Goal: Task Accomplishment & Management: Use online tool/utility

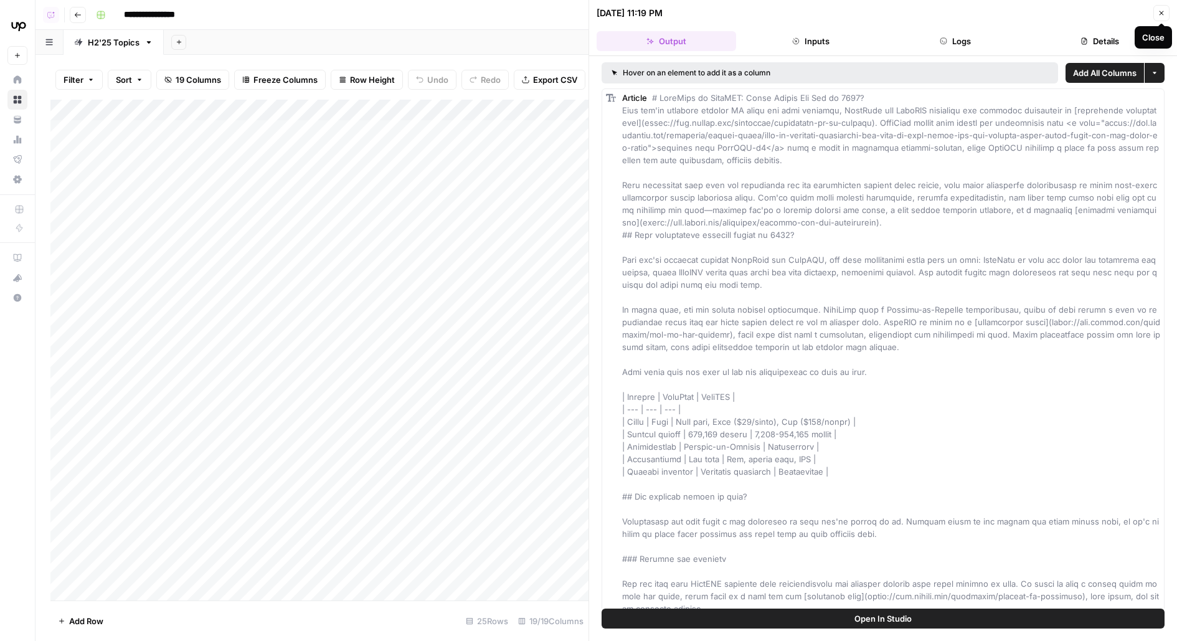
click at [1159, 14] on icon "button" at bounding box center [1161, 12] width 7 height 7
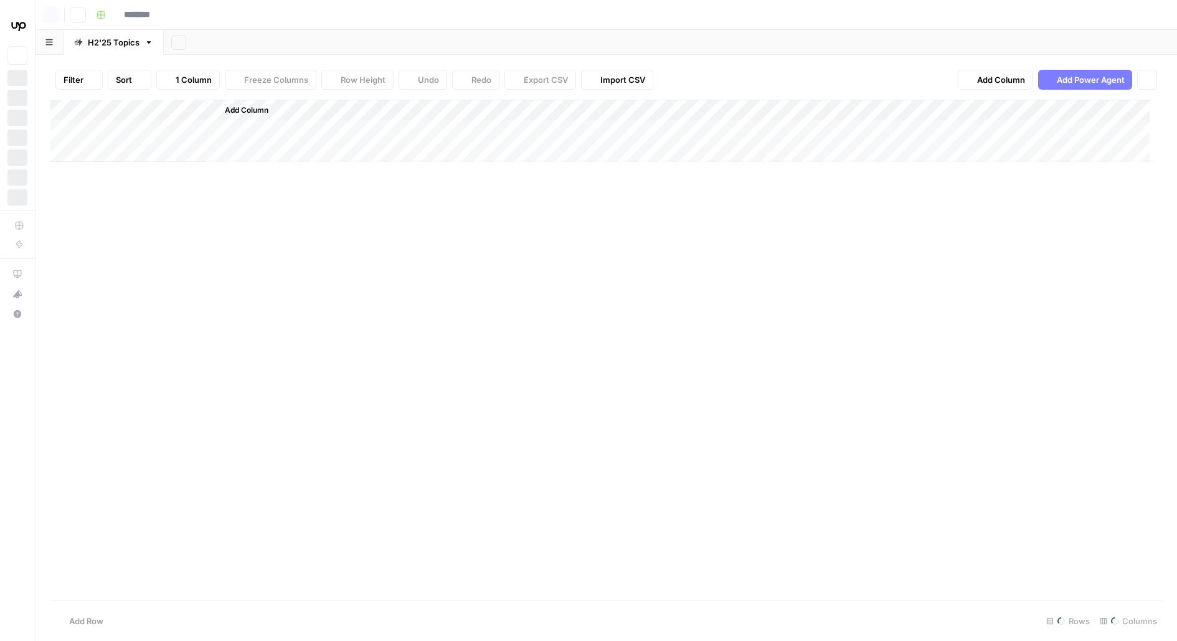
type input "**********"
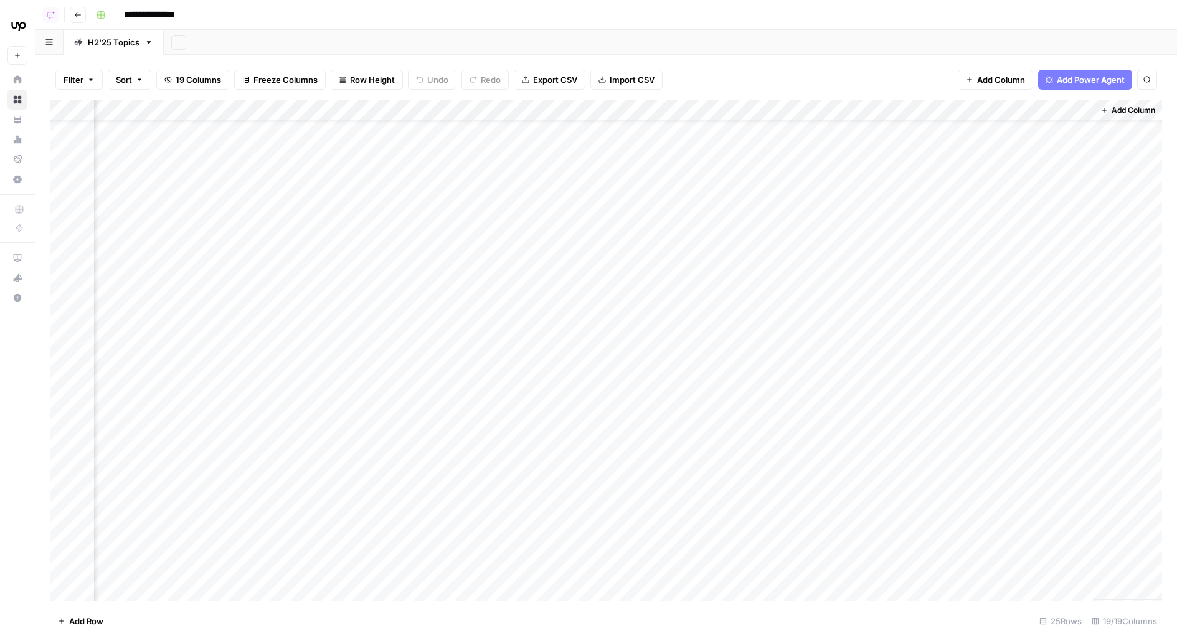
scroll to position [0, 1141]
click at [854, 131] on div "Add Column" at bounding box center [606, 350] width 1112 height 501
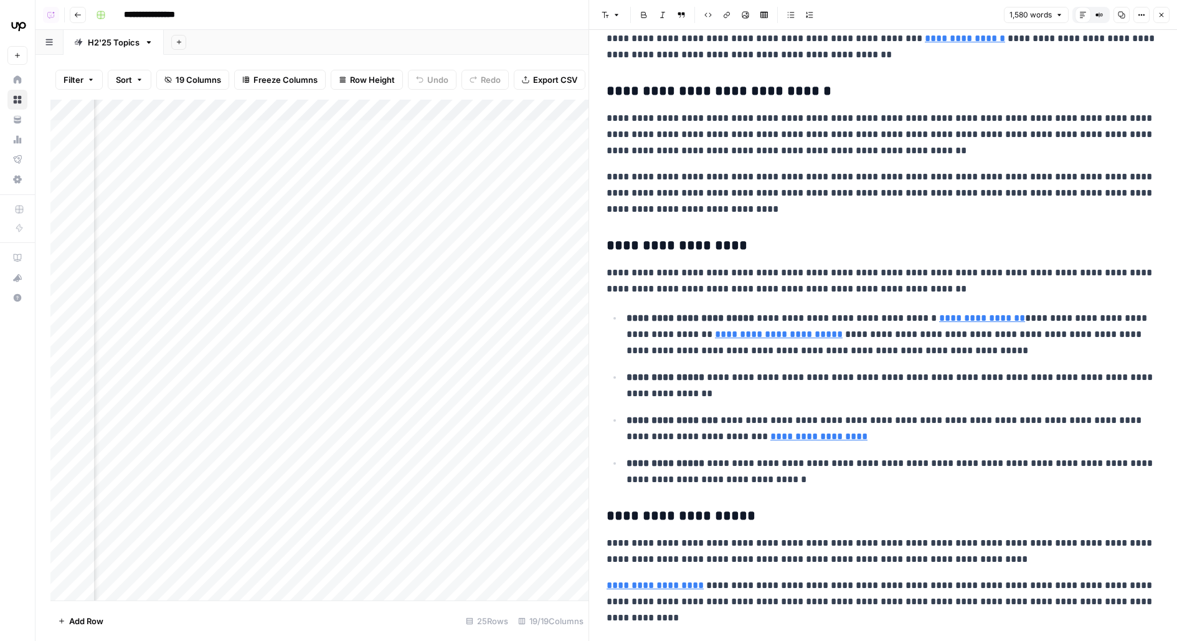
scroll to position [0, 1308]
click at [248, 126] on div "Add Column" at bounding box center [319, 350] width 538 height 501
click at [243, 127] on div "Add Column" at bounding box center [319, 350] width 538 height 501
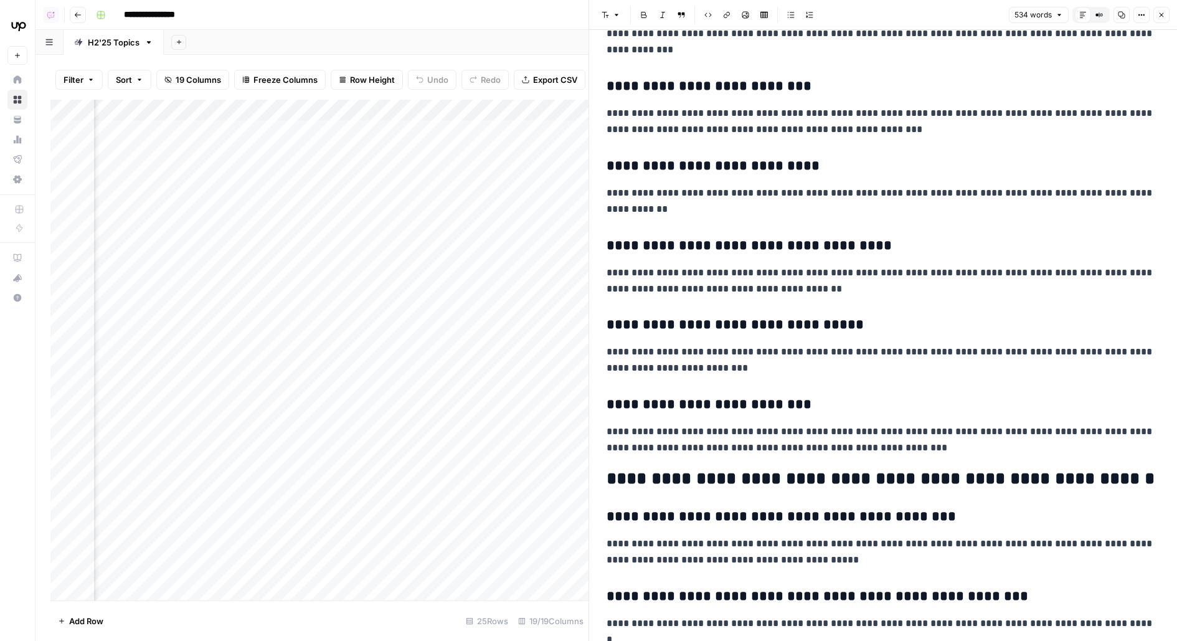
scroll to position [0, 1504]
click at [490, 130] on div "Add Column" at bounding box center [319, 350] width 538 height 501
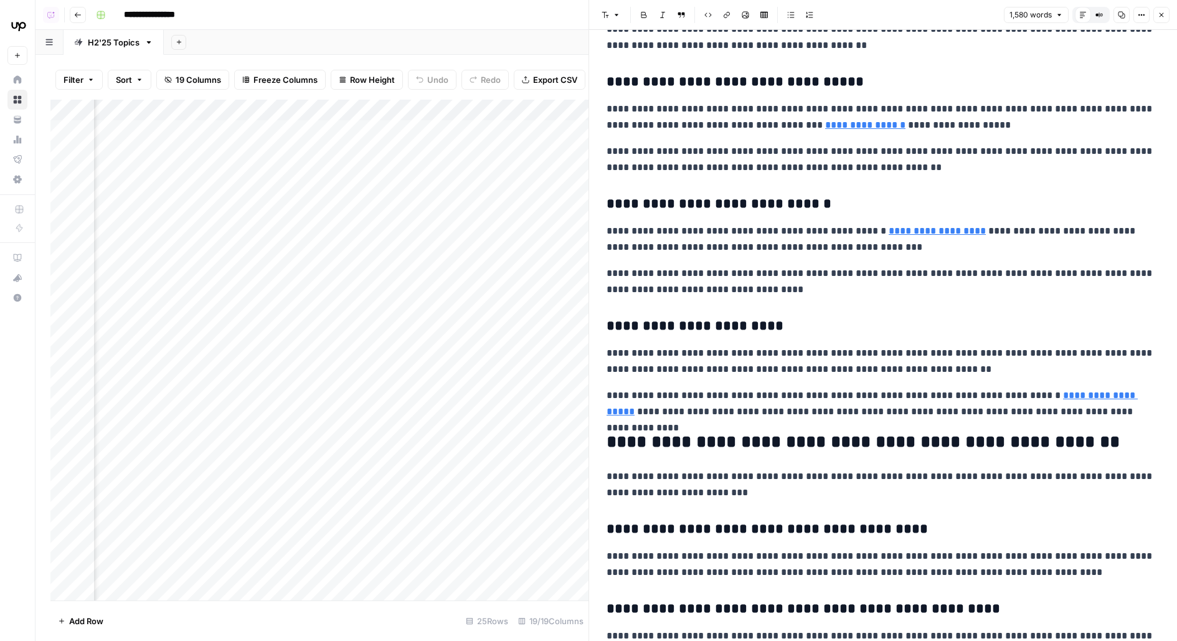
scroll to position [2016, 0]
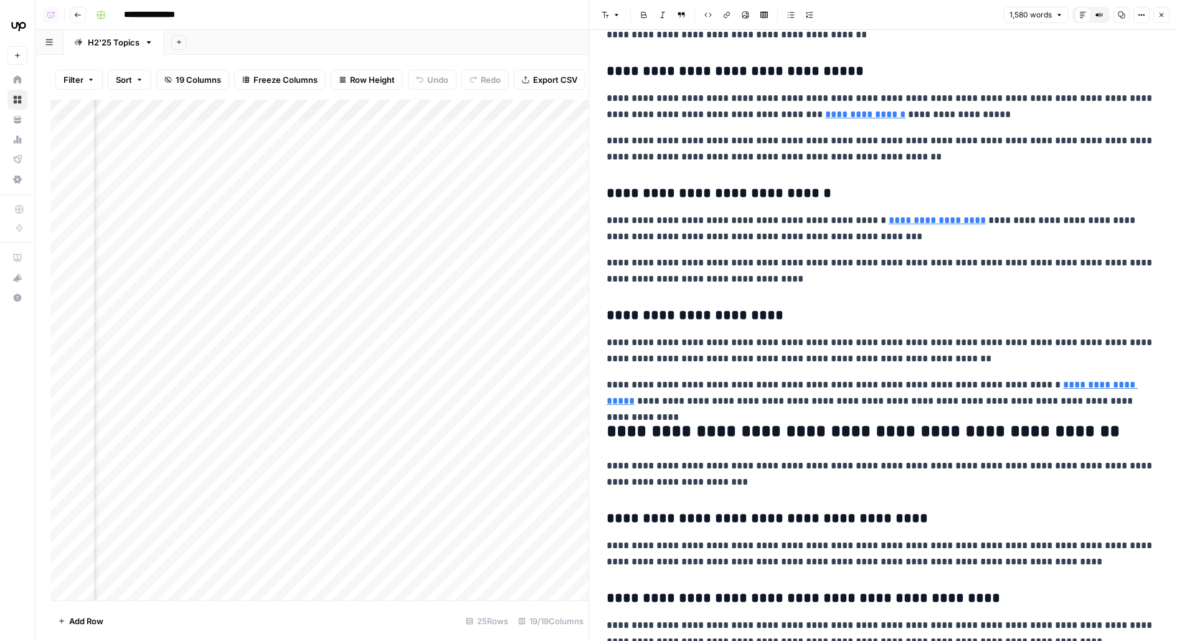
click at [494, 161] on div "Add Column" at bounding box center [319, 350] width 538 height 501
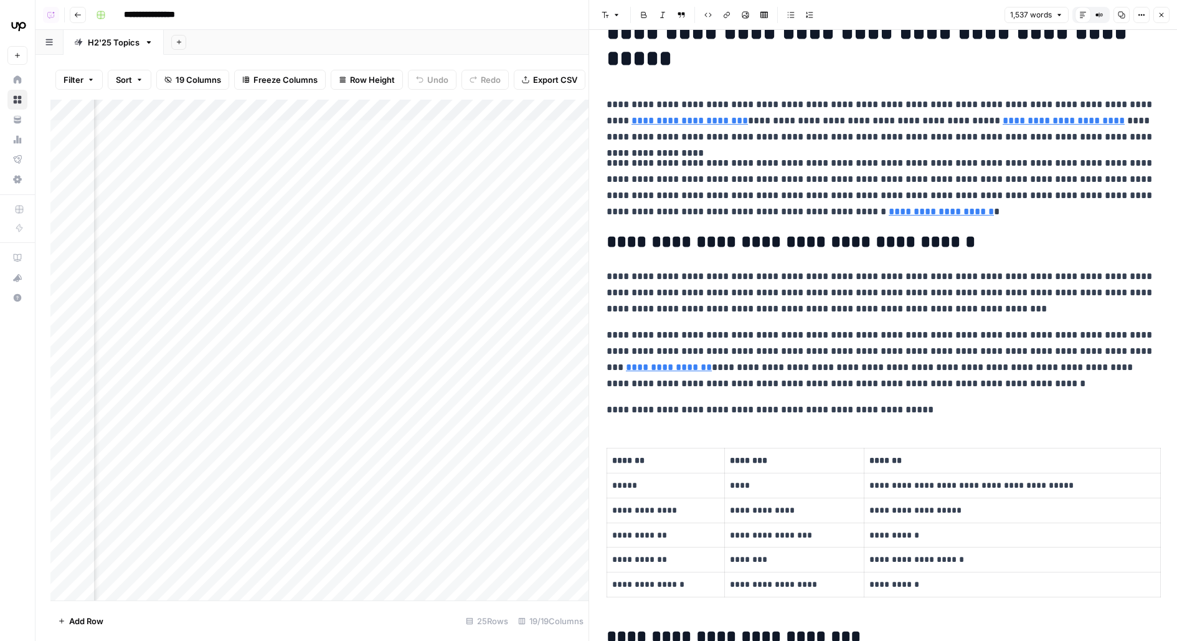
scroll to position [37, 0]
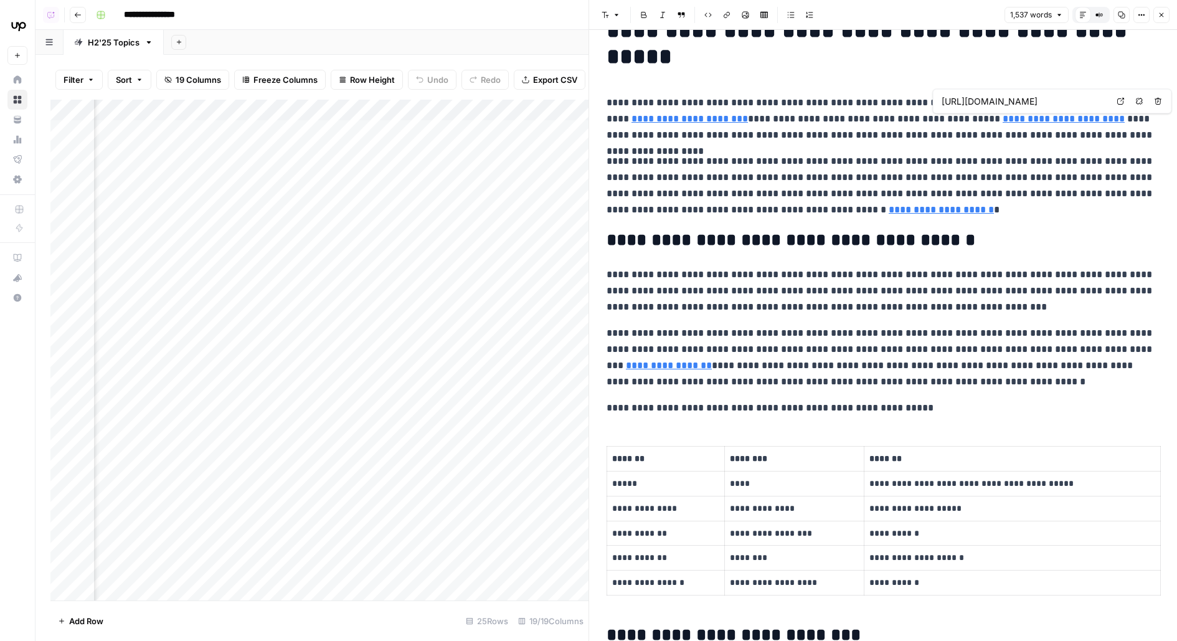
click at [1014, 115] on link "**********" at bounding box center [1064, 118] width 122 height 9
click at [1003, 117] on link "**********" at bounding box center [1064, 118] width 122 height 9
click at [1125, 98] on link "Open in a new tab" at bounding box center [1121, 101] width 16 height 16
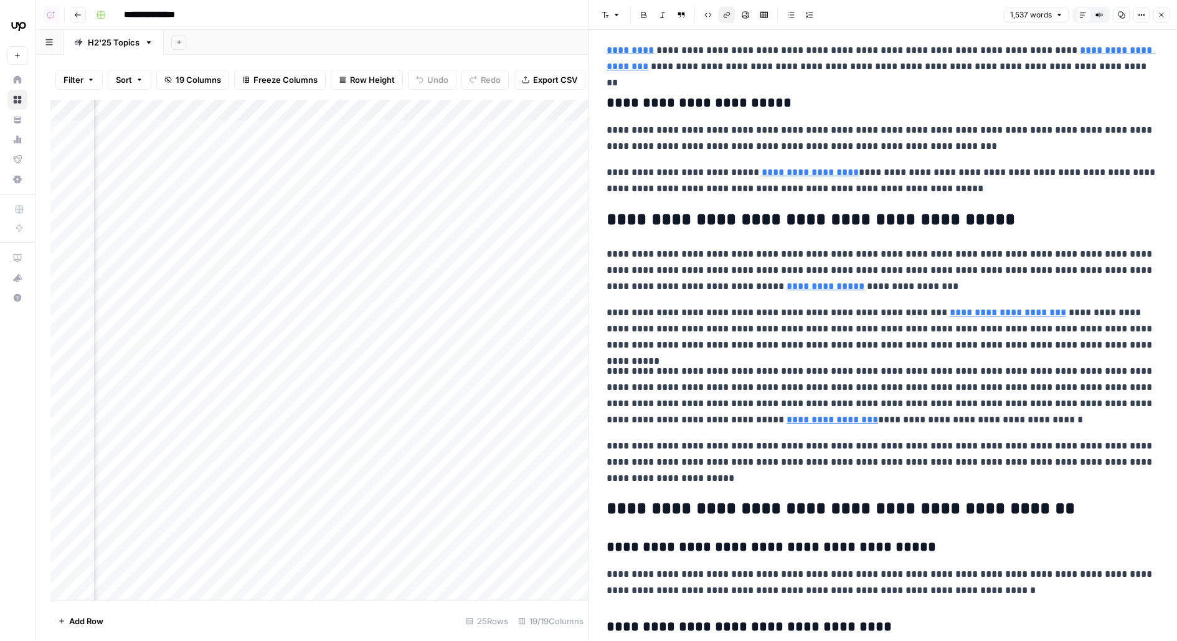
scroll to position [2017, 0]
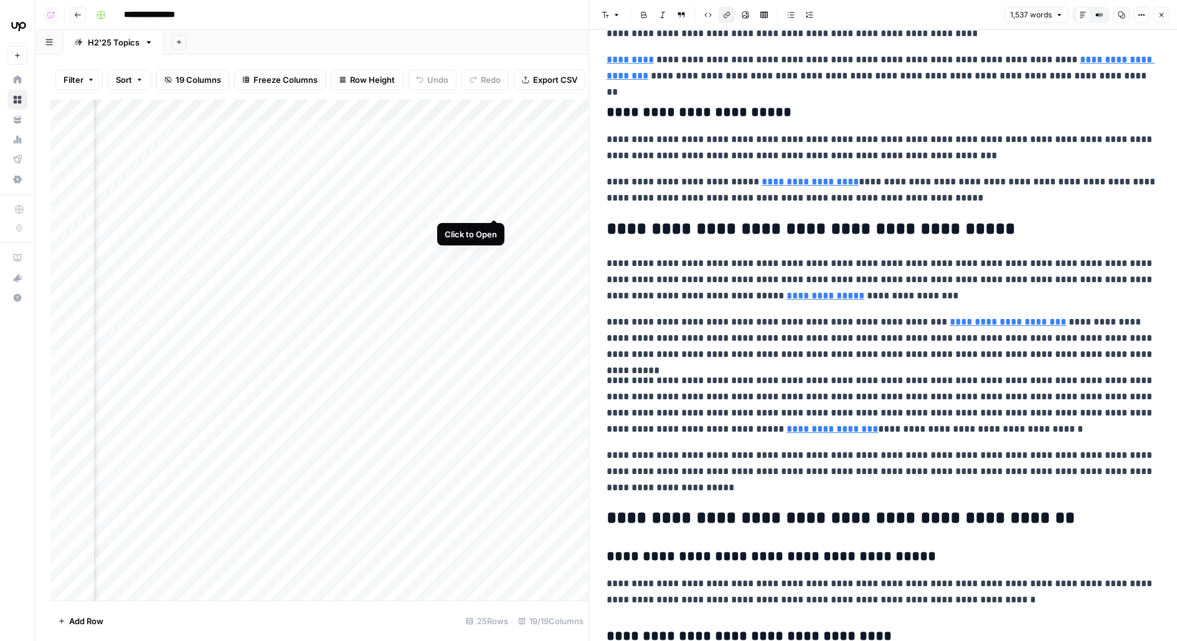
click at [494, 198] on div "Add Column" at bounding box center [319, 350] width 538 height 501
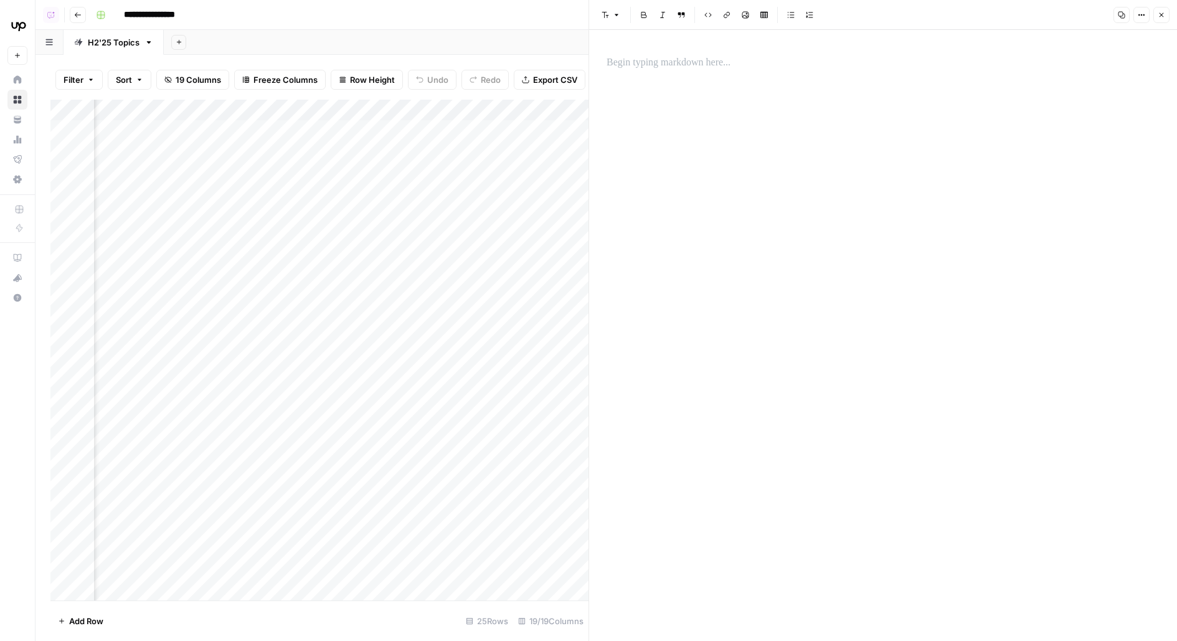
click at [492, 194] on div "Add Column" at bounding box center [319, 350] width 538 height 501
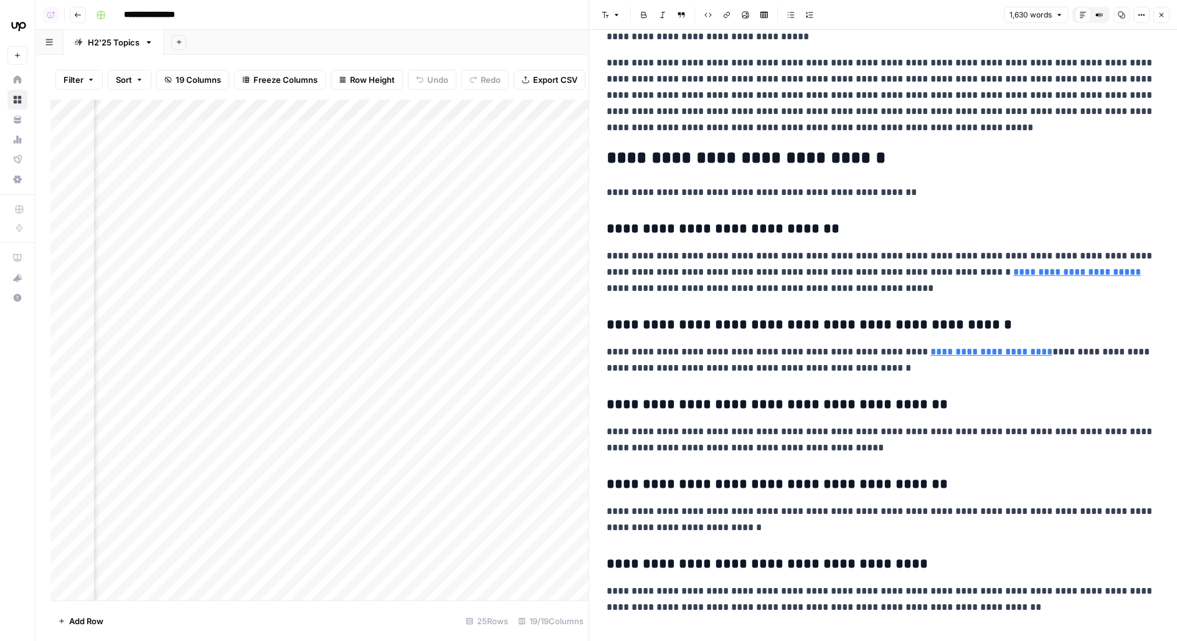
scroll to position [2639, 0]
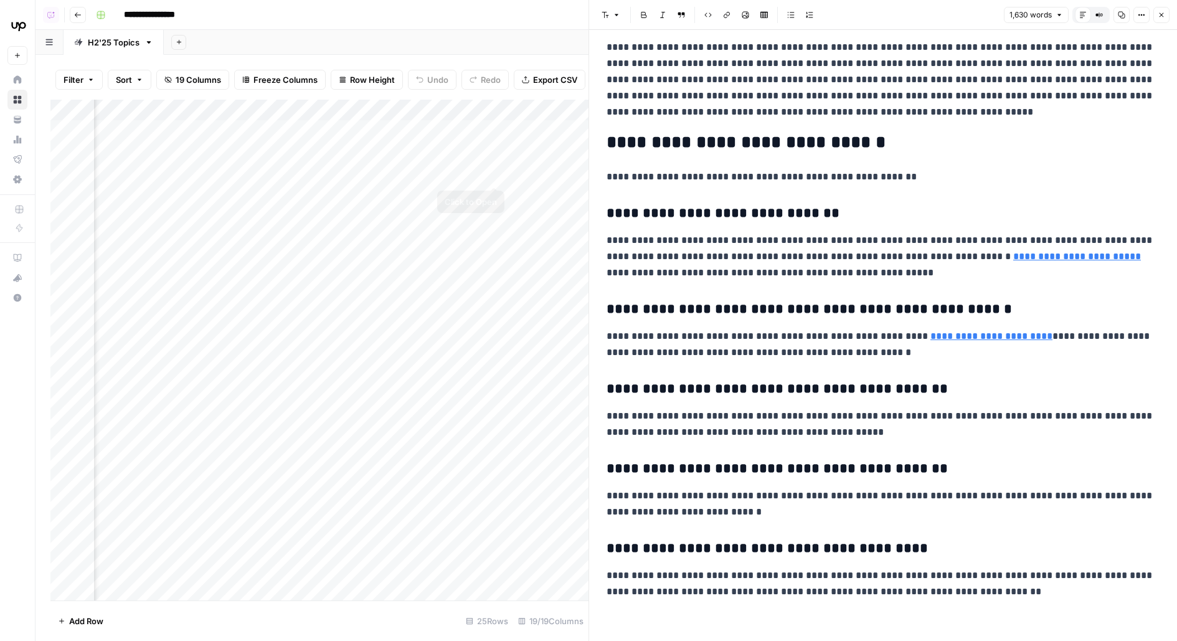
click at [494, 160] on div "Add Column" at bounding box center [319, 350] width 538 height 501
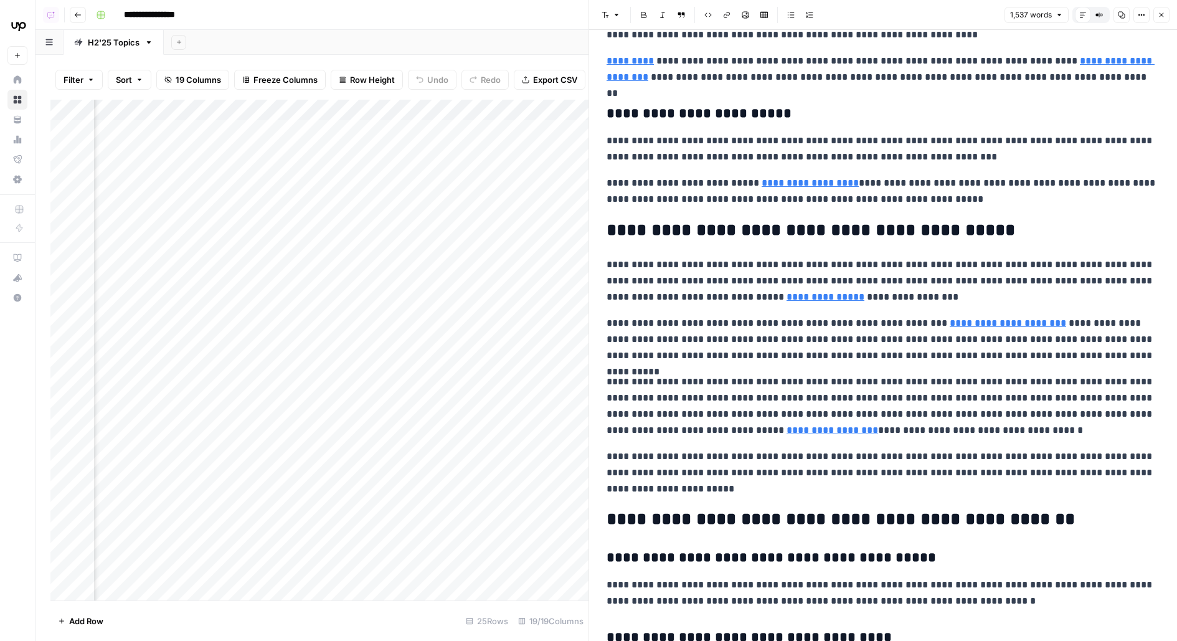
scroll to position [2297, 0]
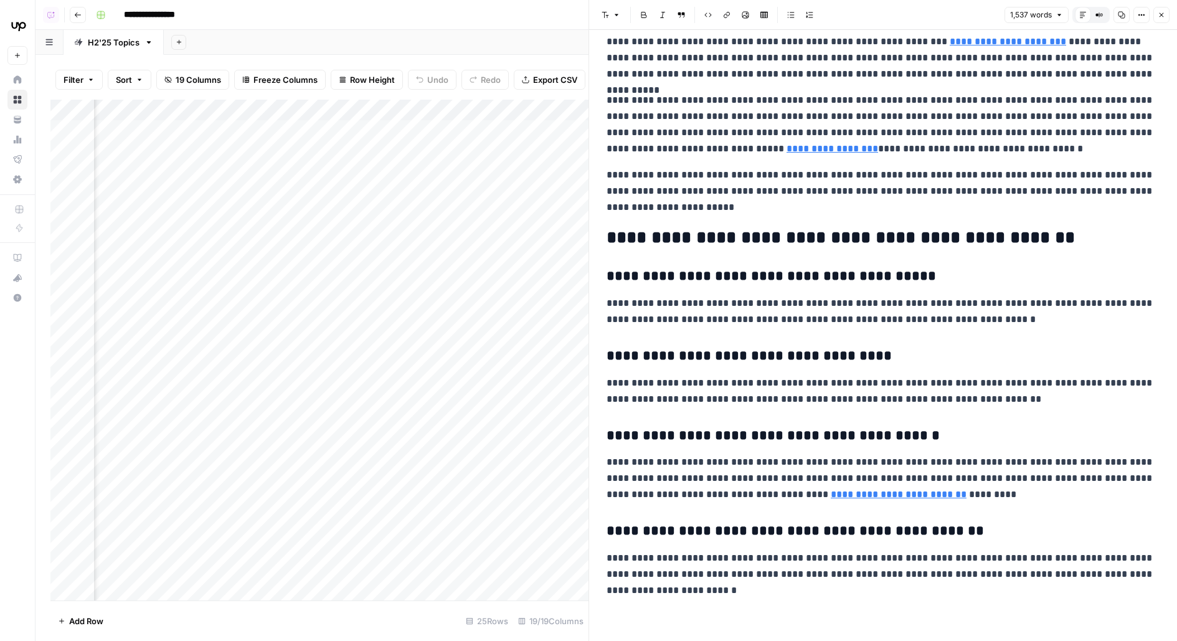
click at [366, 161] on div "Add Column" at bounding box center [319, 350] width 538 height 501
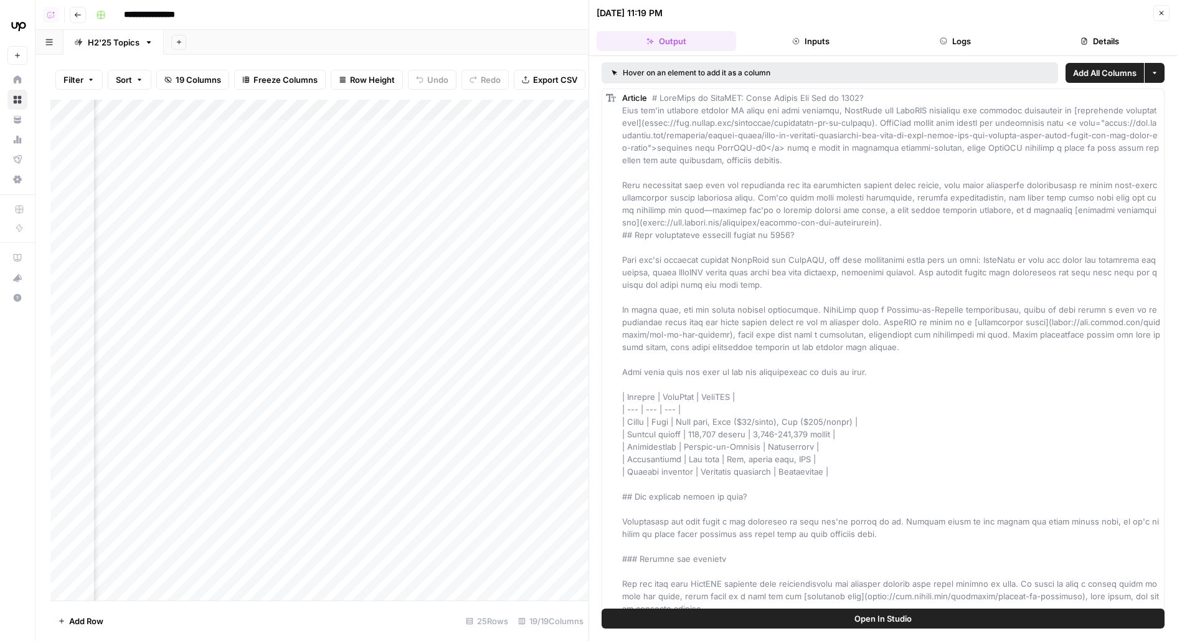
click at [651, 621] on button "Open In Studio" at bounding box center [883, 618] width 563 height 20
click at [450, 159] on div "Add Column" at bounding box center [319, 350] width 538 height 501
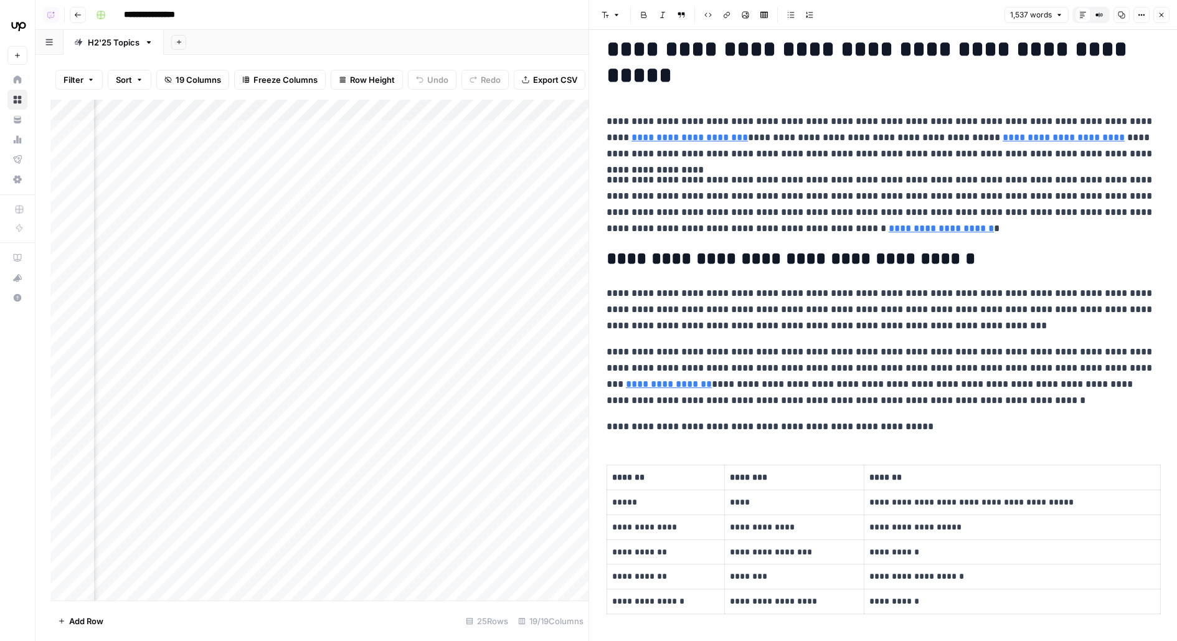
scroll to position [20, 0]
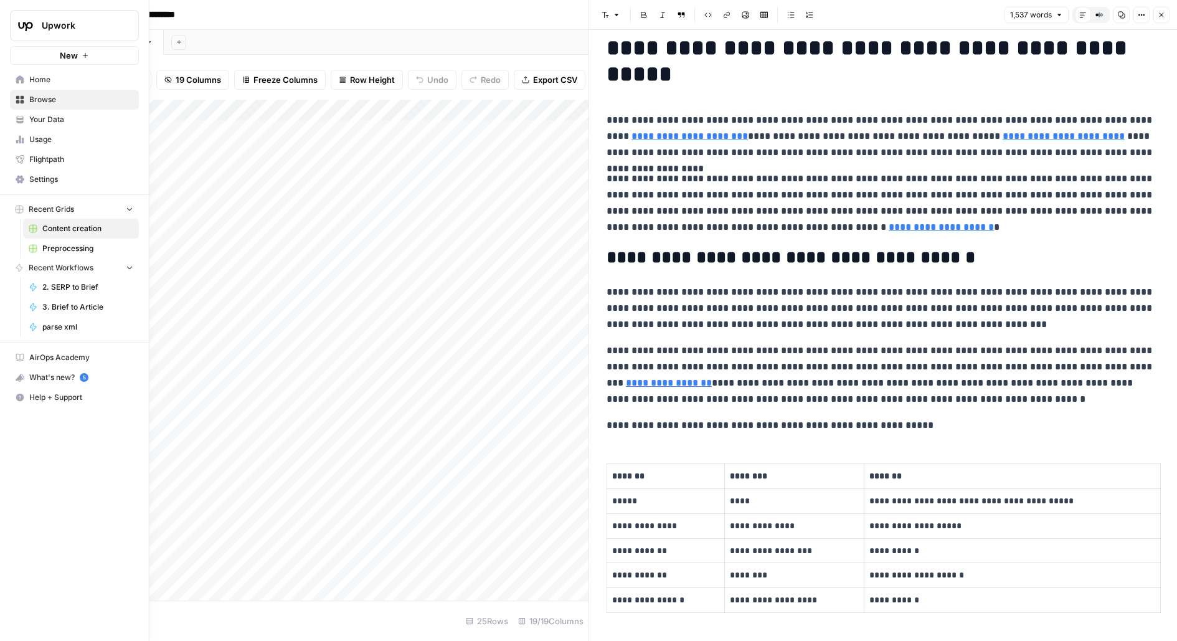
click at [47, 121] on span "Your Data" at bounding box center [81, 119] width 104 height 11
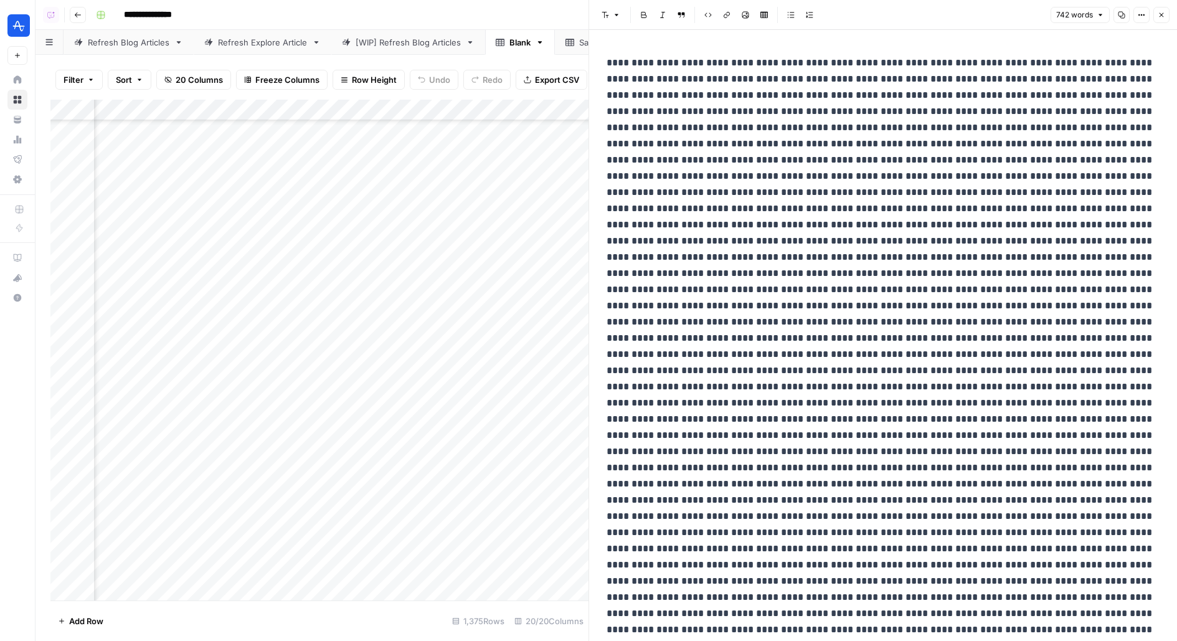
scroll to position [359, 1159]
click at [580, 39] on div "Sanity-Export" at bounding box center [605, 42] width 53 height 12
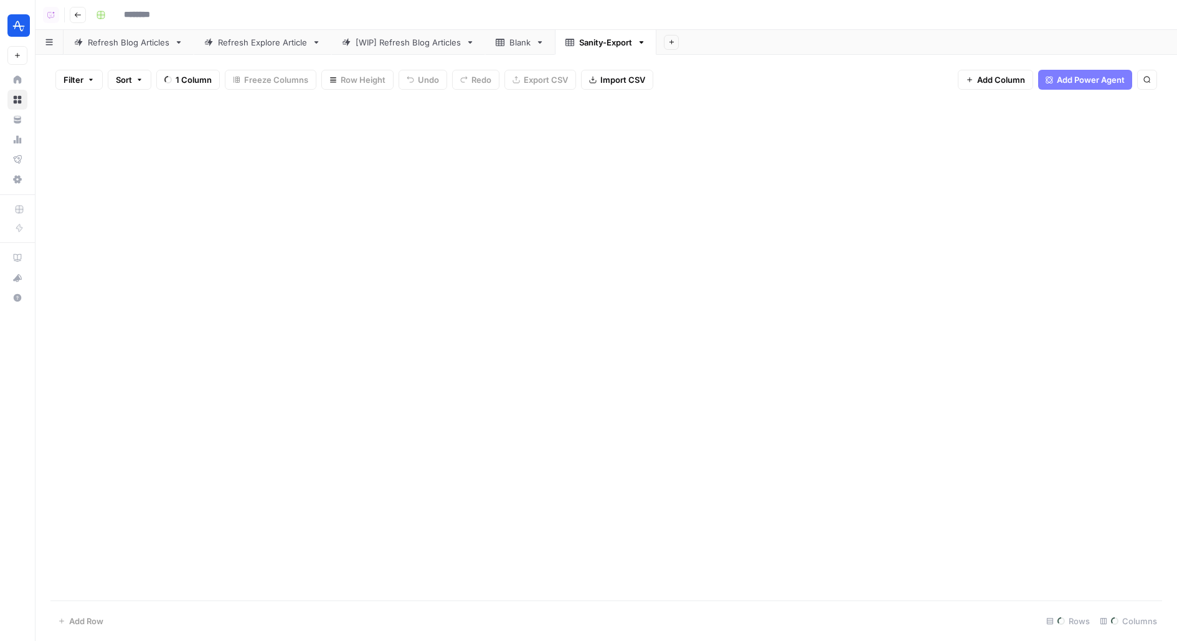
type input "**********"
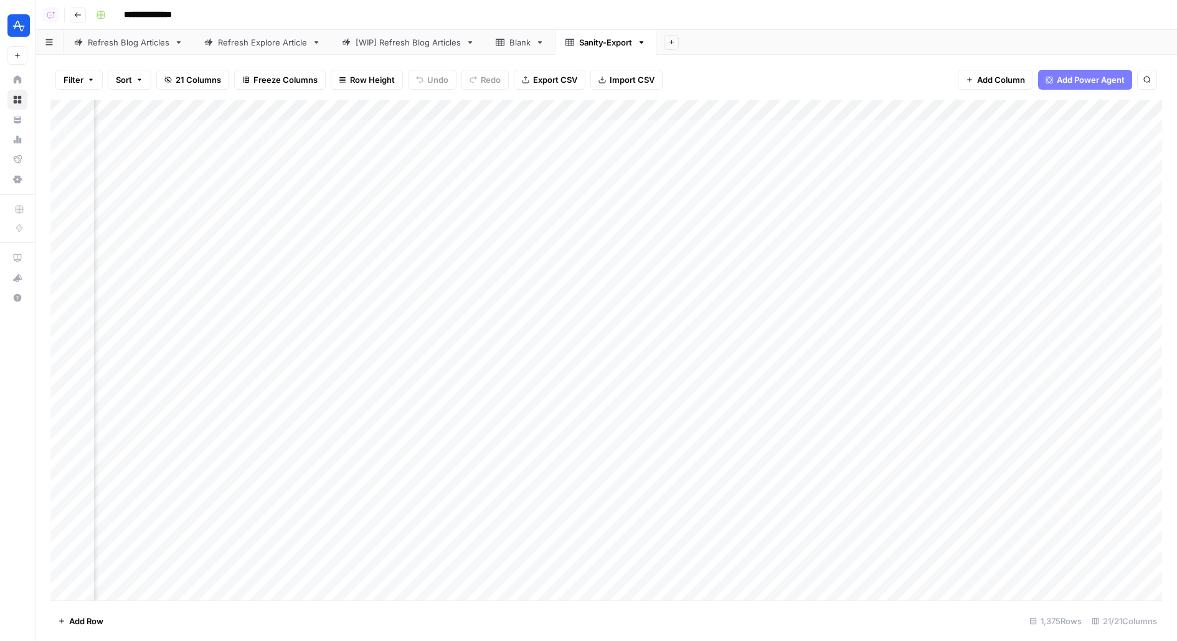
scroll to position [0, 544]
click at [656, 192] on div "Add Column" at bounding box center [606, 350] width 1112 height 501
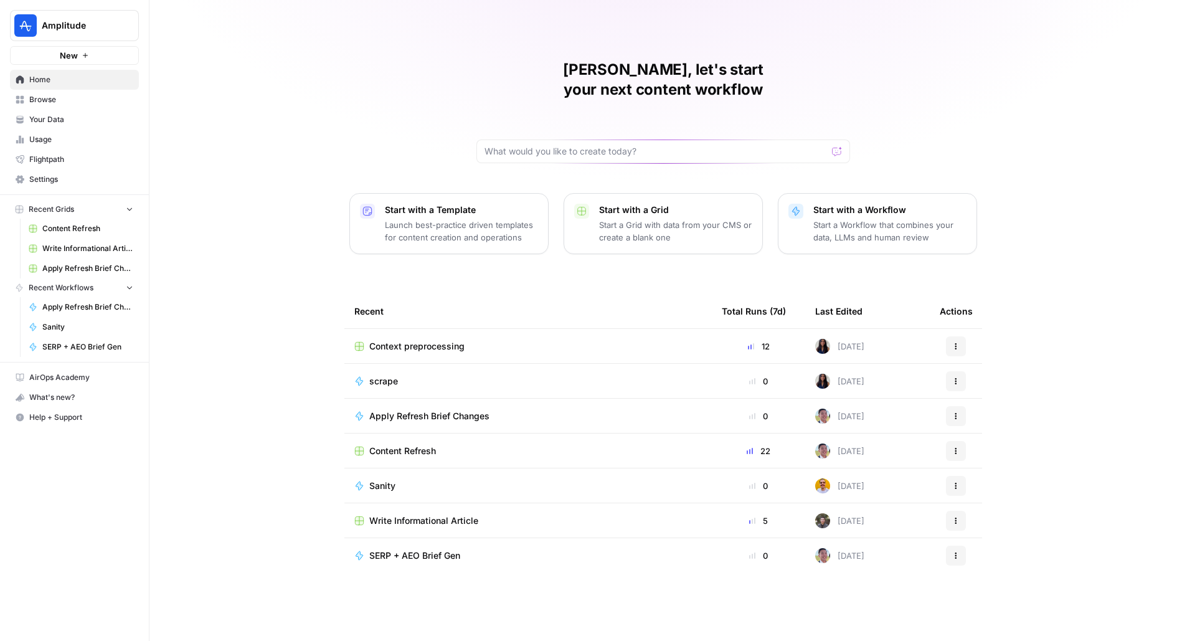
click at [1034, 34] on div "Melanie, let's start your next content workflow Start with a Template Launch be…" at bounding box center [662, 320] width 1027 height 641
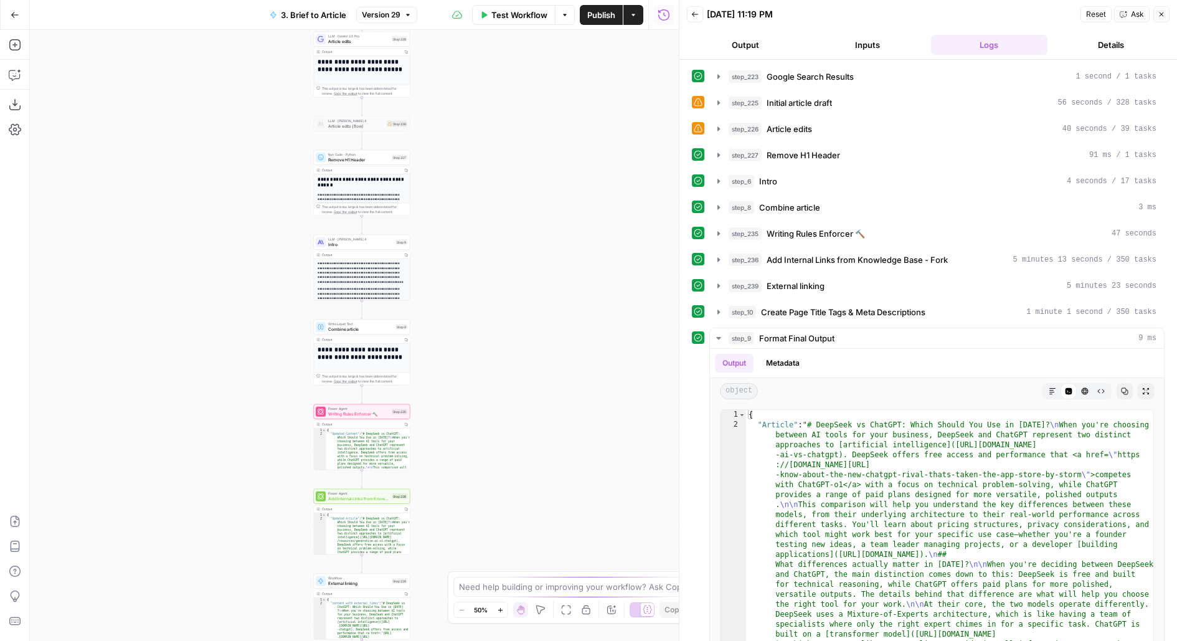
drag, startPoint x: 521, startPoint y: 198, endPoint x: 625, endPoint y: 186, distance: 104.0
click at [625, 186] on div "**********" at bounding box center [354, 335] width 649 height 611
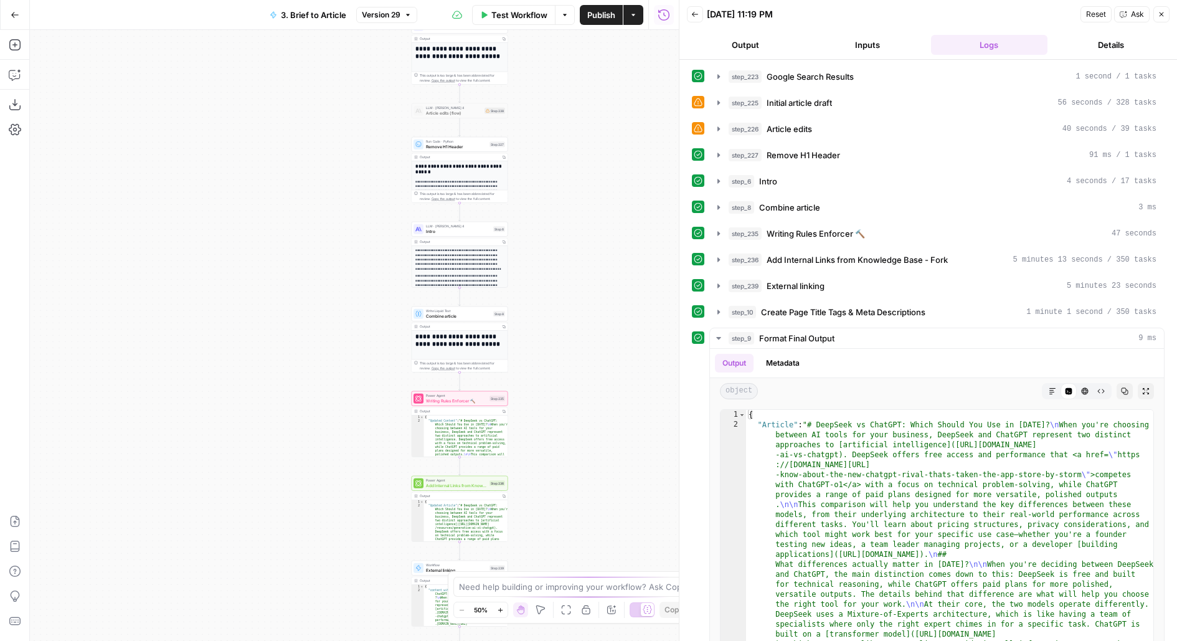
drag, startPoint x: 544, startPoint y: 347, endPoint x: 544, endPoint y: 136, distance: 211.1
click at [544, 138] on div "**********" at bounding box center [354, 335] width 649 height 611
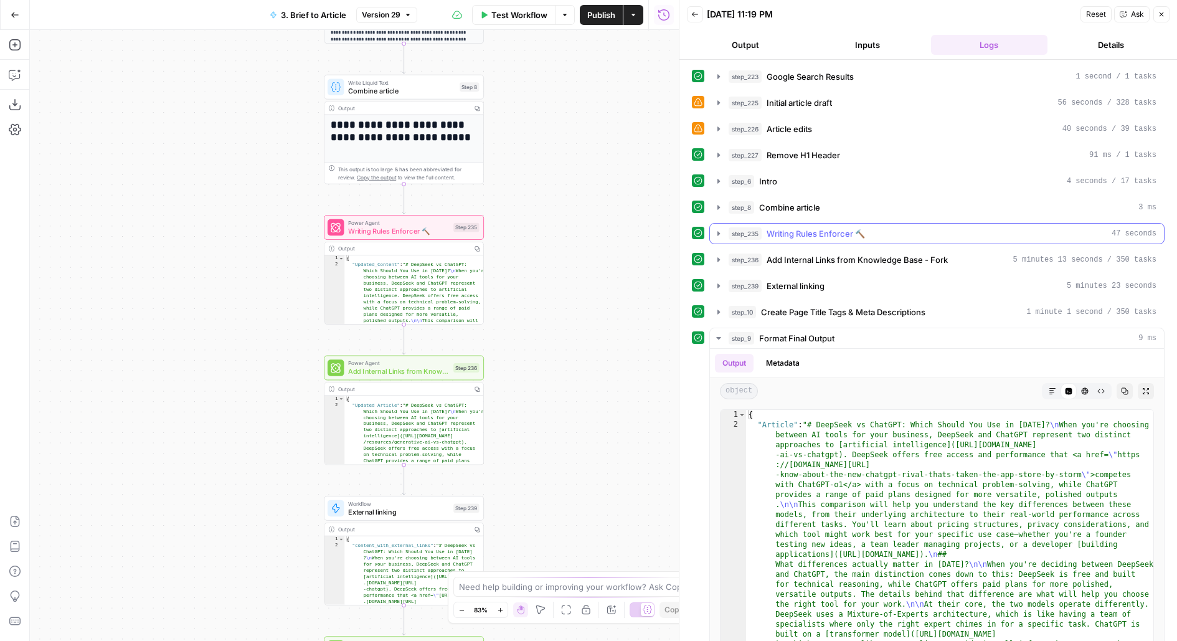
click at [777, 227] on span "Writing Rules Enforcer 🔨" at bounding box center [816, 233] width 98 height 12
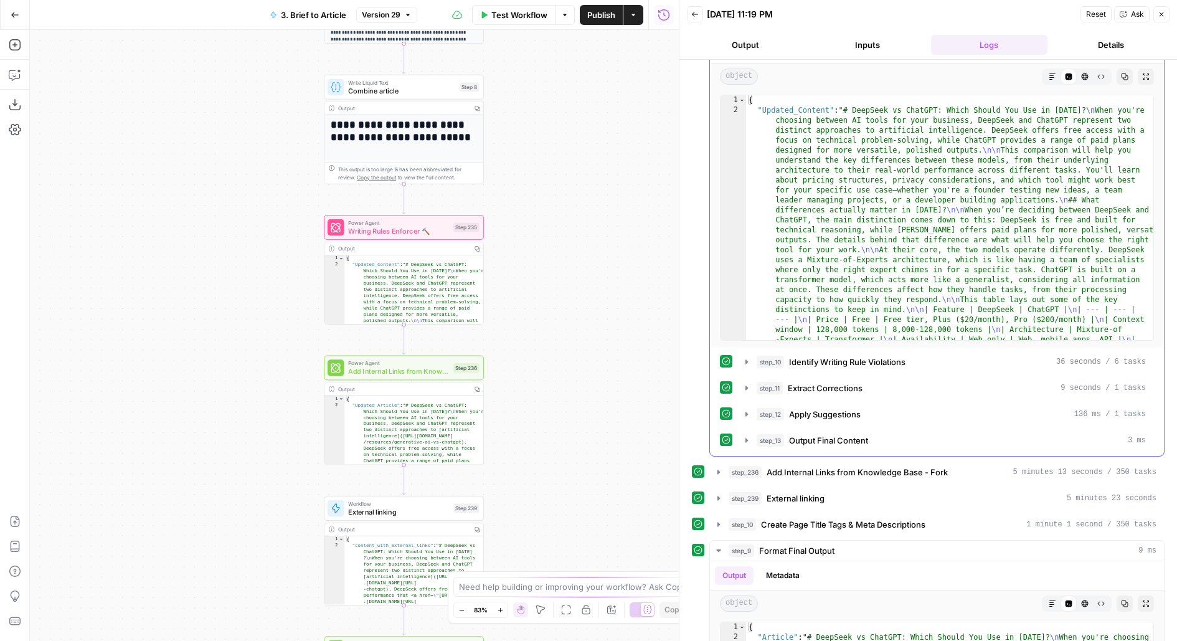
scroll to position [230, 0]
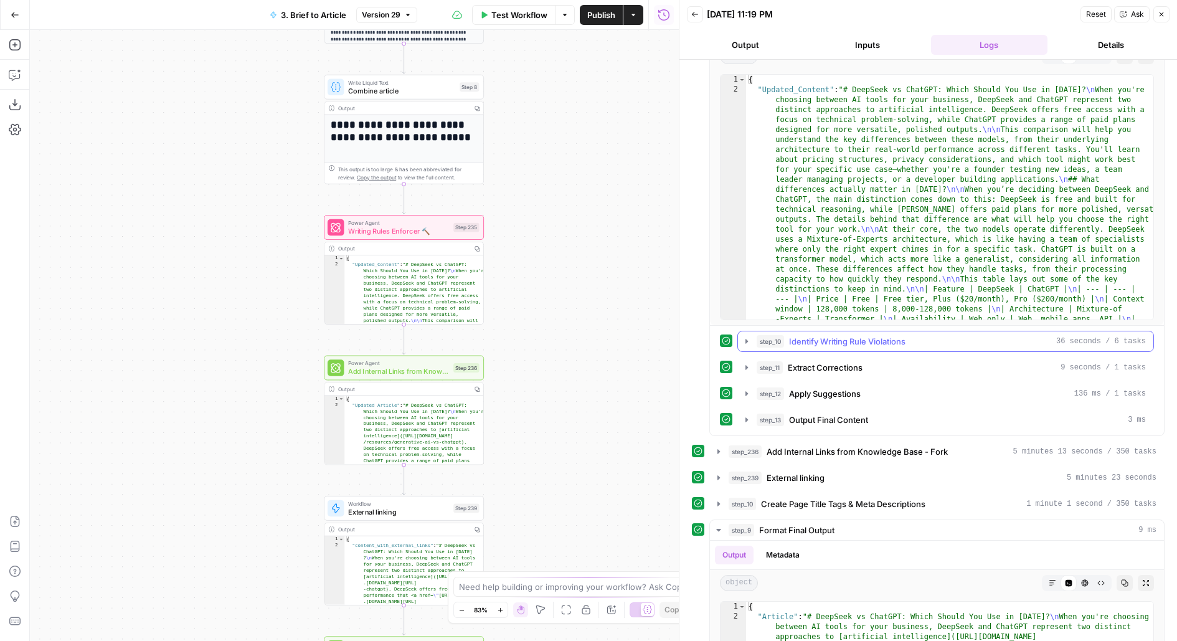
click at [801, 335] on span "Identify Writing Rule Violations" at bounding box center [847, 341] width 116 height 12
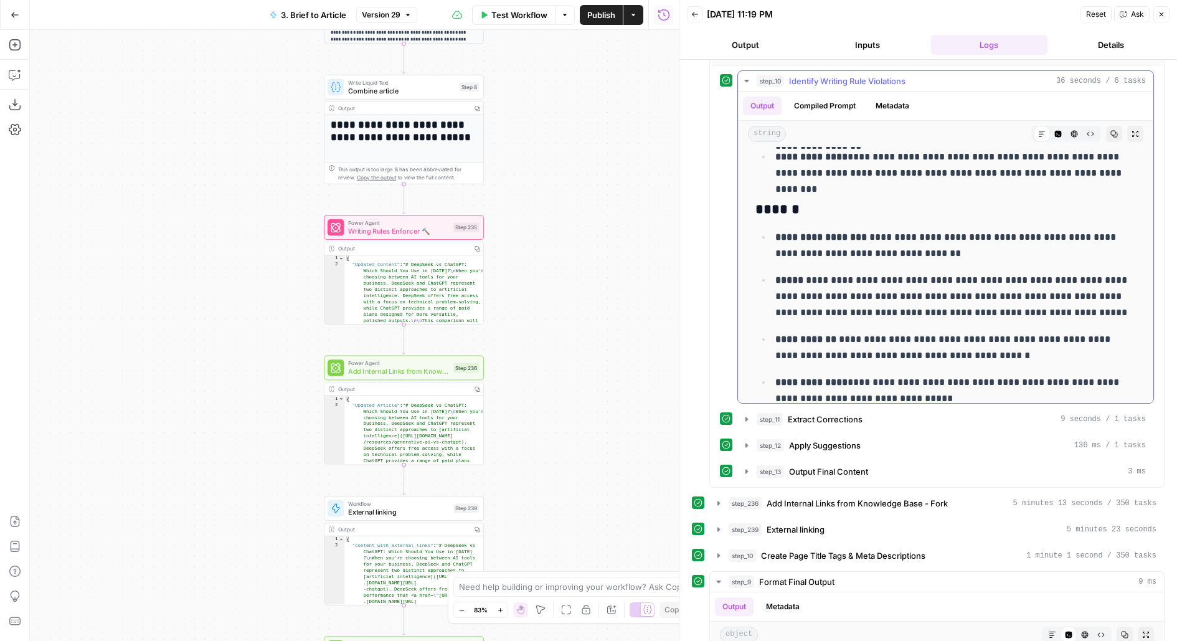
scroll to position [539, 0]
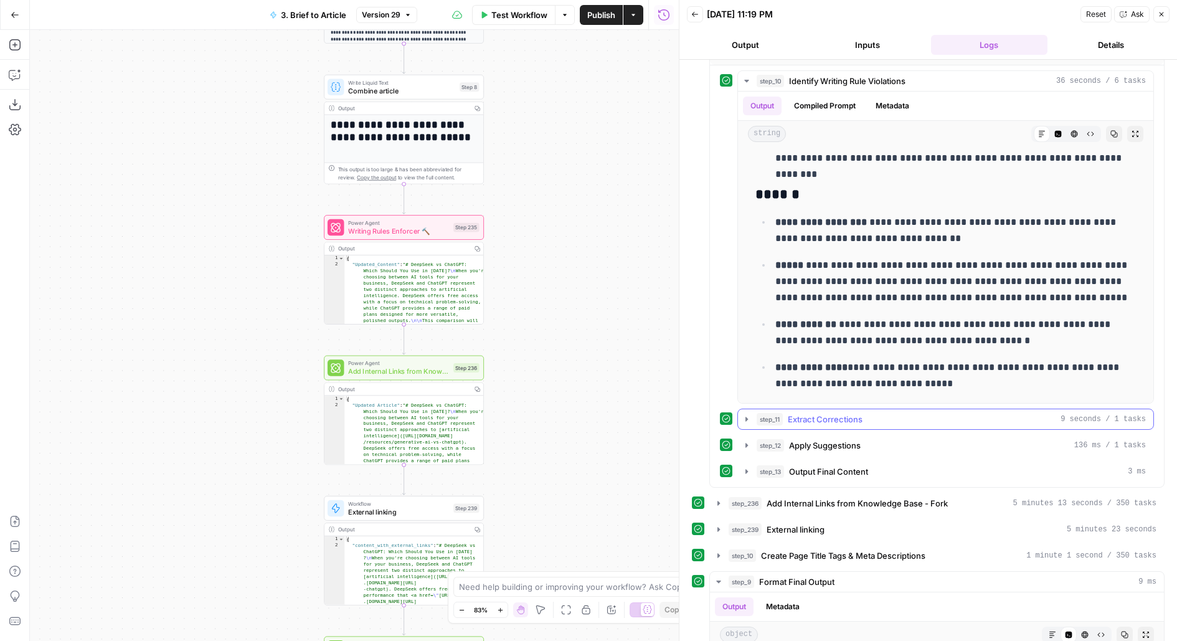
click at [795, 413] on span "Extract Corrections" at bounding box center [825, 419] width 75 height 12
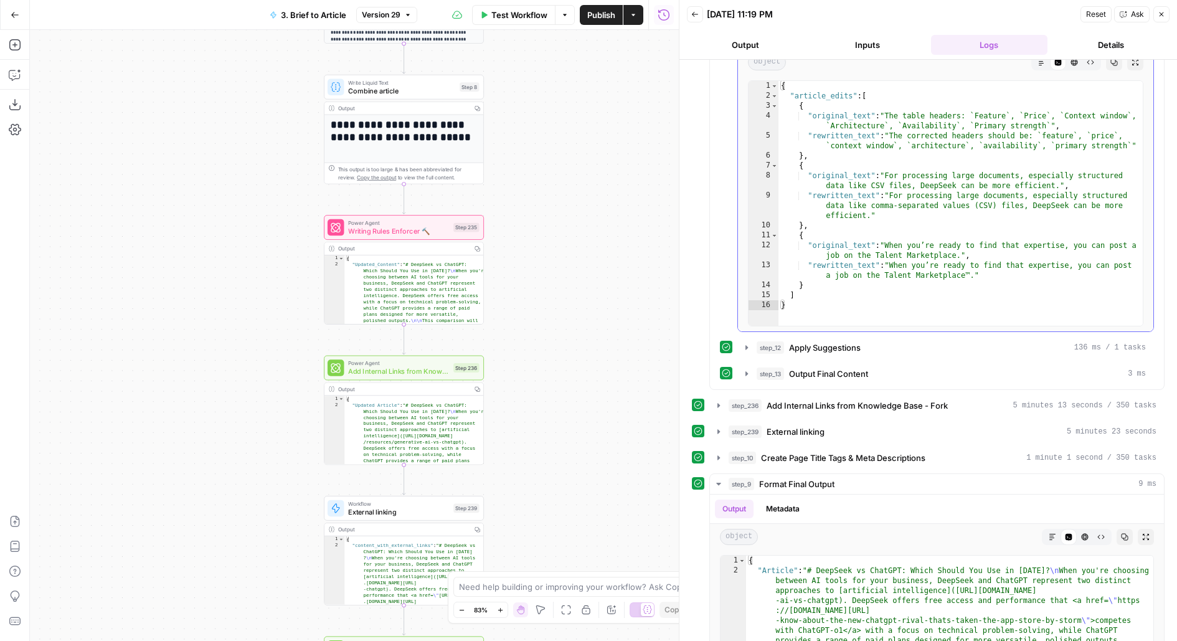
scroll to position [902, 0]
click at [850, 347] on button "step_12 Apply Suggestions 136 ms / 1 tasks" at bounding box center [945, 346] width 415 height 20
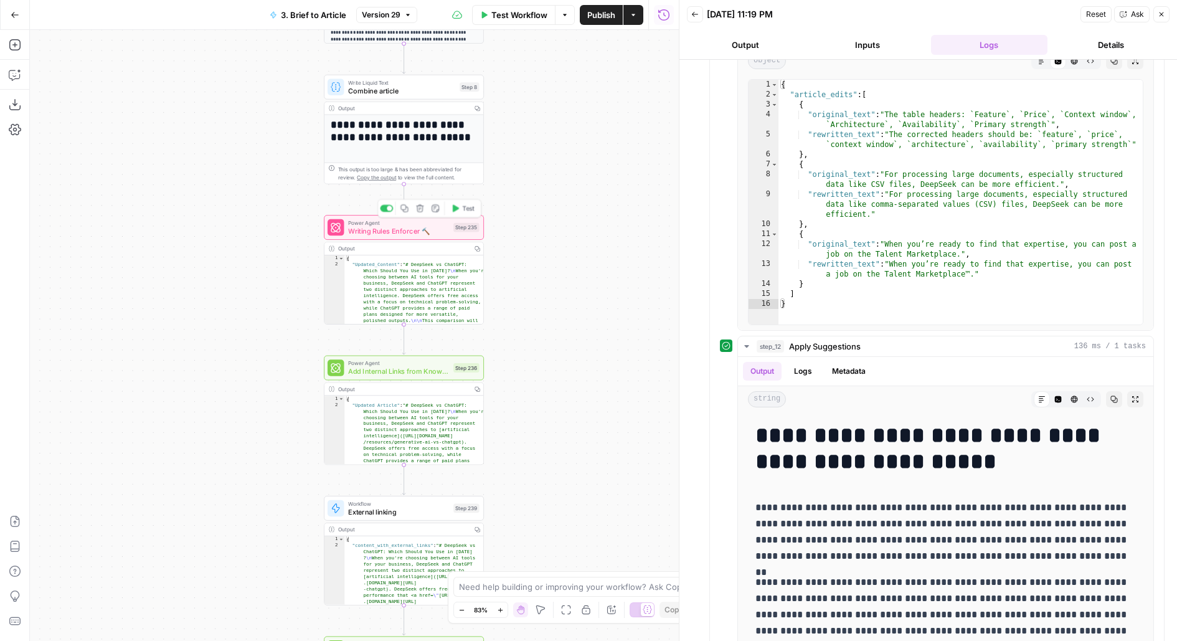
click at [395, 233] on span "Writing Rules Enforcer 🔨" at bounding box center [398, 231] width 101 height 11
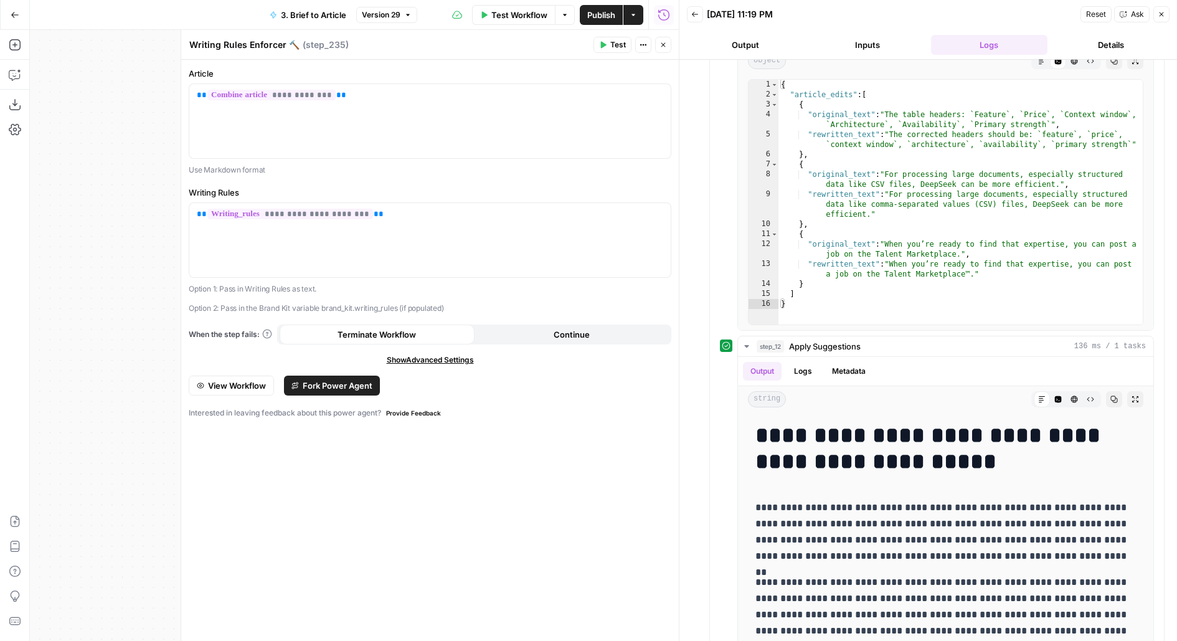
click at [291, 386] on icon "button" at bounding box center [294, 385] width 7 height 7
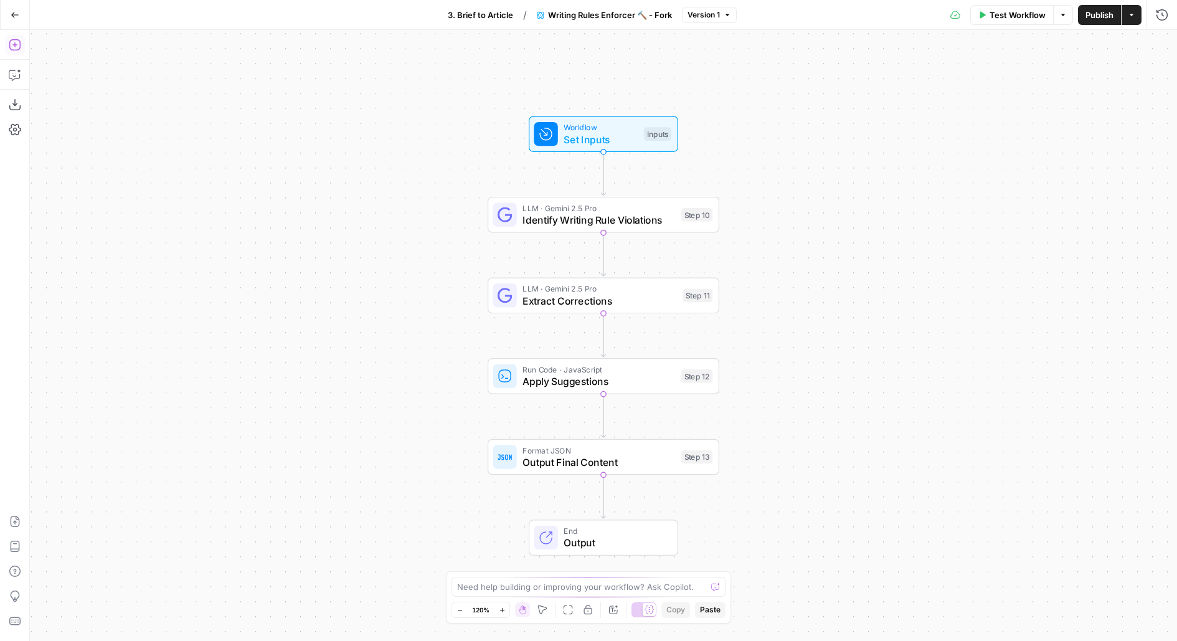
click at [7, 38] on button "Add Steps" at bounding box center [15, 45] width 20 height 20
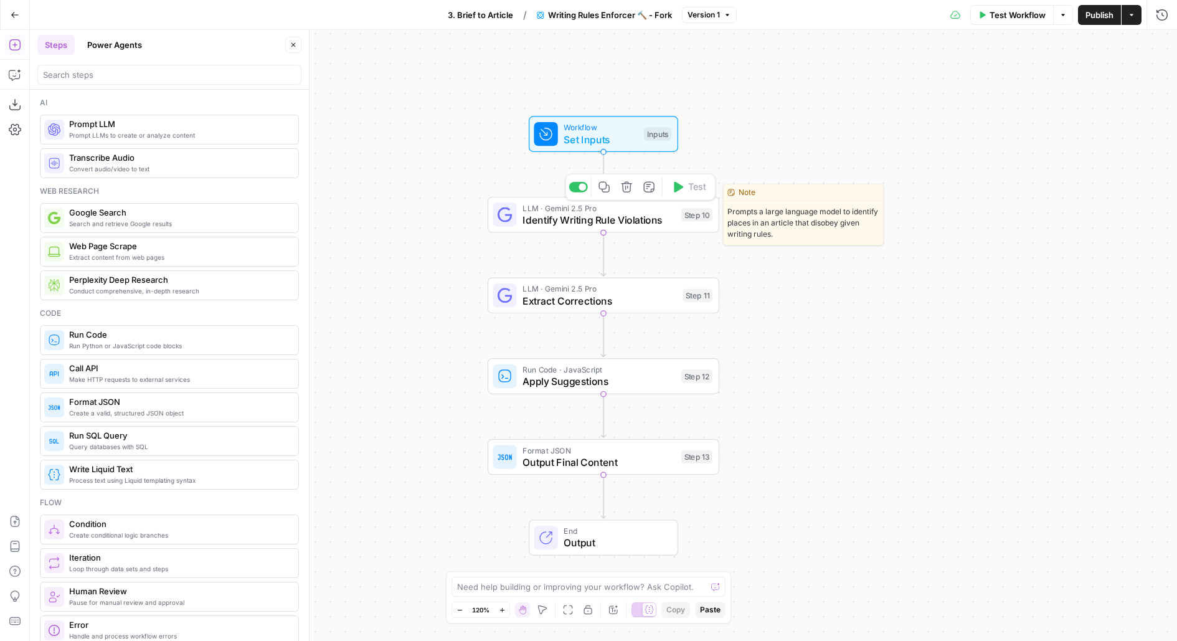
click at [607, 189] on icon "button" at bounding box center [604, 187] width 12 height 12
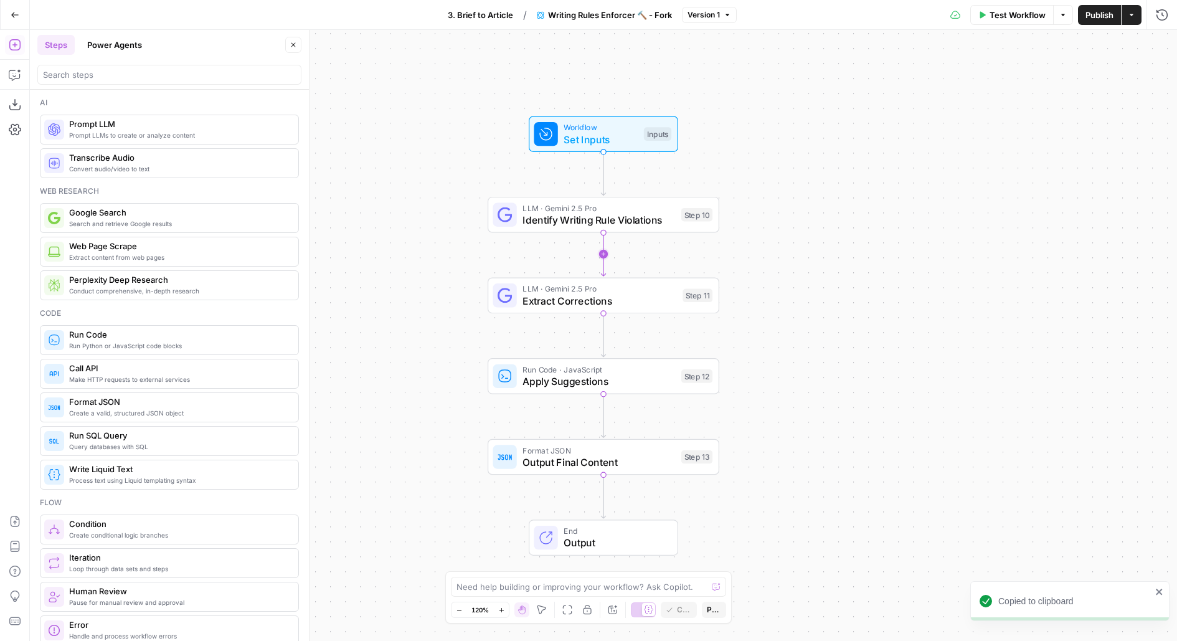
click at [604, 256] on icon "Edge from step_10 to step_11" at bounding box center [603, 254] width 4 height 44
click at [290, 34] on header "Steps Power Agents Close" at bounding box center [169, 60] width 279 height 60
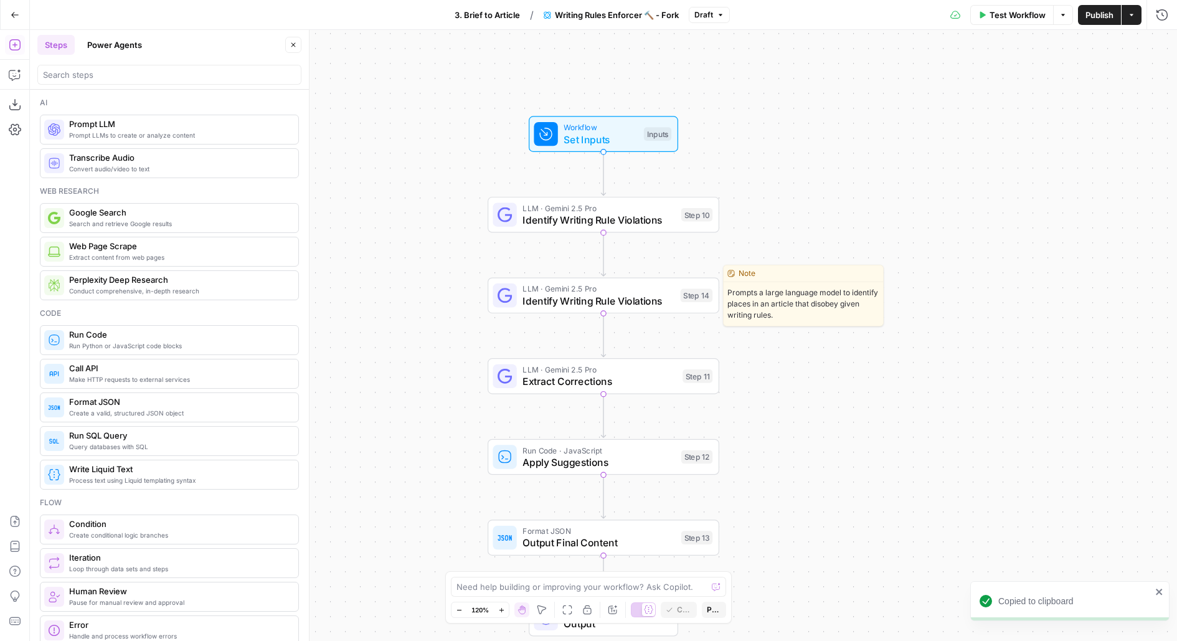
click at [531, 293] on span "Identify Writing Rule Violations" at bounding box center [598, 300] width 152 height 15
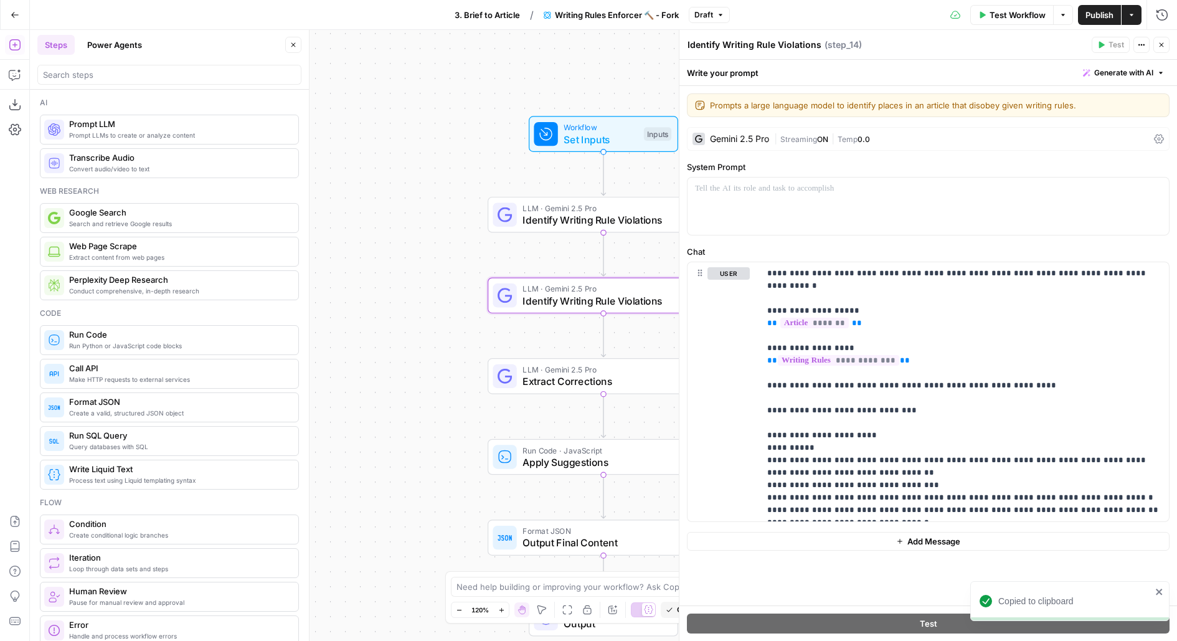
click at [755, 43] on textarea "Identify Writing Rule Violations" at bounding box center [754, 45] width 134 height 12
type textarea "Identify Writing Tone Violations"
click at [702, 202] on div at bounding box center [927, 205] width 481 height 57
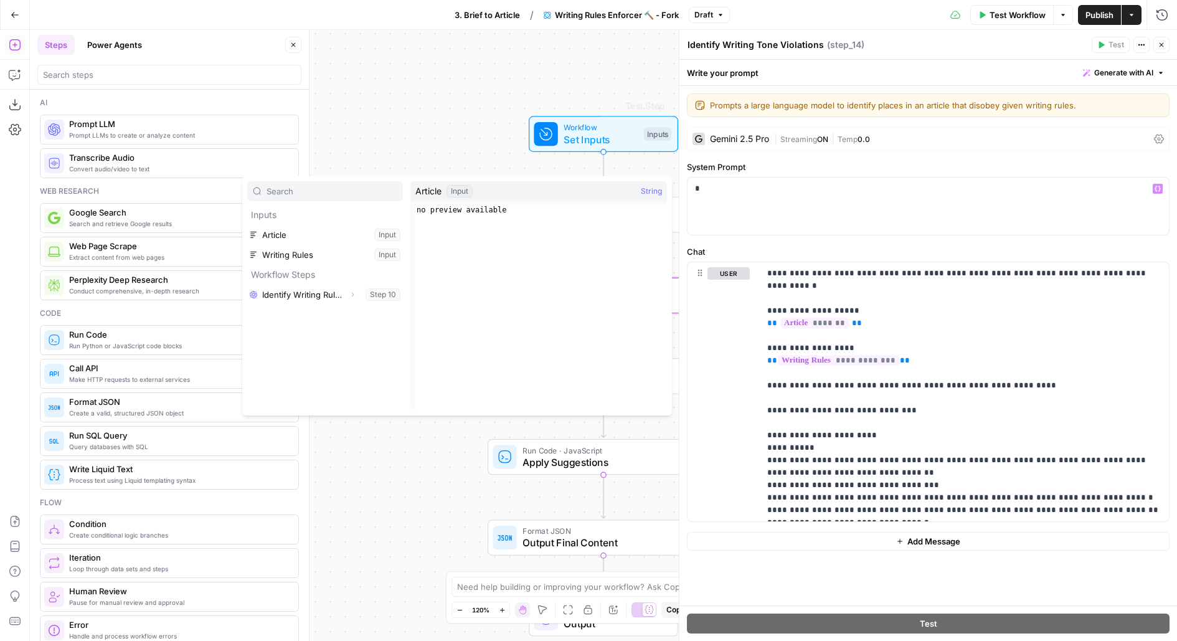
click at [582, 132] on span "Set Inputs" at bounding box center [601, 139] width 74 height 15
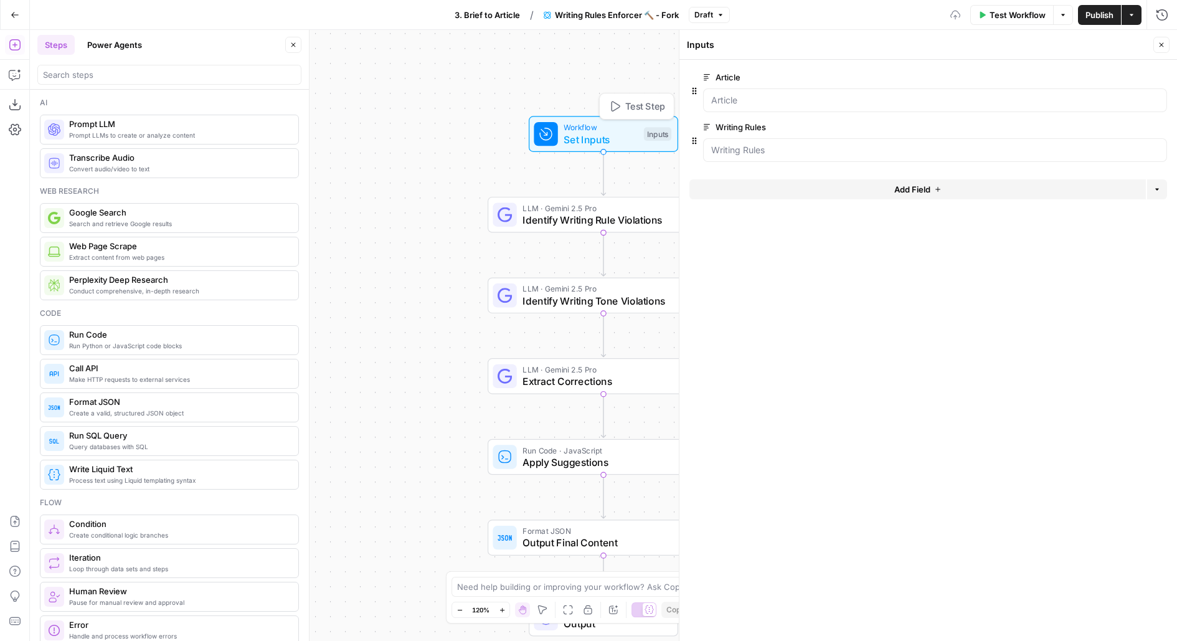
click at [722, 191] on button "Add Field" at bounding box center [917, 189] width 456 height 20
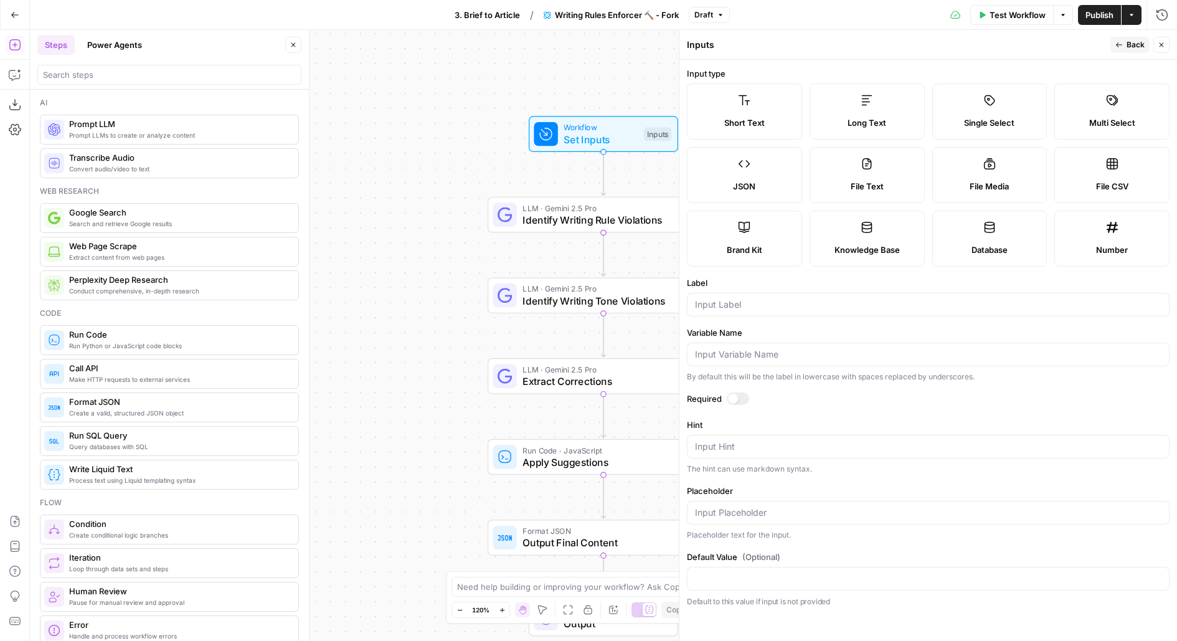
click at [735, 240] on label "Brand Kit" at bounding box center [744, 238] width 115 height 56
click at [719, 304] on input "Label" at bounding box center [928, 304] width 466 height 12
type input "Brand Kit"
click at [539, 293] on span "Identify Writing Tone Violations" at bounding box center [598, 300] width 152 height 15
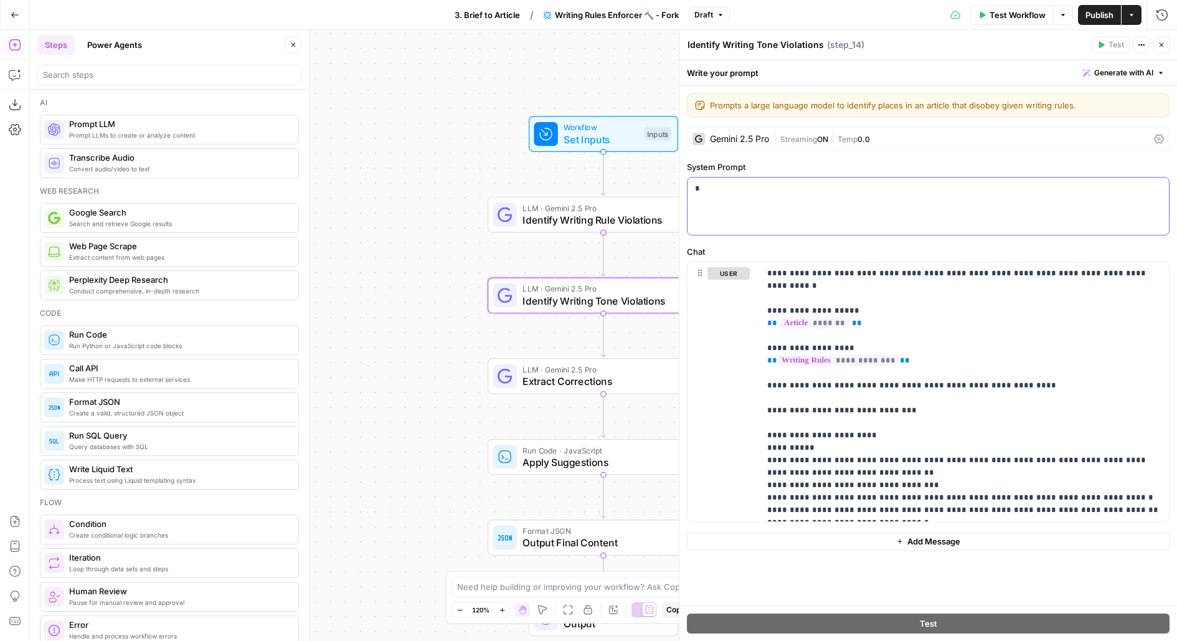
click at [744, 201] on div "*" at bounding box center [927, 205] width 481 height 57
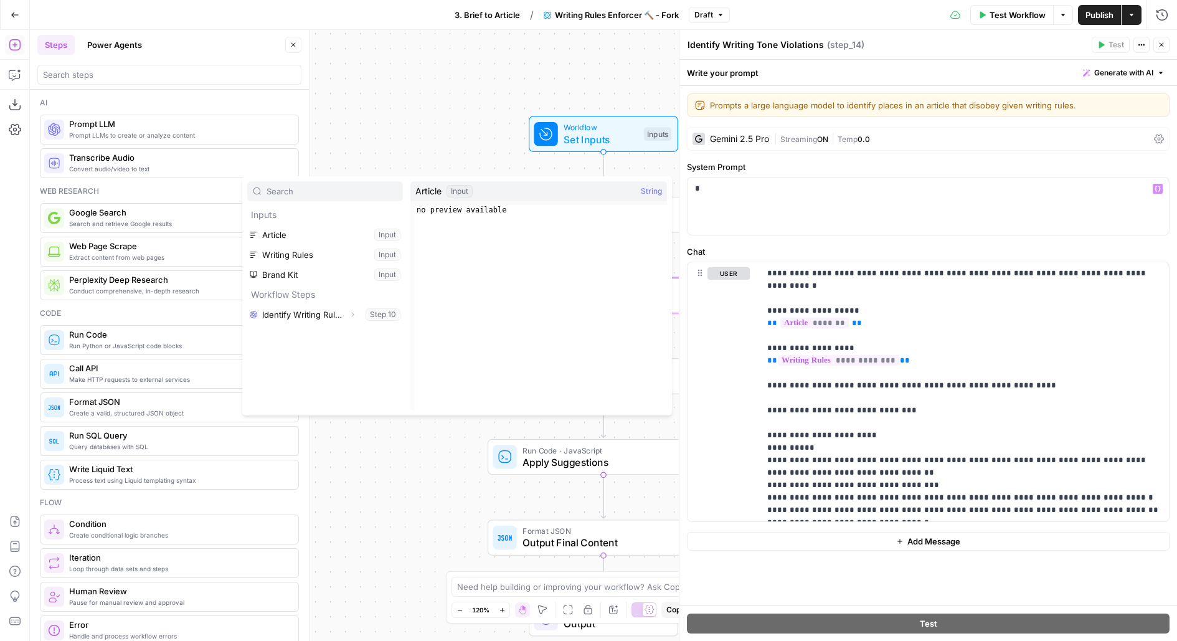
click at [776, 235] on div "**********" at bounding box center [928, 345] width 498 height 519
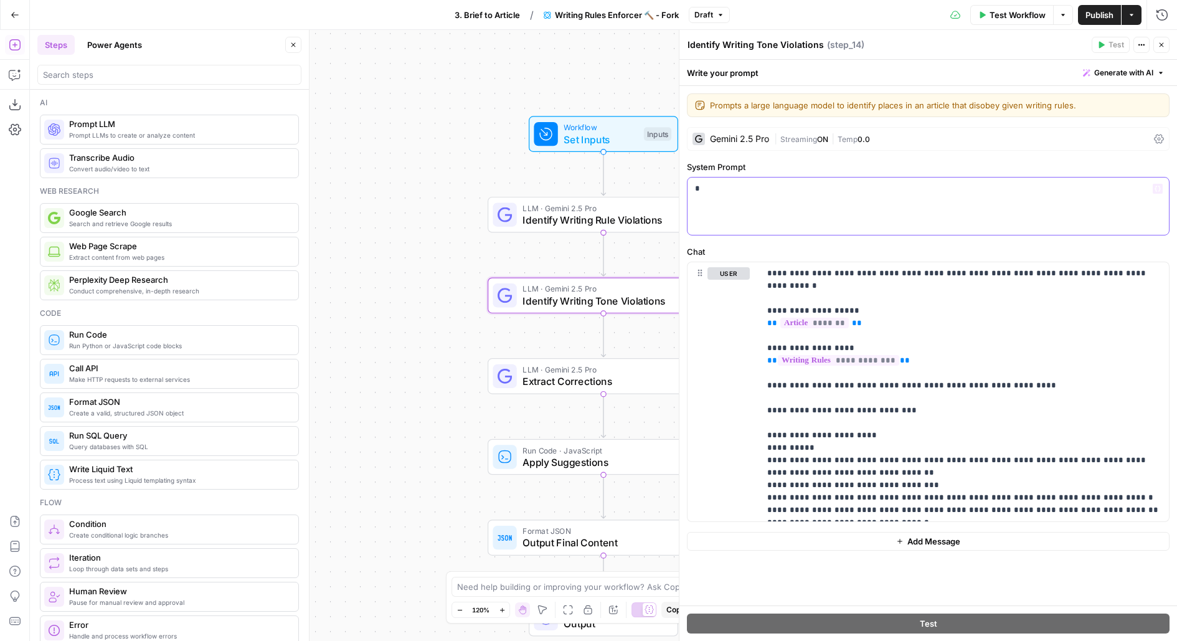
click at [776, 191] on p "*" at bounding box center [928, 188] width 467 height 12
click at [827, 532] on button "Add Message" at bounding box center [928, 541] width 483 height 19
click at [815, 556] on div at bounding box center [964, 558] width 409 height 57
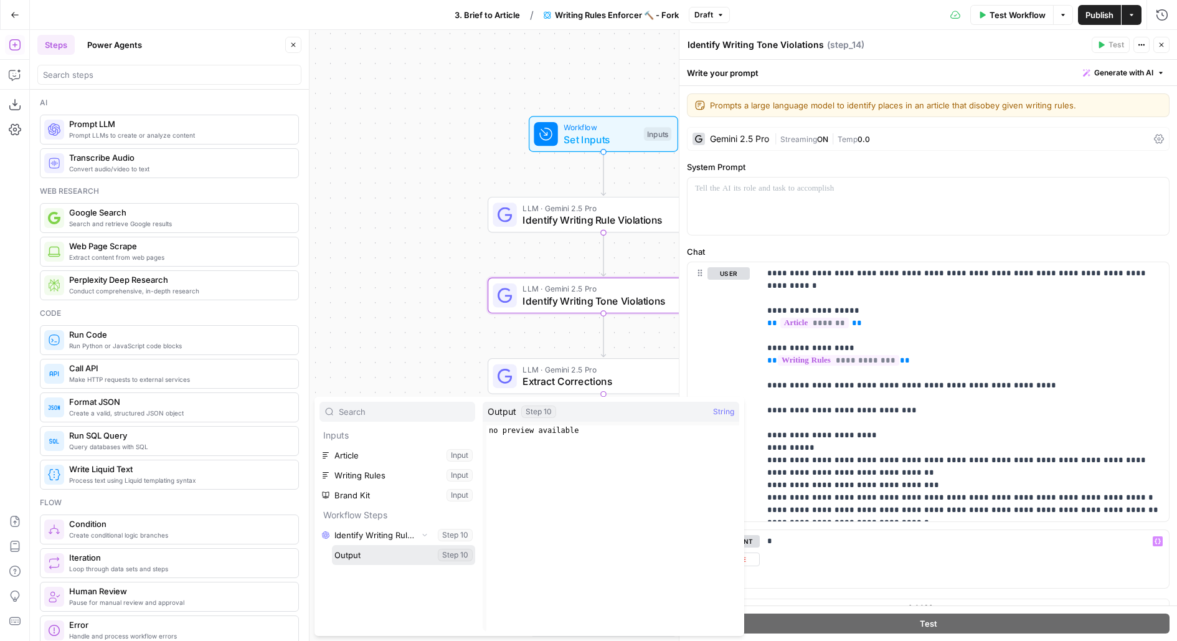
click at [332, 545] on button "Select variable Output" at bounding box center [403, 555] width 143 height 20
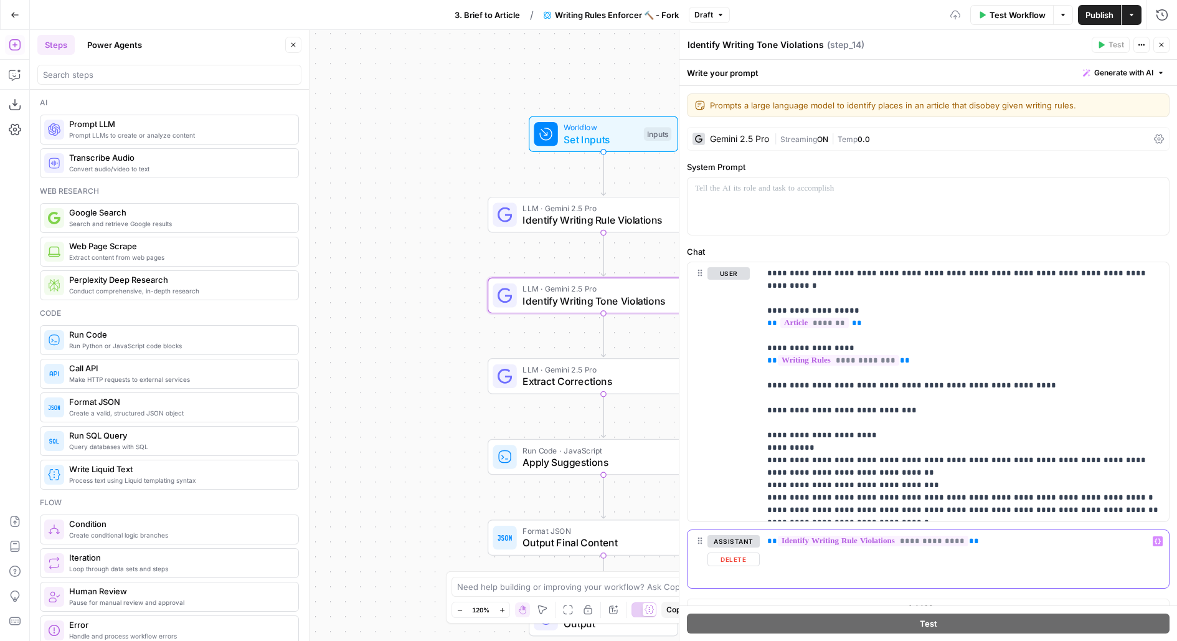
scroll to position [16, 0]
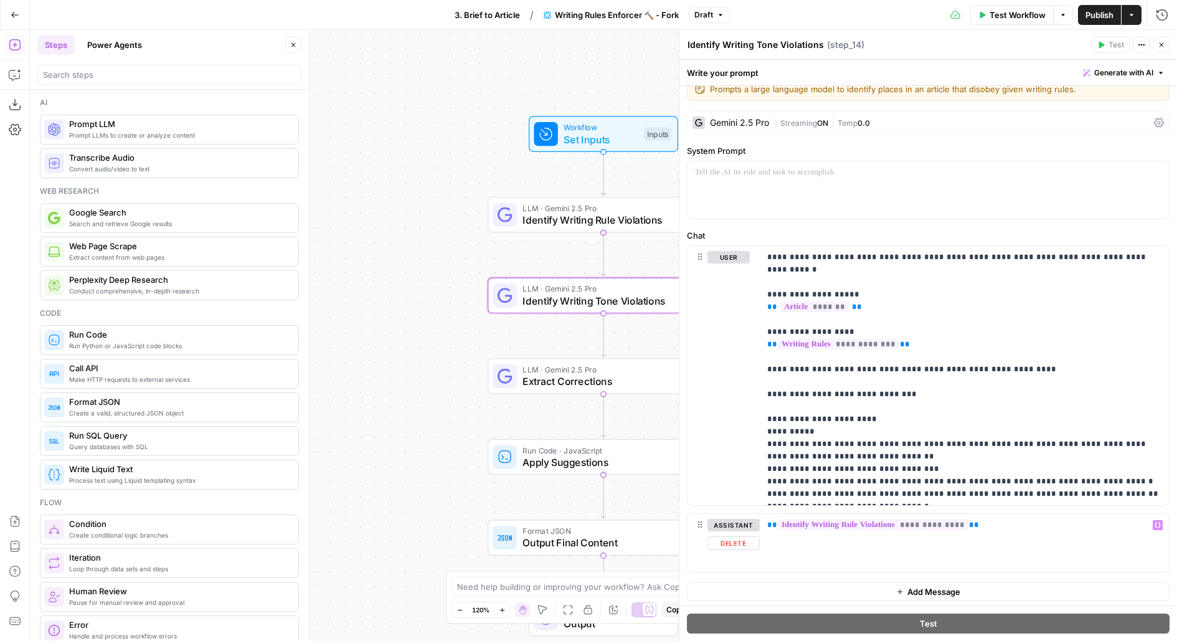
click at [800, 592] on button "Add Message" at bounding box center [928, 591] width 483 height 19
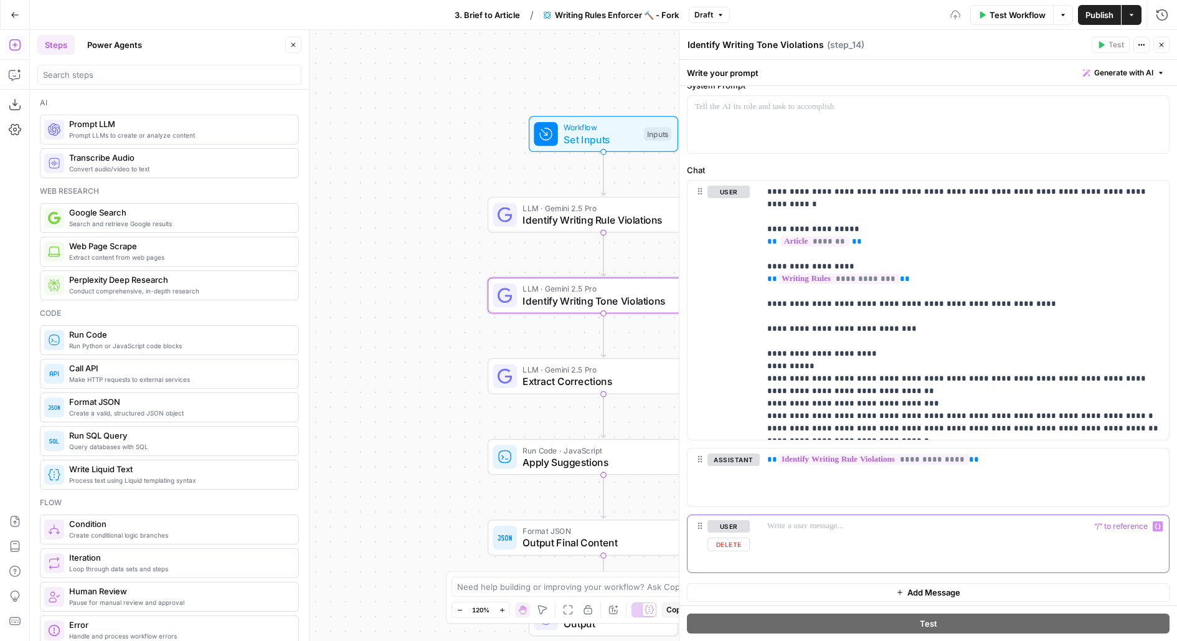
click at [800, 532] on div at bounding box center [964, 543] width 409 height 57
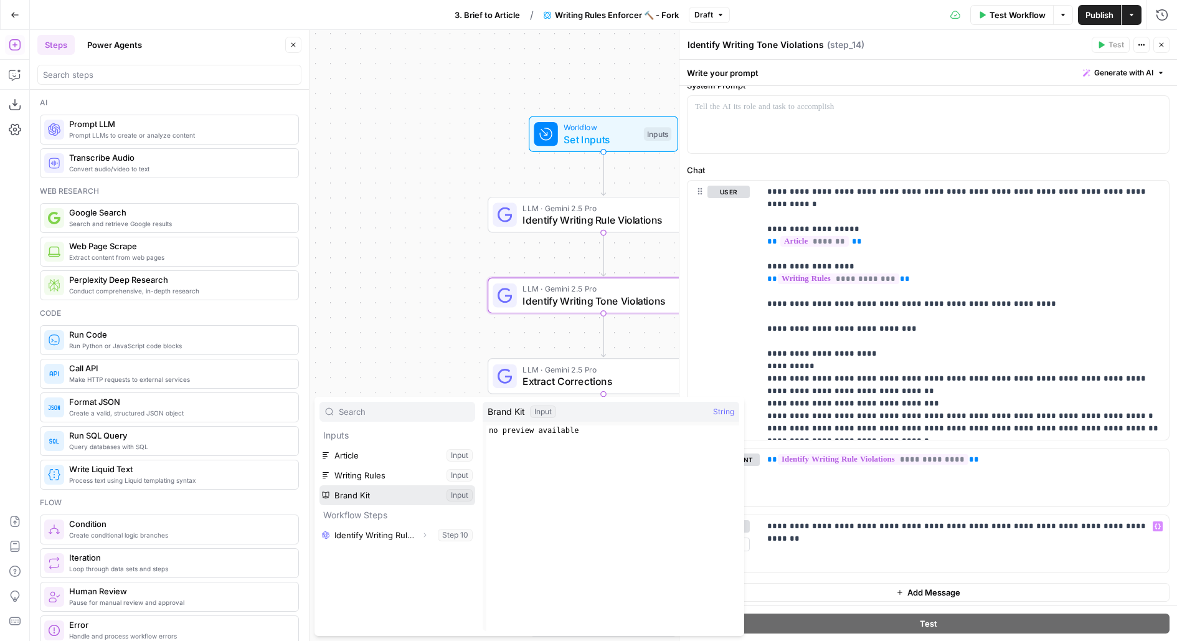
click at [319, 485] on button "Select variable Brand Kit" at bounding box center [397, 495] width 156 height 20
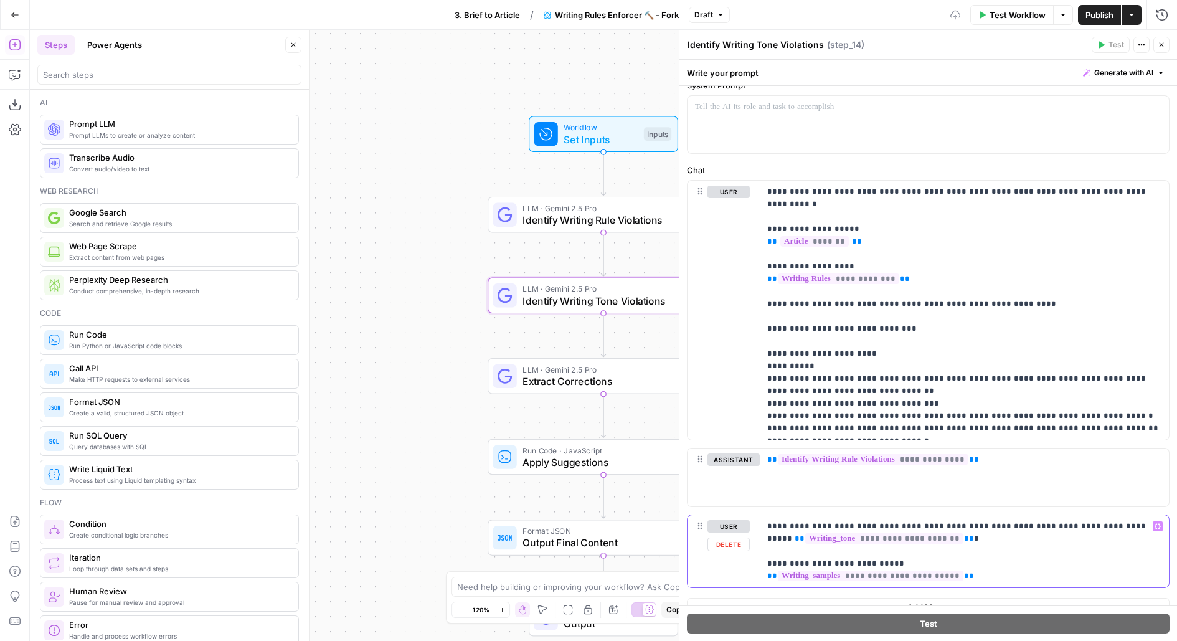
click at [994, 574] on p "**********" at bounding box center [964, 551] width 395 height 62
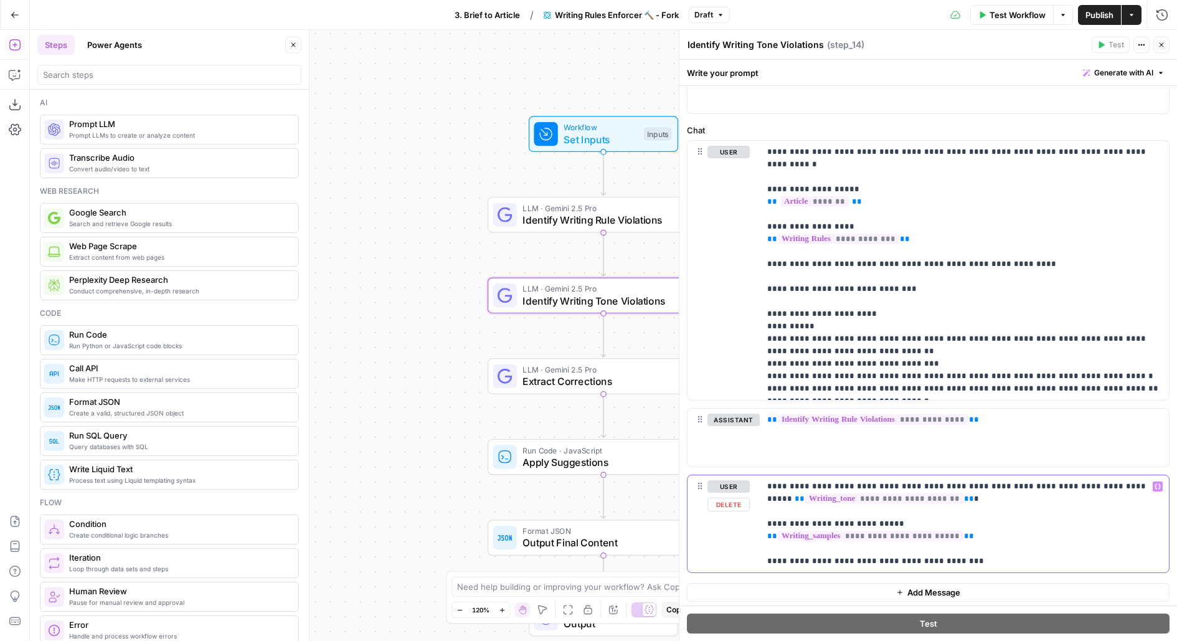
drag, startPoint x: 794, startPoint y: 557, endPoint x: 727, endPoint y: 558, distance: 67.3
click at [727, 558] on div "**********" at bounding box center [927, 523] width 481 height 97
click at [1034, 557] on p "**********" at bounding box center [964, 523] width 395 height 87
click at [1160, 42] on icon "button" at bounding box center [1161, 44] width 7 height 7
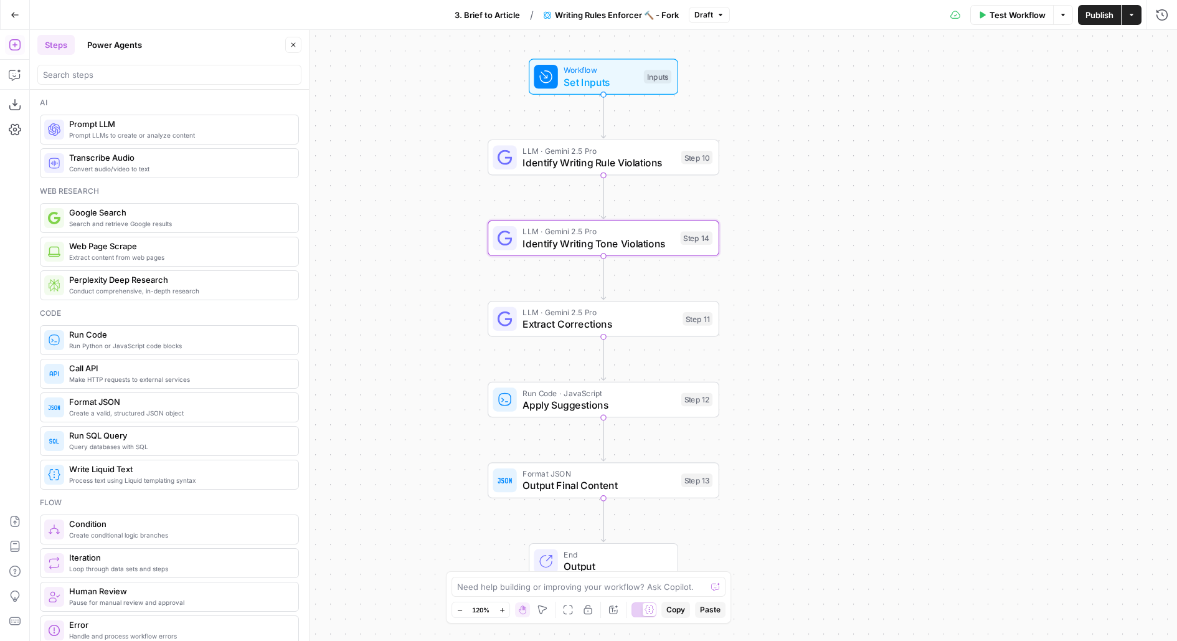
drag, startPoint x: 862, startPoint y: 283, endPoint x: 862, endPoint y: 262, distance: 21.2
click at [862, 265] on div "Workflow Set Inputs Inputs LLM · Gemini 2.5 Pro Identify Writing Rule Violation…" at bounding box center [603, 335] width 1147 height 611
click at [696, 321] on div "Step 11" at bounding box center [697, 317] width 30 height 14
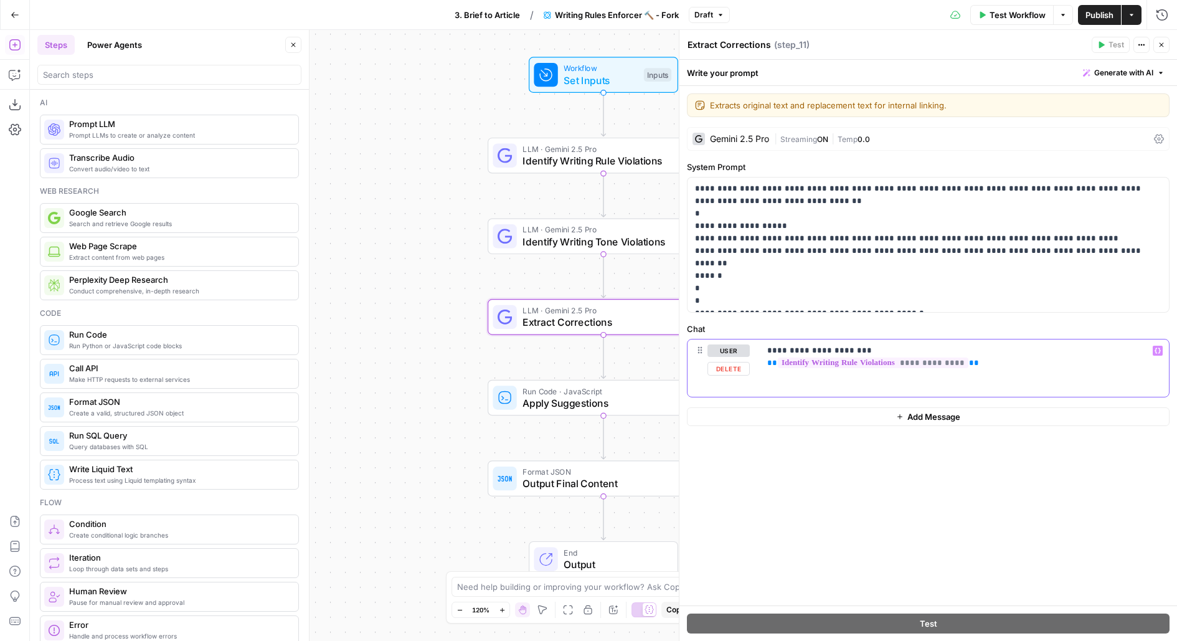
drag, startPoint x: 1039, startPoint y: 362, endPoint x: 684, endPoint y: 362, distance: 354.9
click at [684, 362] on div "**********" at bounding box center [928, 335] width 498 height 611
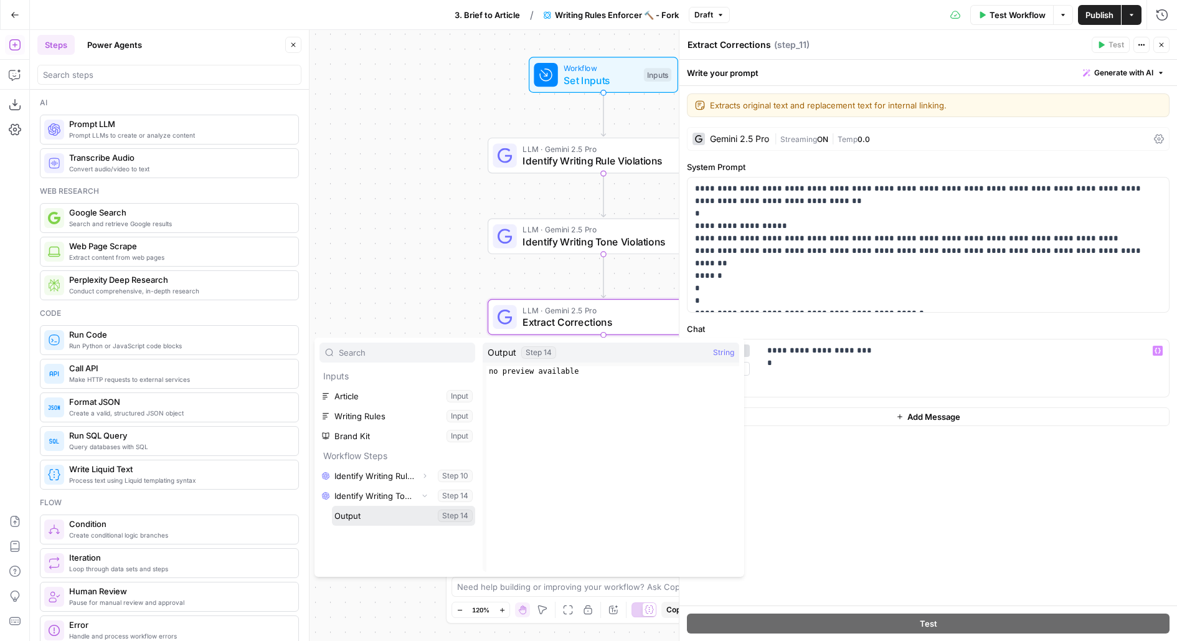
click at [332, 506] on button "Select variable Output" at bounding box center [403, 516] width 143 height 20
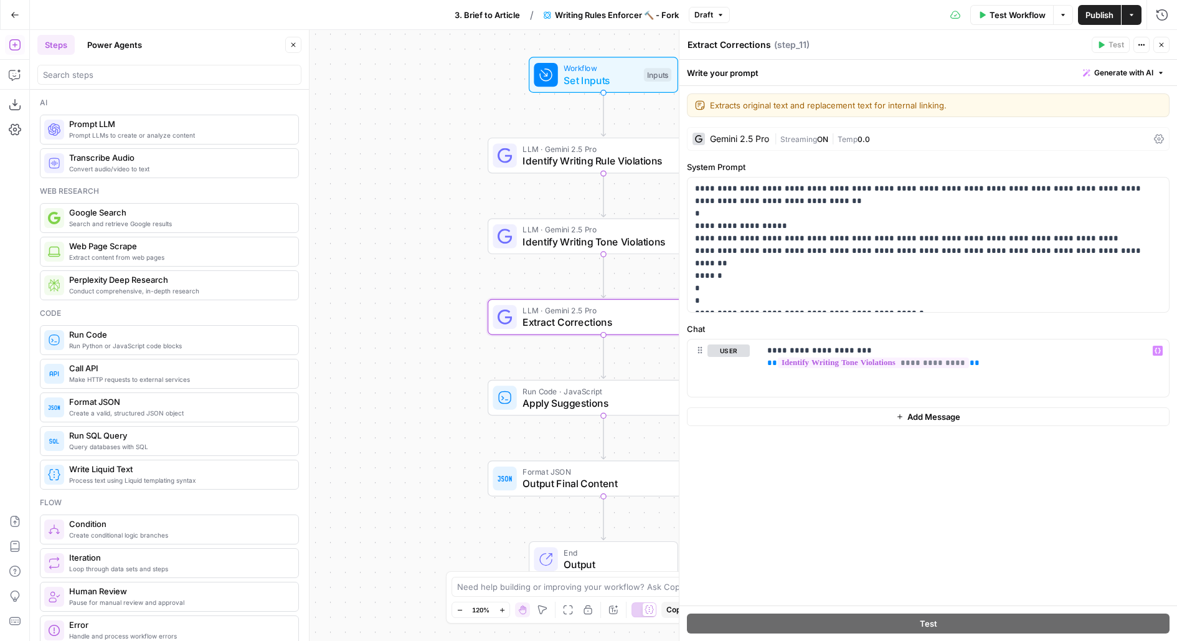
click at [504, 407] on div at bounding box center [505, 397] width 24 height 24
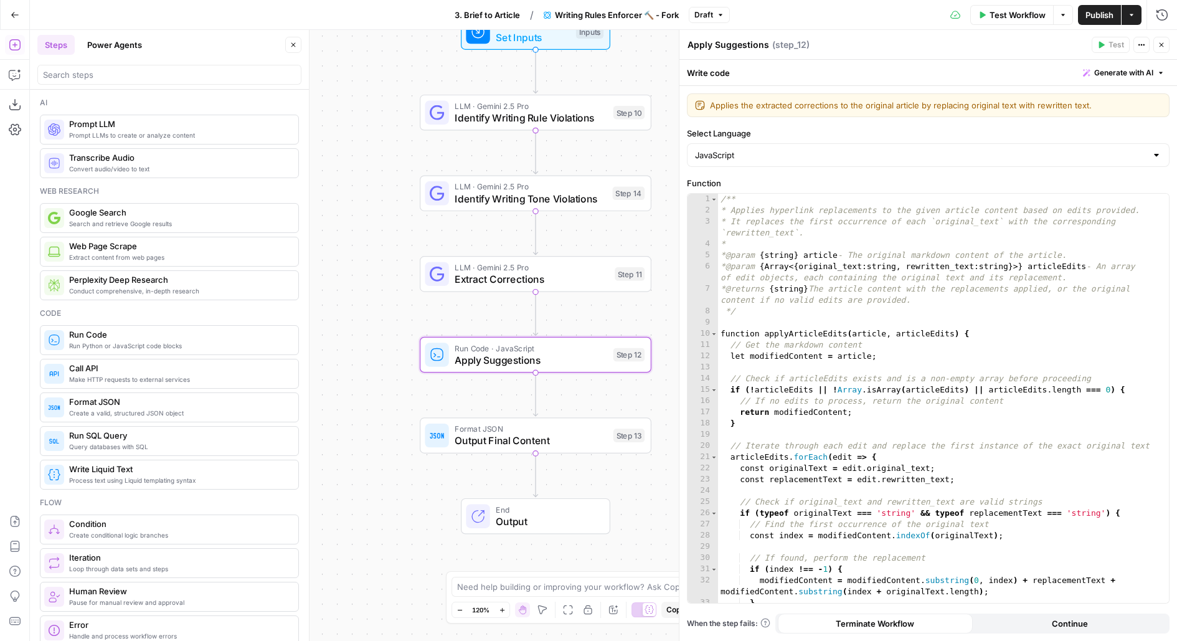
drag, startPoint x: 469, startPoint y: 436, endPoint x: 385, endPoint y: 371, distance: 105.6
click at [386, 372] on div "Workflow Set Inputs Inputs LLM · Gemini 2.5 Pro Identify Writing Rule Violation…" at bounding box center [603, 335] width 1147 height 611
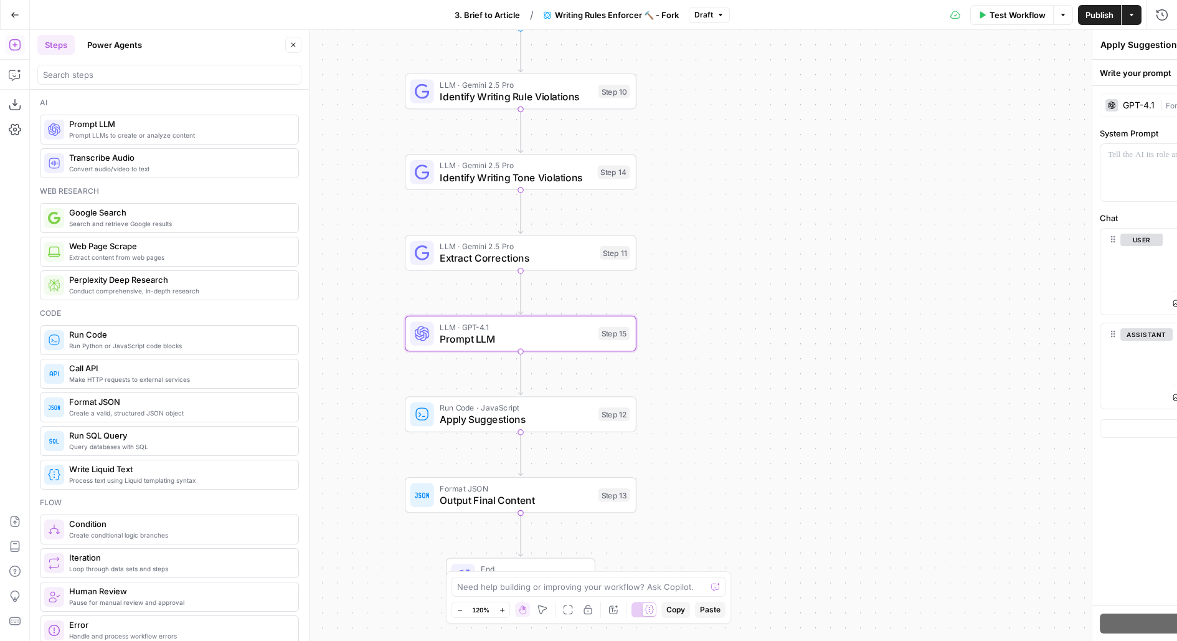
type textarea "Prompt LLM"
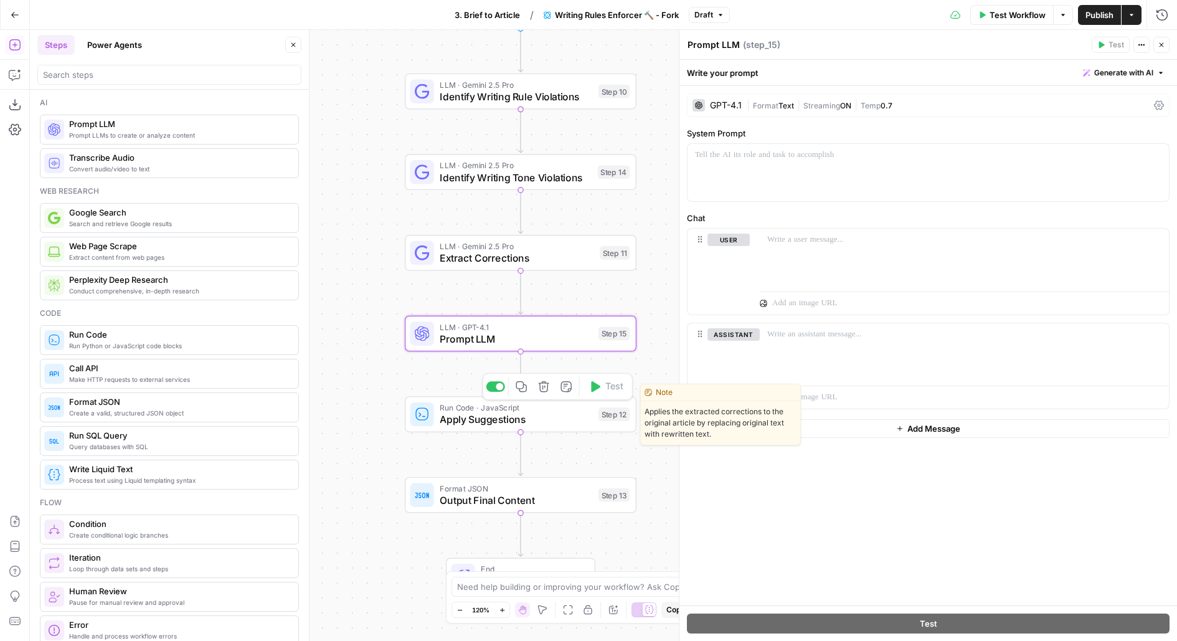
click at [497, 382] on div at bounding box center [495, 386] width 19 height 11
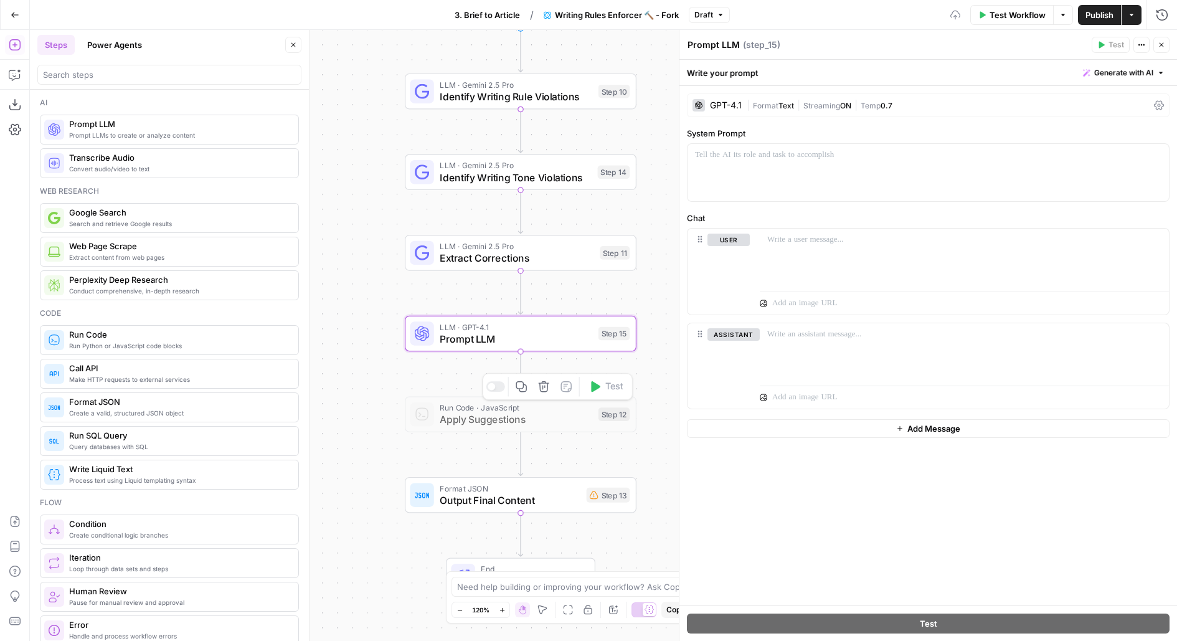
click at [473, 328] on span "LLM · GPT-4.1" at bounding box center [516, 327] width 153 height 12
click at [785, 104] on span "Text" at bounding box center [786, 105] width 16 height 9
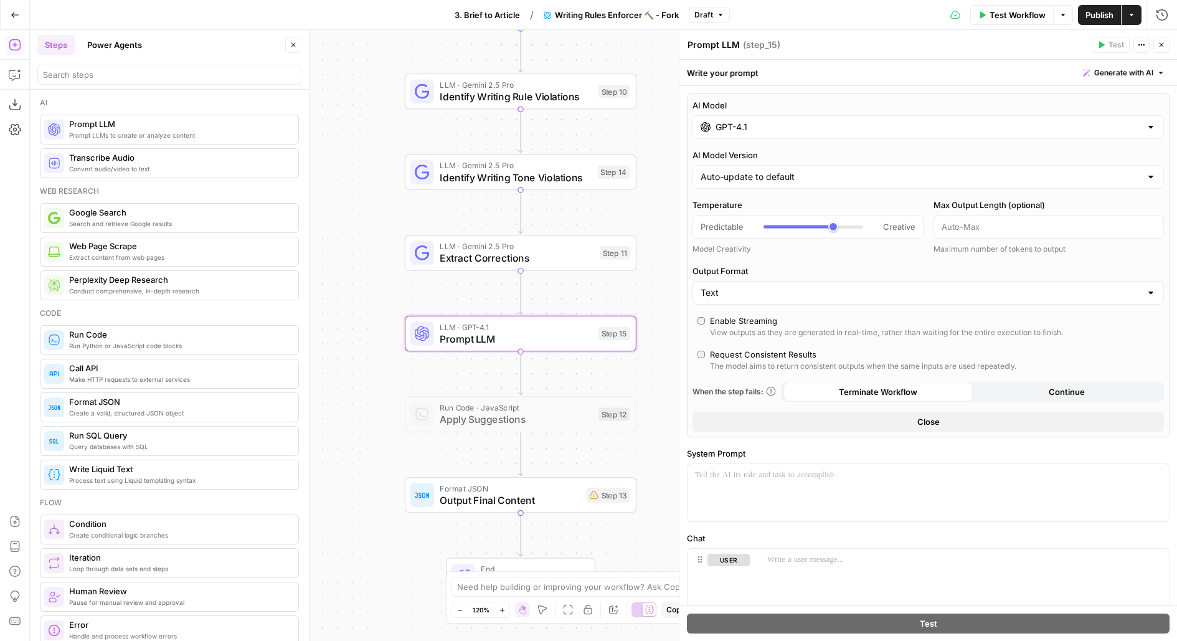
click at [768, 124] on input "GPT-4.1" at bounding box center [927, 127] width 425 height 12
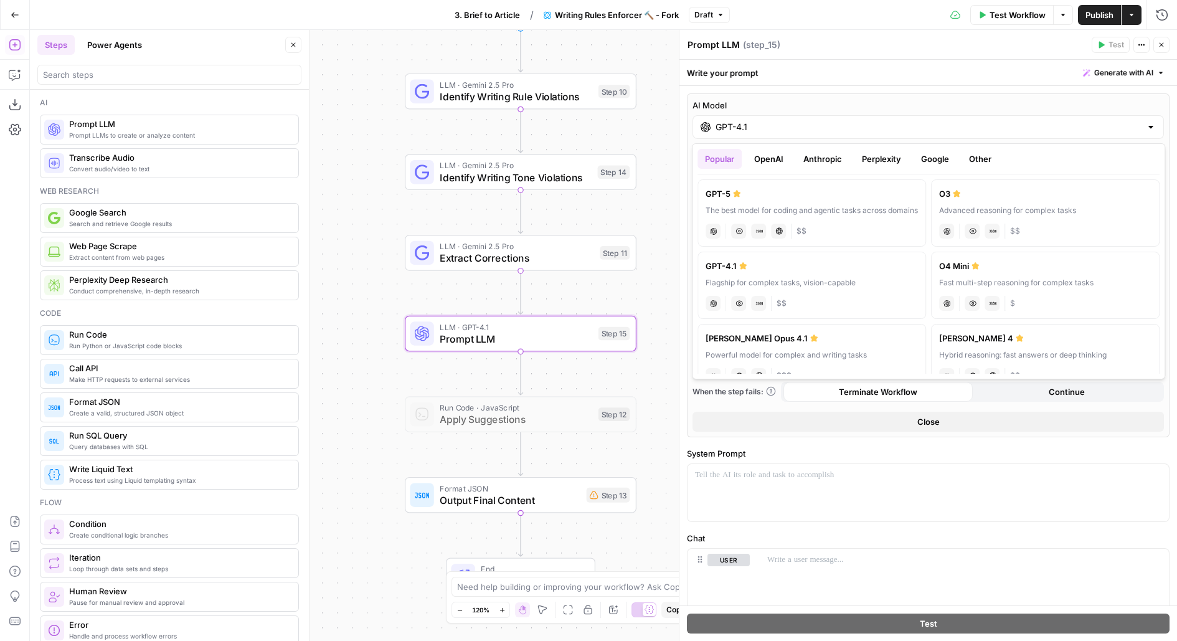
click at [804, 159] on button "Anthropic" at bounding box center [823, 159] width 54 height 20
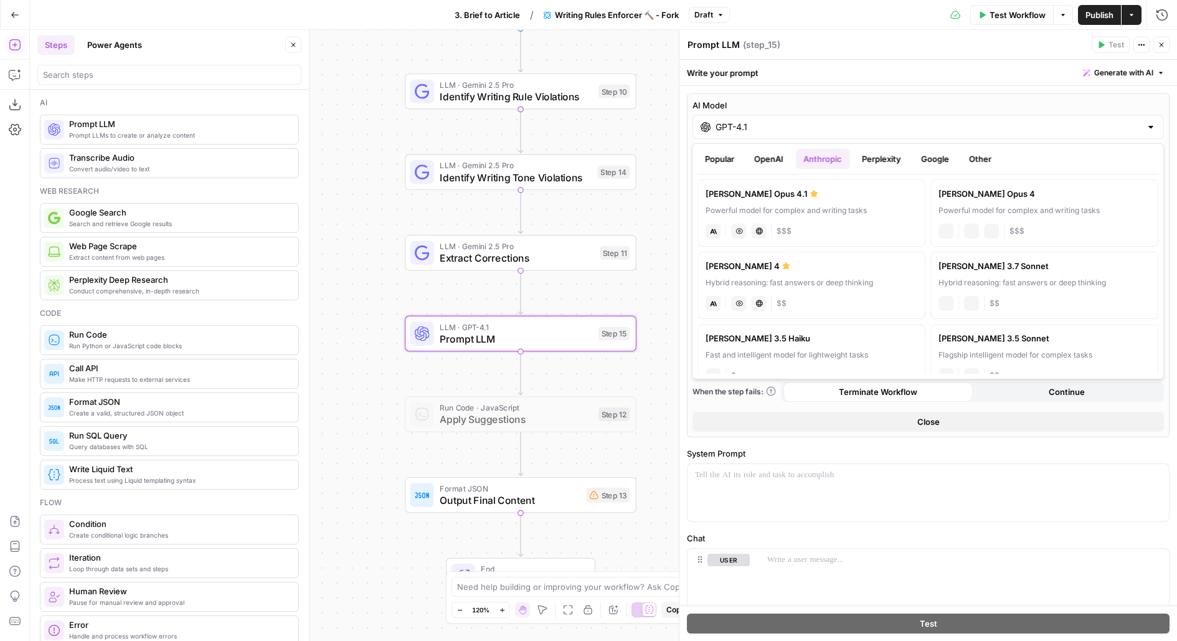
click at [788, 189] on div "Claude Opus 4.1" at bounding box center [812, 193] width 212 height 12
type input "Claude Opus 4.1"
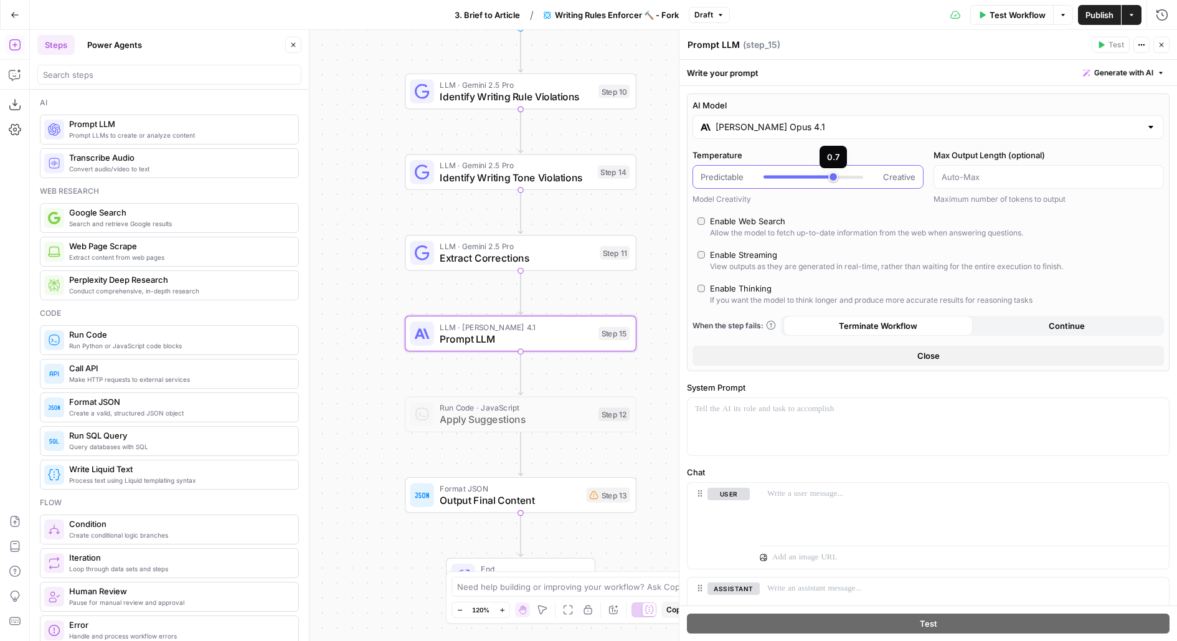
click at [770, 177] on div at bounding box center [813, 177] width 100 height 12
type input "***"
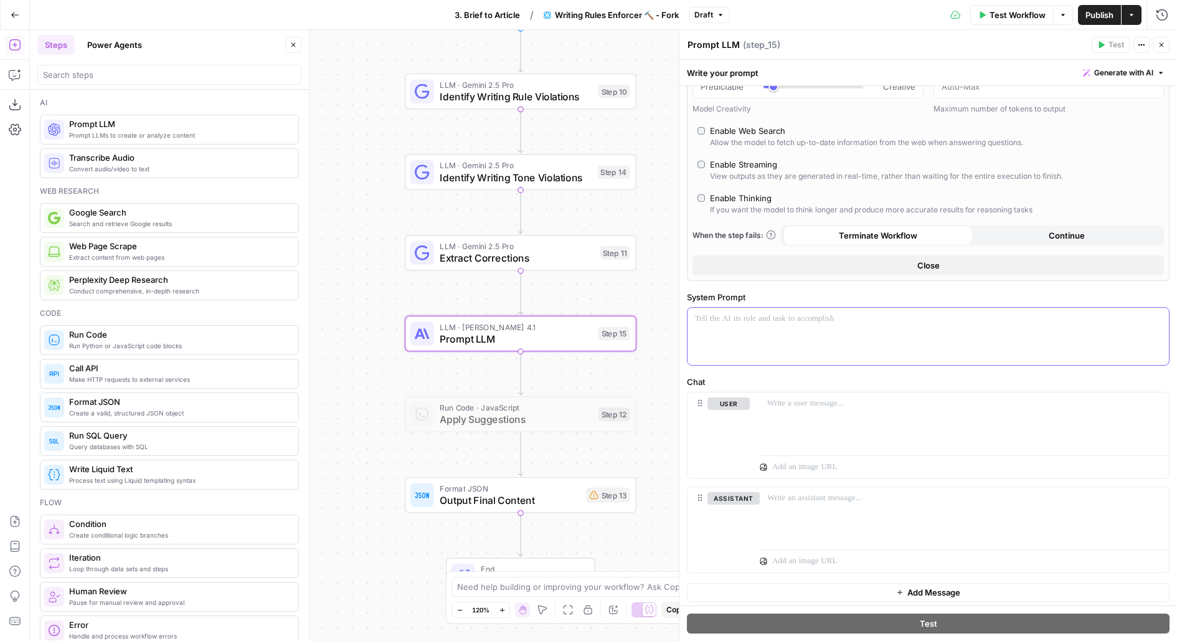
click at [760, 326] on div at bounding box center [927, 336] width 481 height 57
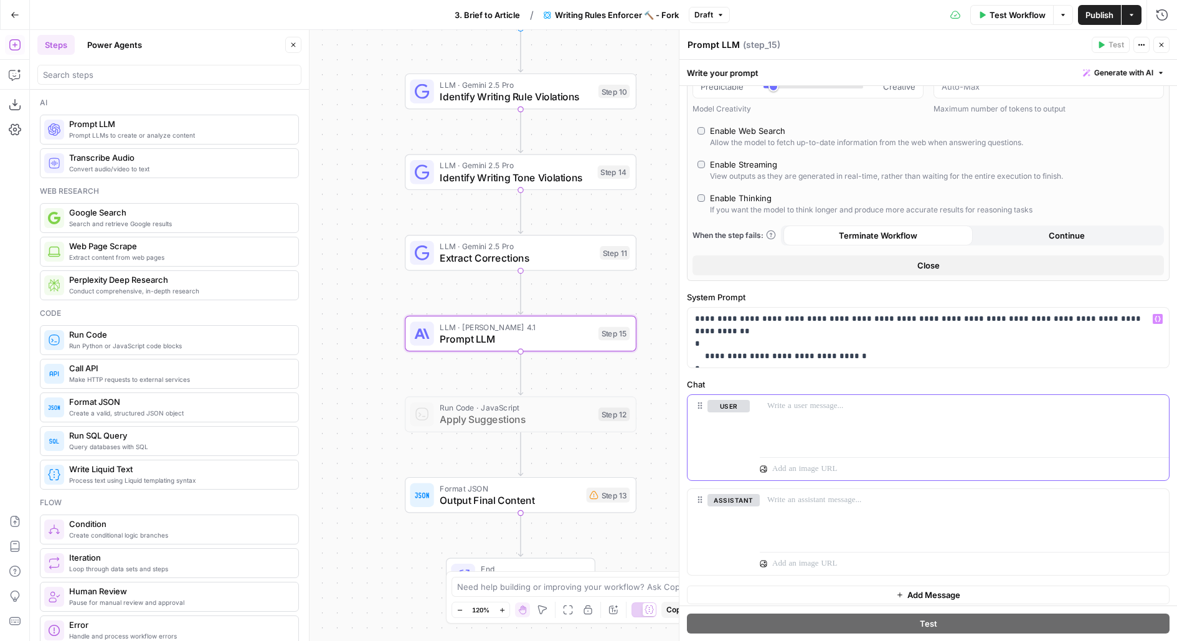
click at [803, 428] on div at bounding box center [964, 423] width 409 height 57
drag, startPoint x: 840, startPoint y: 319, endPoint x: 981, endPoint y: 316, distance: 140.8
click at [981, 316] on p "**********" at bounding box center [928, 338] width 467 height 50
click at [747, 341] on p "**********" at bounding box center [928, 338] width 467 height 50
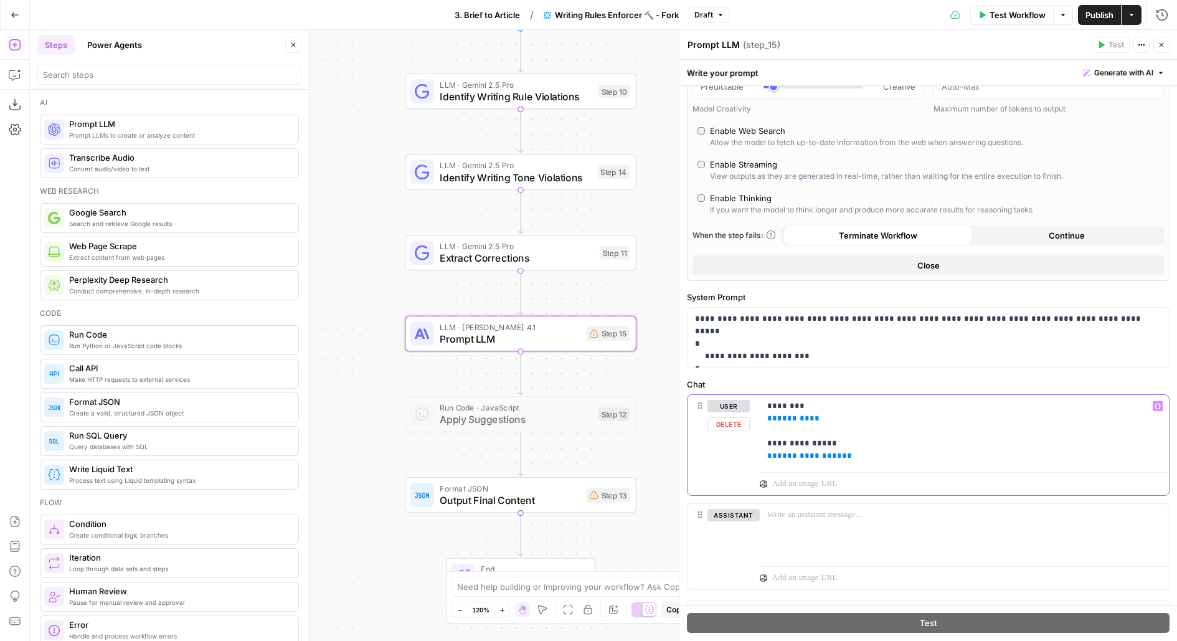
drag, startPoint x: 828, startPoint y: 424, endPoint x: 727, endPoint y: 416, distance: 101.2
click at [727, 416] on div "**********" at bounding box center [927, 445] width 481 height 100
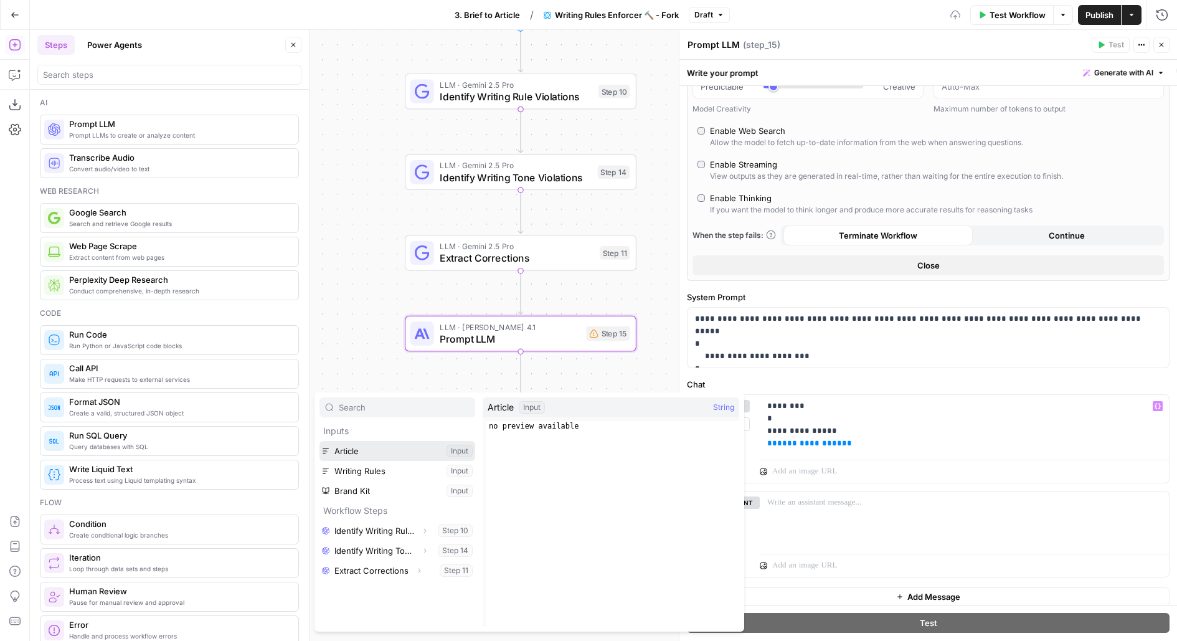
click at [319, 441] on button "Select variable Article" at bounding box center [397, 451] width 156 height 20
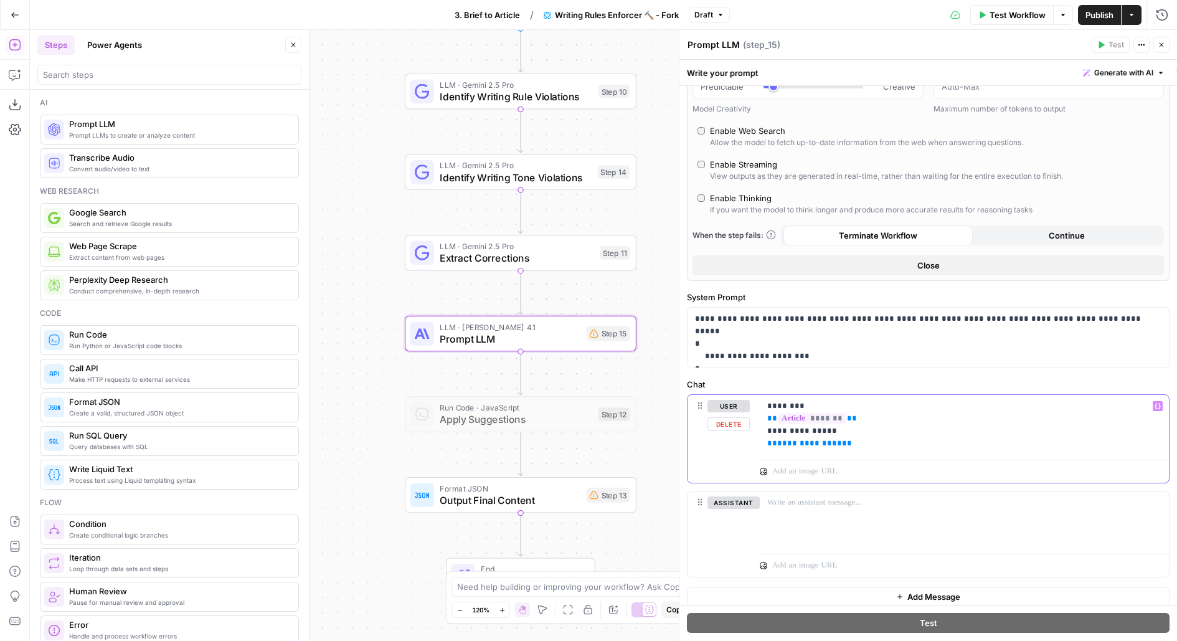
drag, startPoint x: 862, startPoint y: 446, endPoint x: 706, endPoint y: 444, distance: 156.9
click at [706, 445] on div "**********" at bounding box center [927, 439] width 481 height 88
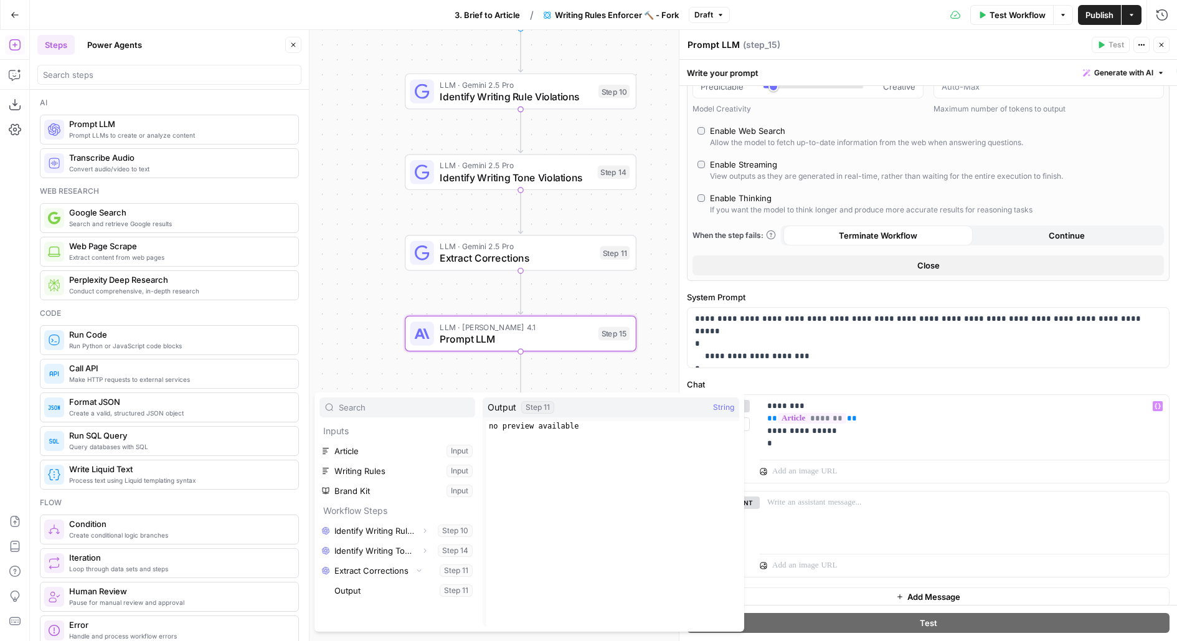
click at [332, 580] on button "Select variable Output" at bounding box center [403, 590] width 143 height 20
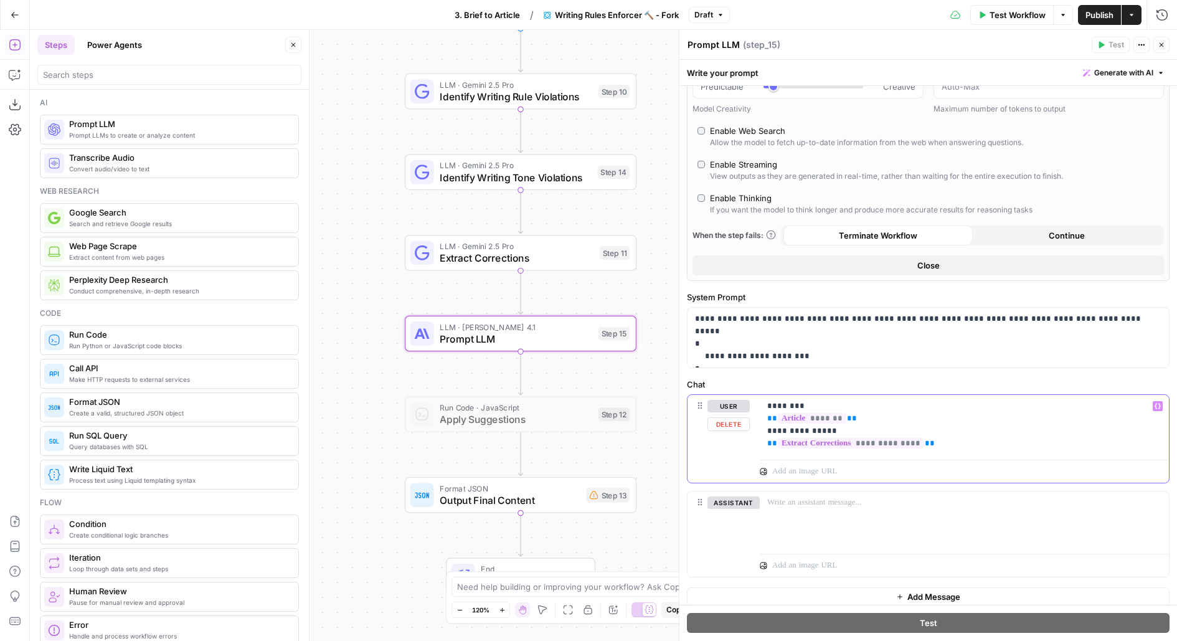
click at [874, 418] on p "**********" at bounding box center [964, 425] width 395 height 50
drag, startPoint x: 816, startPoint y: 440, endPoint x: 706, endPoint y: 440, distance: 110.8
click at [706, 440] on div "**********" at bounding box center [927, 445] width 481 height 100
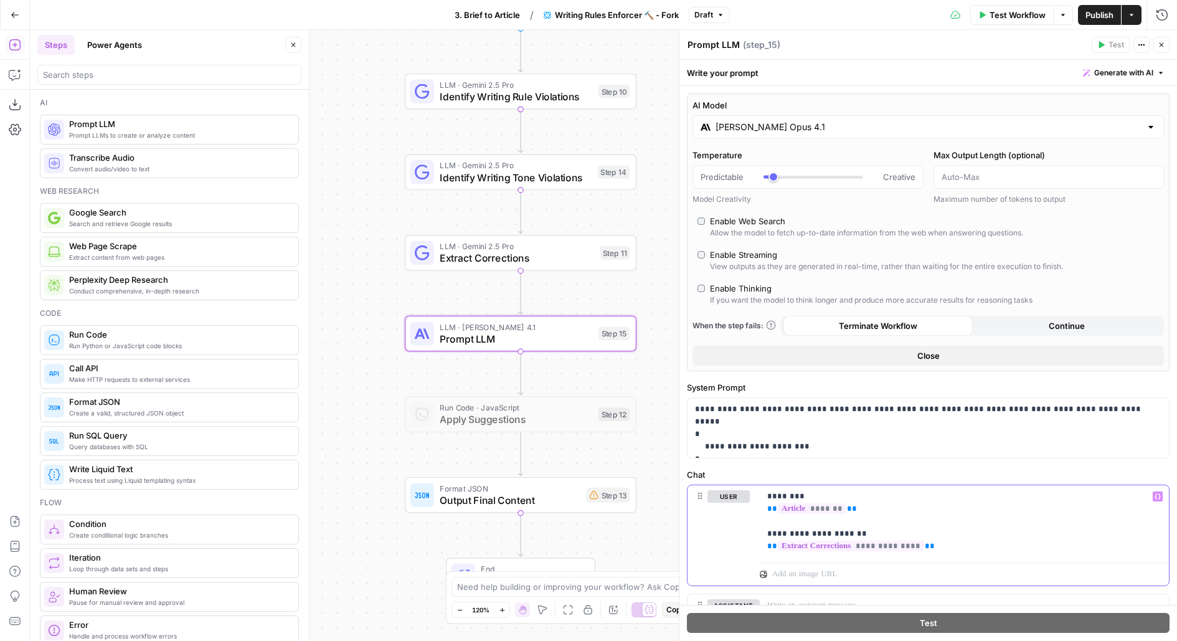
click at [822, 126] on input "Claude Opus 4.1" at bounding box center [927, 127] width 425 height 12
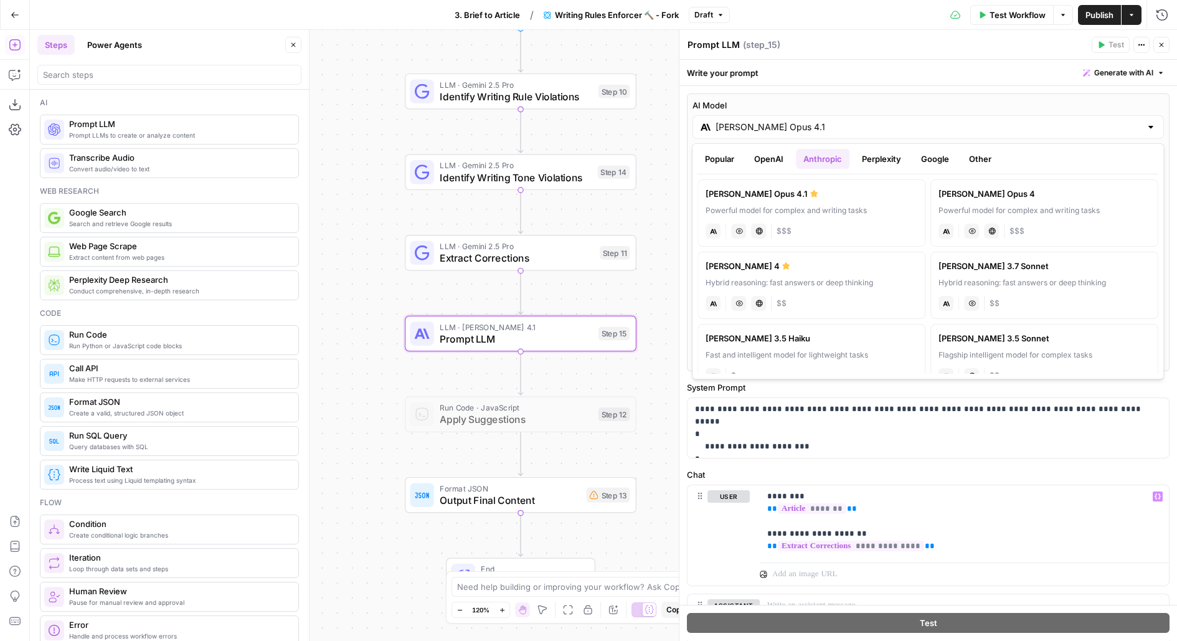
click at [918, 151] on button "Google" at bounding box center [934, 159] width 43 height 20
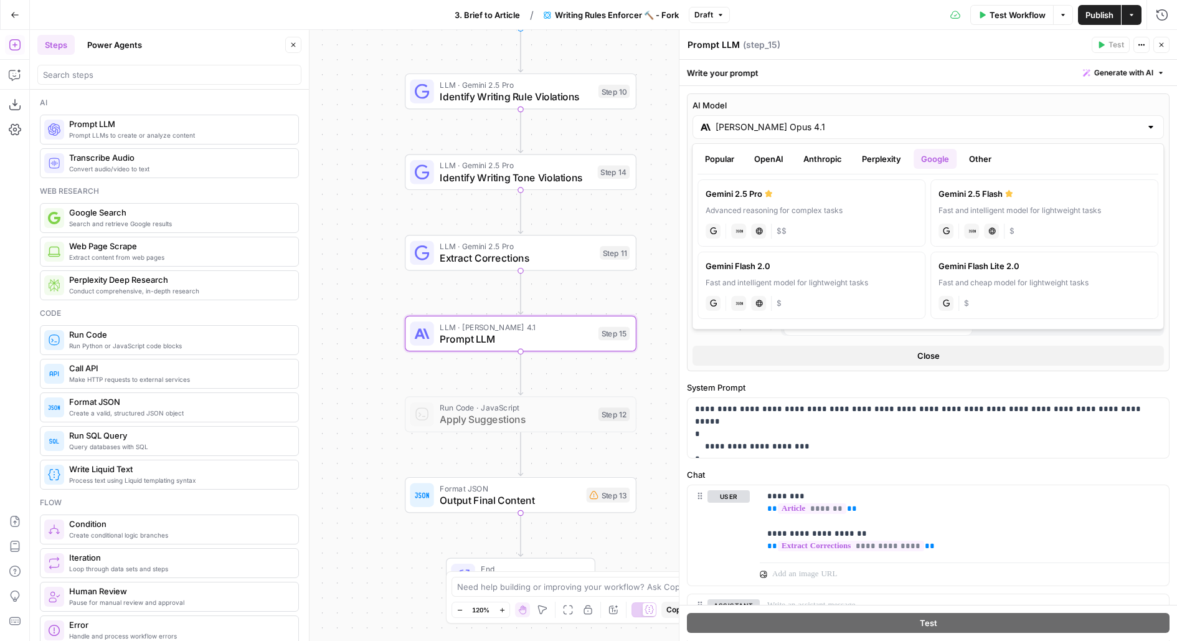
click at [698, 159] on button "Popular" at bounding box center [719, 159] width 44 height 20
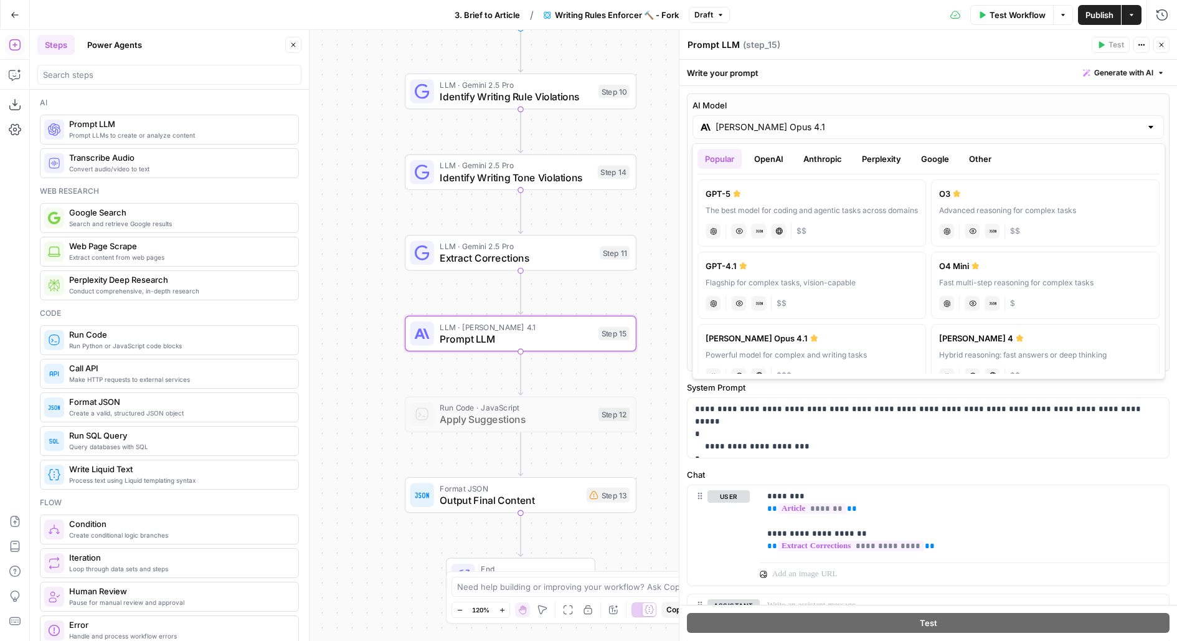
click at [732, 202] on label "GPT-5 The best model for coding and agentic tasks across domains chat Vision Ca…" at bounding box center [811, 212] width 229 height 67
type input "GPT-5"
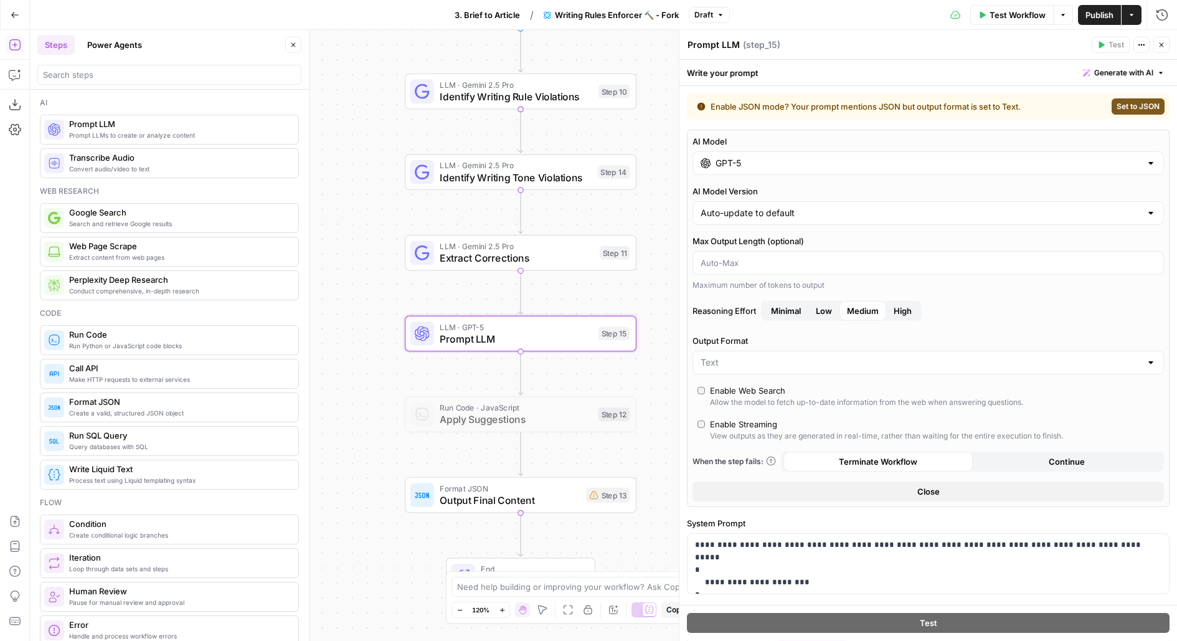
click at [1145, 109] on span "Set to JSON" at bounding box center [1137, 106] width 43 height 11
type input "JSON"
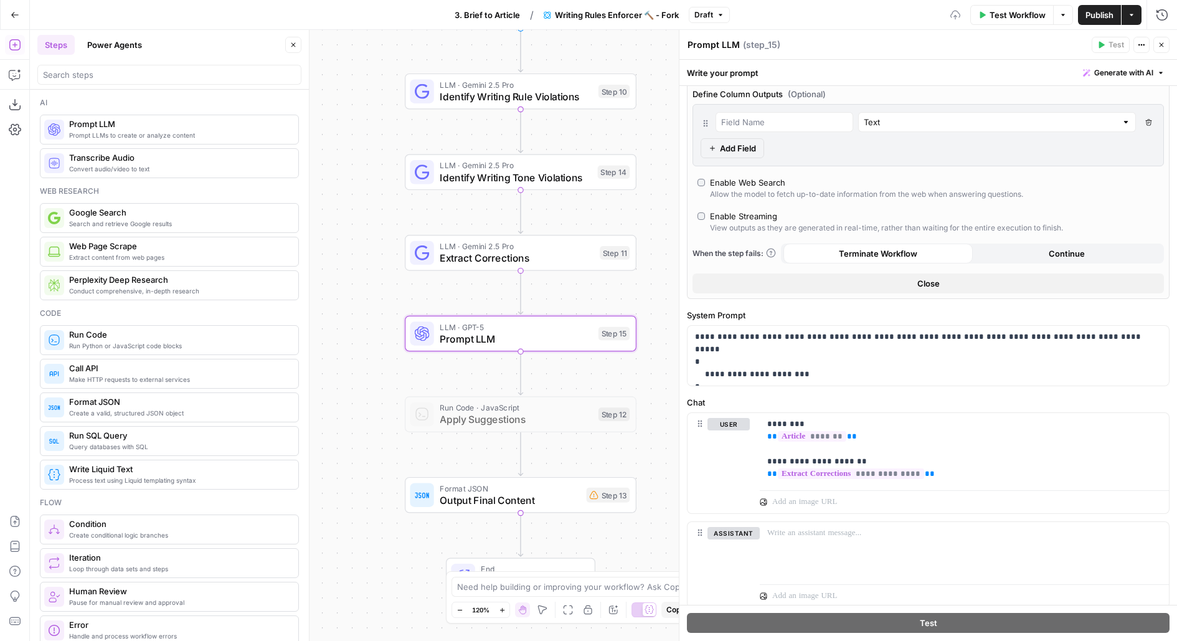
scroll to position [293, 0]
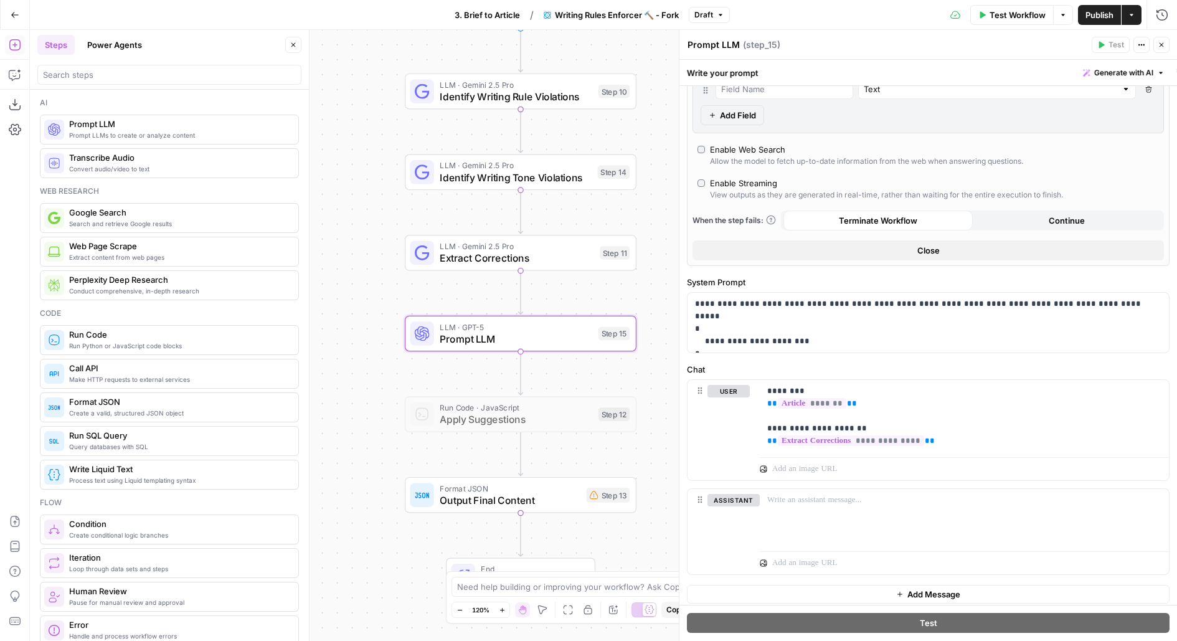
click at [1160, 47] on icon "button" at bounding box center [1161, 44] width 7 height 7
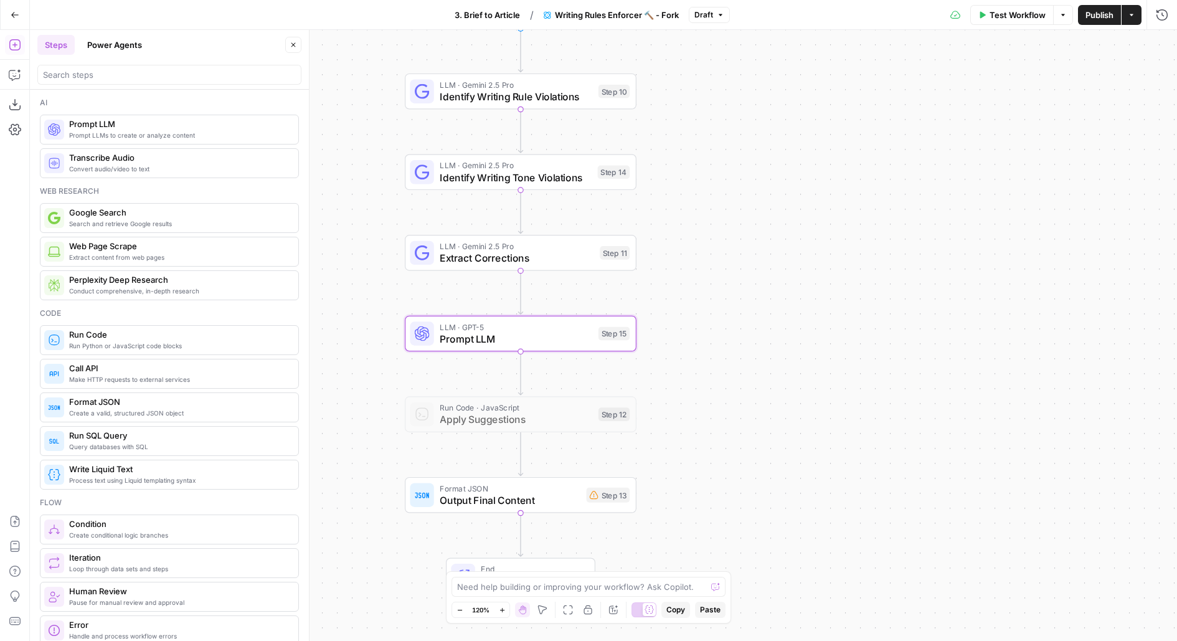
click at [1104, 24] on div "Publish Actions" at bounding box center [1110, 15] width 64 height 20
click at [1102, 20] on span "Publish" at bounding box center [1099, 15] width 28 height 12
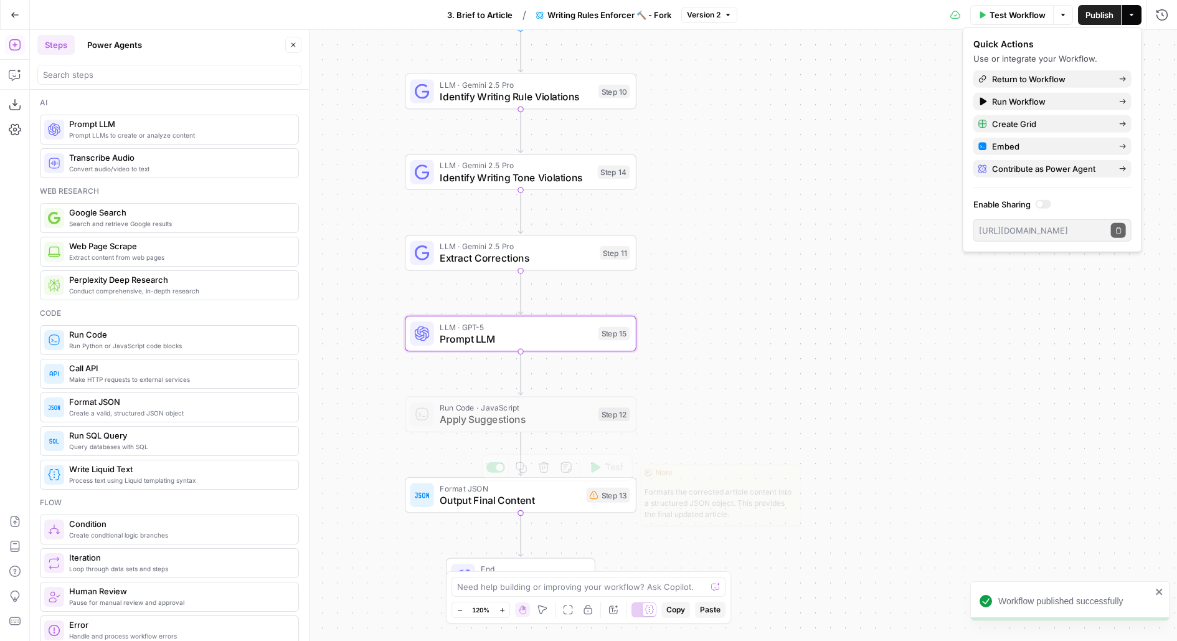
click at [568, 497] on span "Output Final Content" at bounding box center [510, 500] width 141 height 15
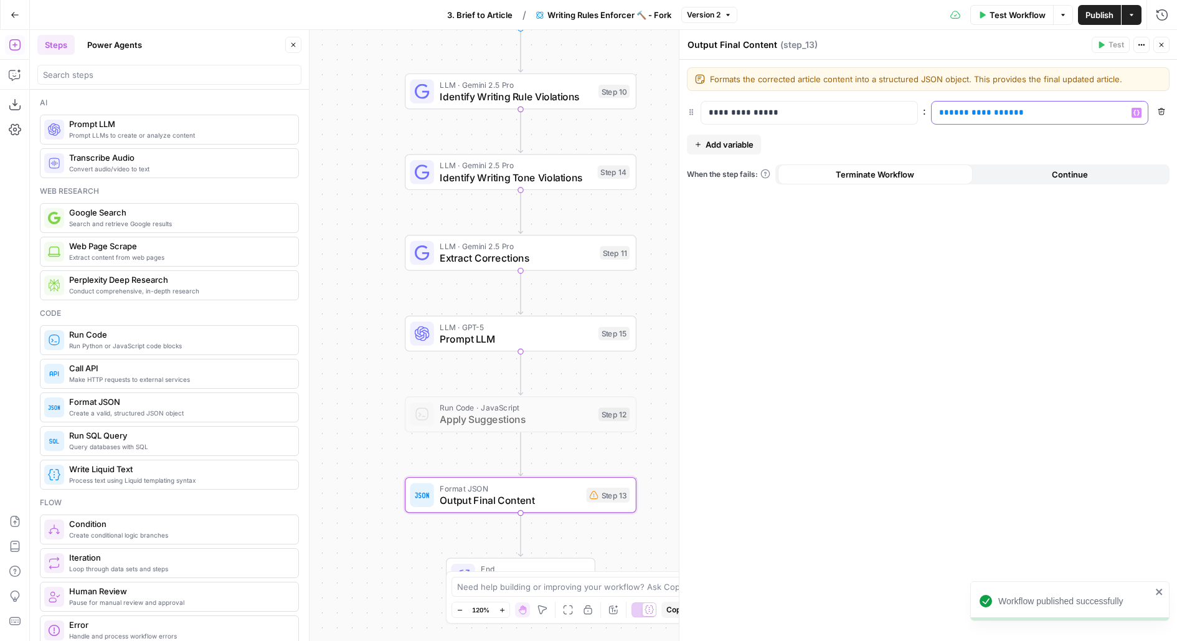
click at [972, 111] on span "**********" at bounding box center [981, 112] width 65 height 8
click at [504, 338] on span "Prompt LLM" at bounding box center [516, 338] width 153 height 15
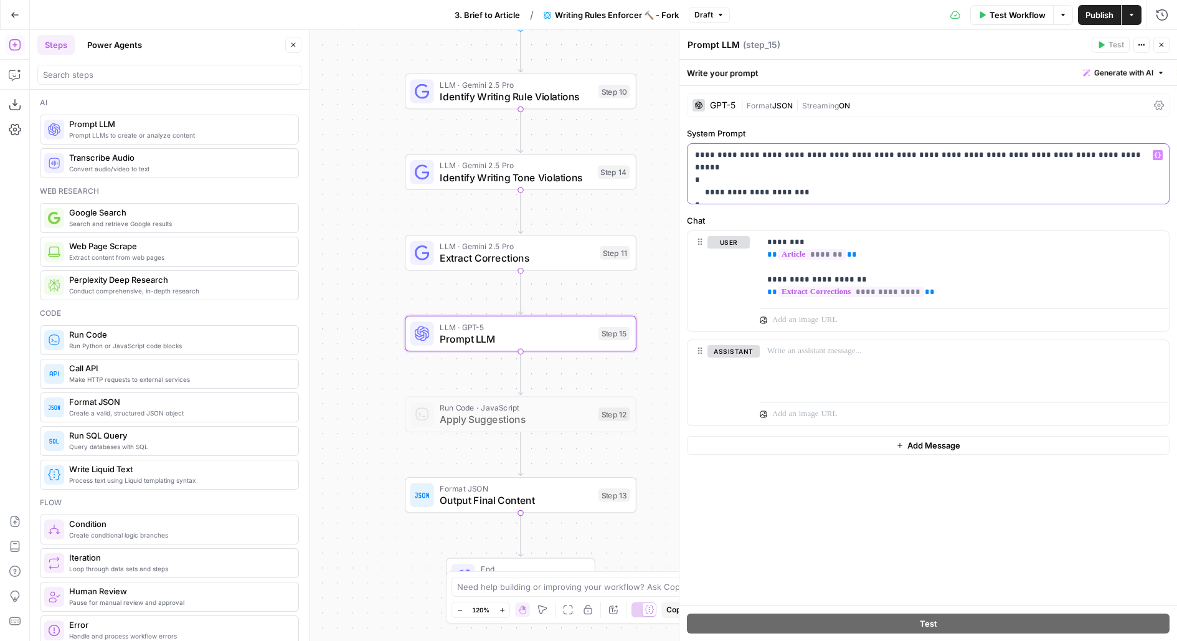
click at [745, 179] on p "**********" at bounding box center [928, 174] width 467 height 50
copy p "**********"
click at [559, 517] on div "Workflow Set Inputs Inputs LLM · Gemini 2.5 Pro Identify Writing Rule Violation…" at bounding box center [603, 335] width 1147 height 611
click at [558, 508] on div "Format JSON Output Final Content Step 13" at bounding box center [521, 495] width 232 height 36
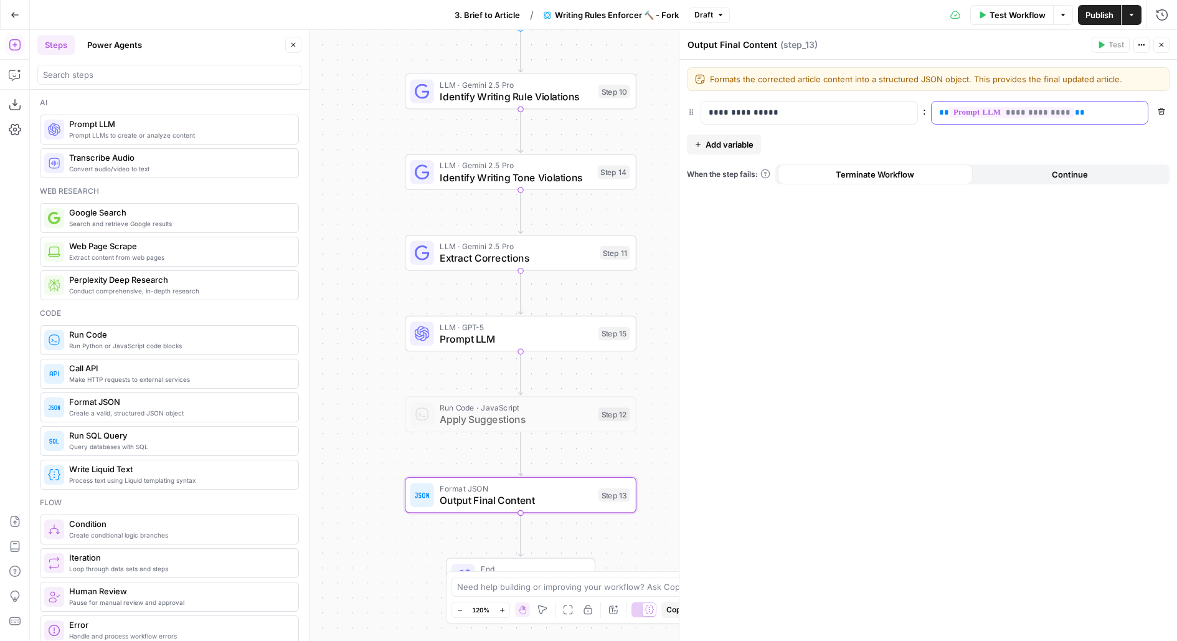
click at [1085, 106] on p "**********" at bounding box center [1029, 112] width 181 height 12
click at [1086, 115] on p "**********" at bounding box center [1029, 112] width 181 height 12
click at [1163, 44] on icon "button" at bounding box center [1161, 44] width 7 height 7
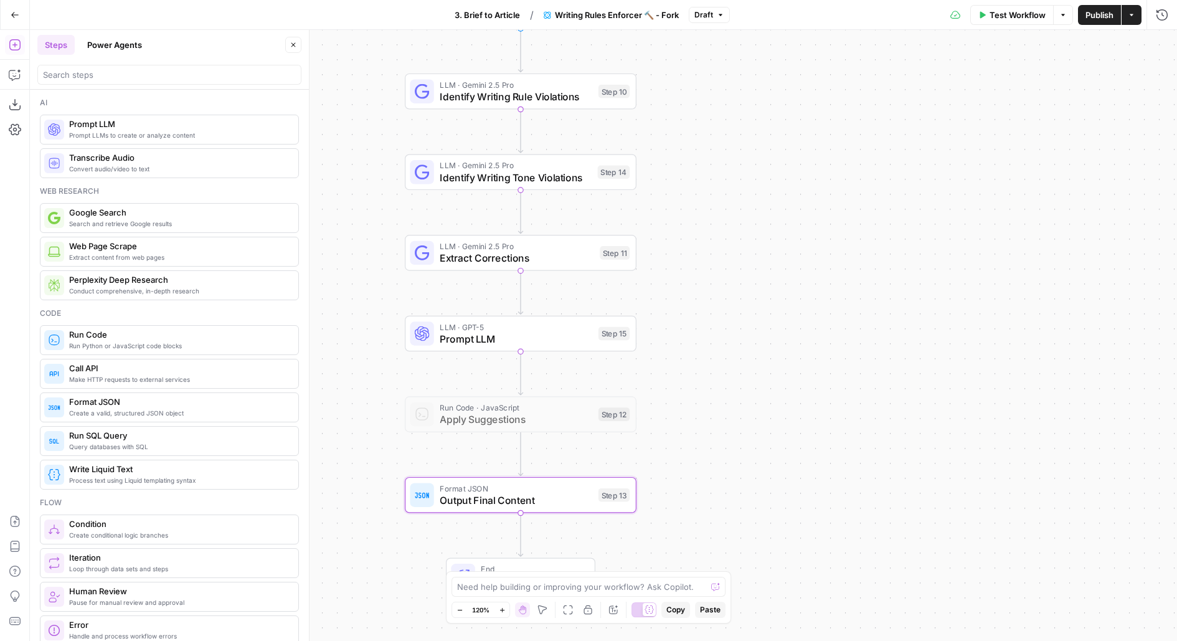
click at [1089, 17] on span "Publish" at bounding box center [1099, 15] width 28 height 12
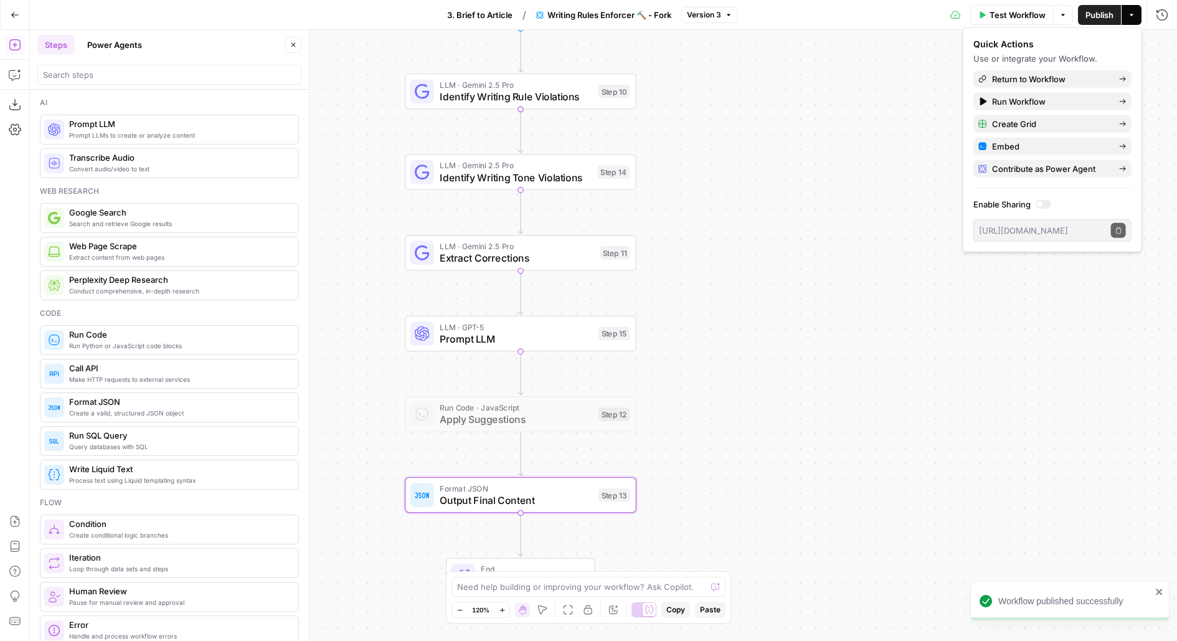
click at [496, 17] on span "3. Brief to Article" at bounding box center [479, 15] width 65 height 12
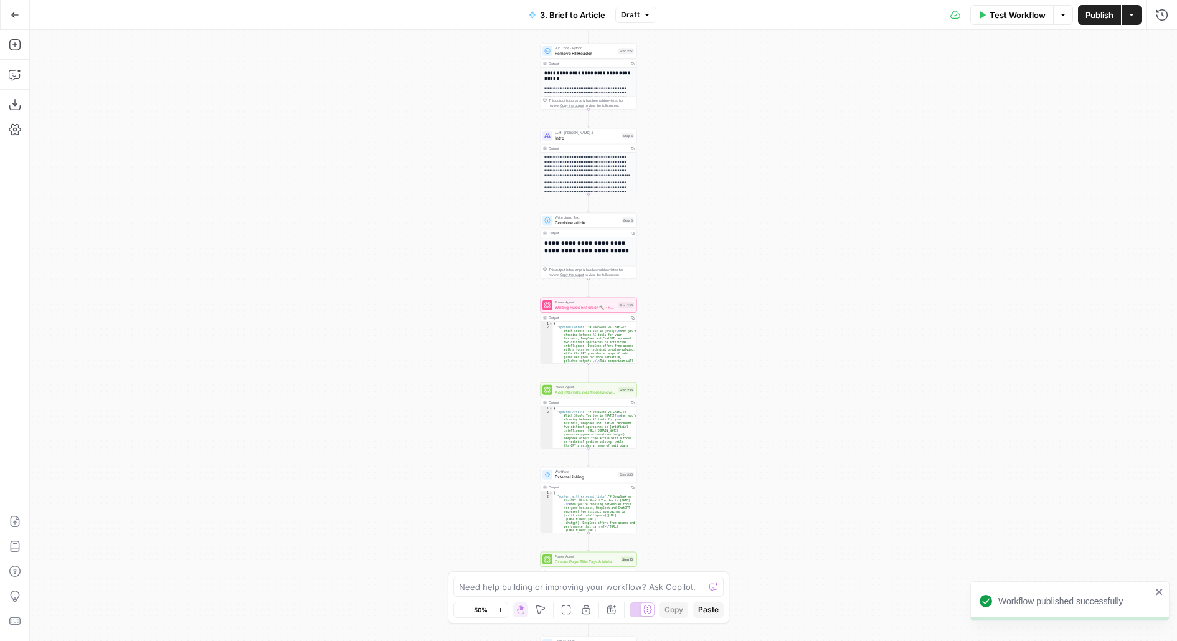
drag, startPoint x: 699, startPoint y: 337, endPoint x: 684, endPoint y: 230, distance: 107.5
click at [684, 230] on div "**********" at bounding box center [603, 335] width 1147 height 611
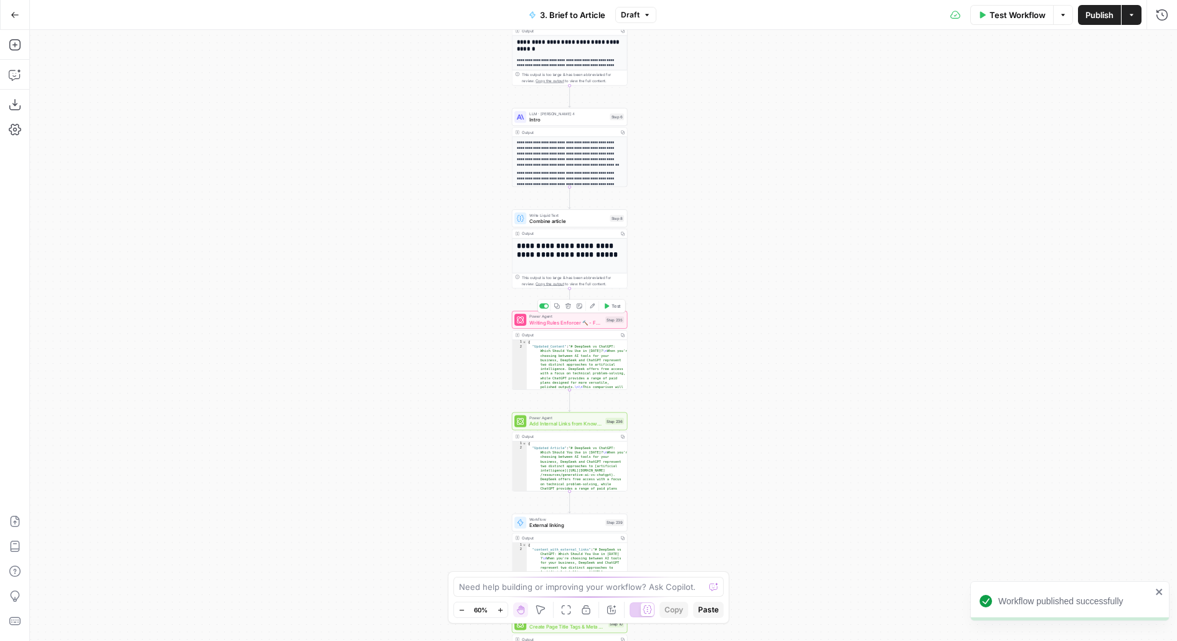
click at [614, 304] on span "Test" at bounding box center [615, 306] width 9 height 7
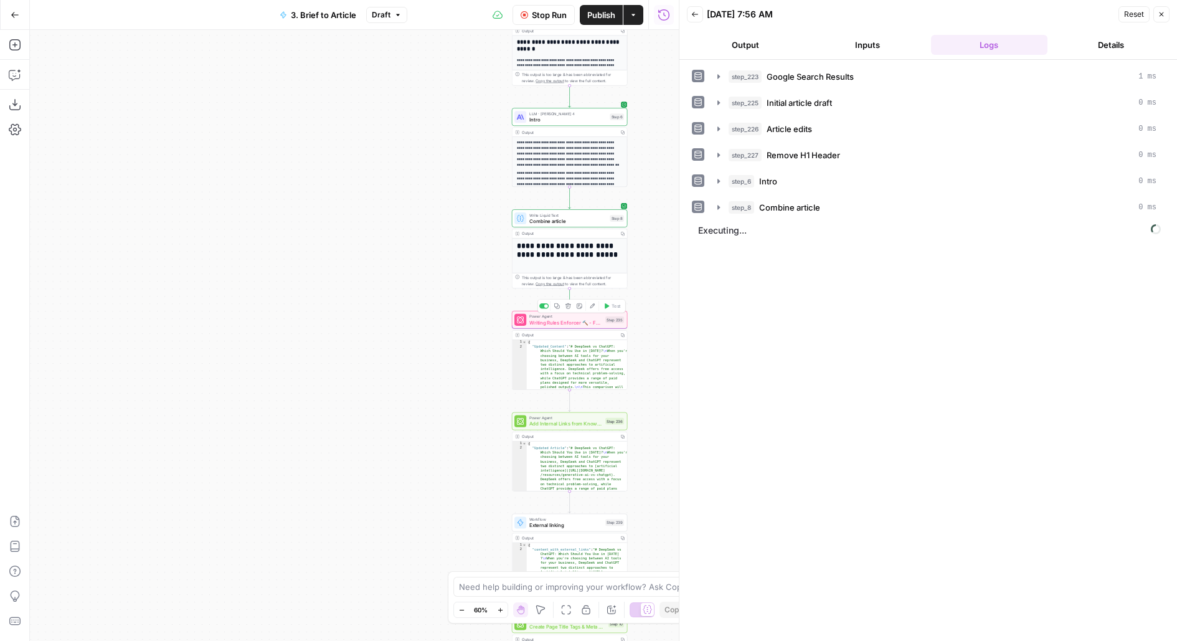
click at [559, 321] on span "Writing Rules Enforcer 🔨 - Fork" at bounding box center [565, 322] width 73 height 7
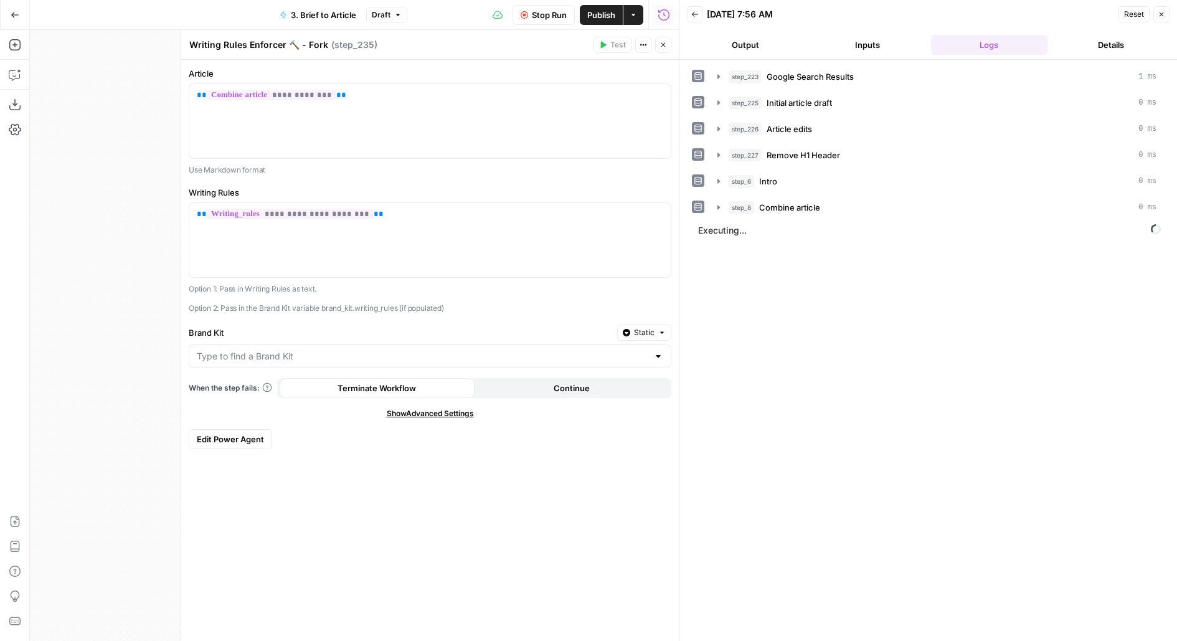
click at [545, 14] on span "Stop Run" at bounding box center [549, 15] width 35 height 12
click at [638, 324] on button "Static" at bounding box center [644, 332] width 54 height 16
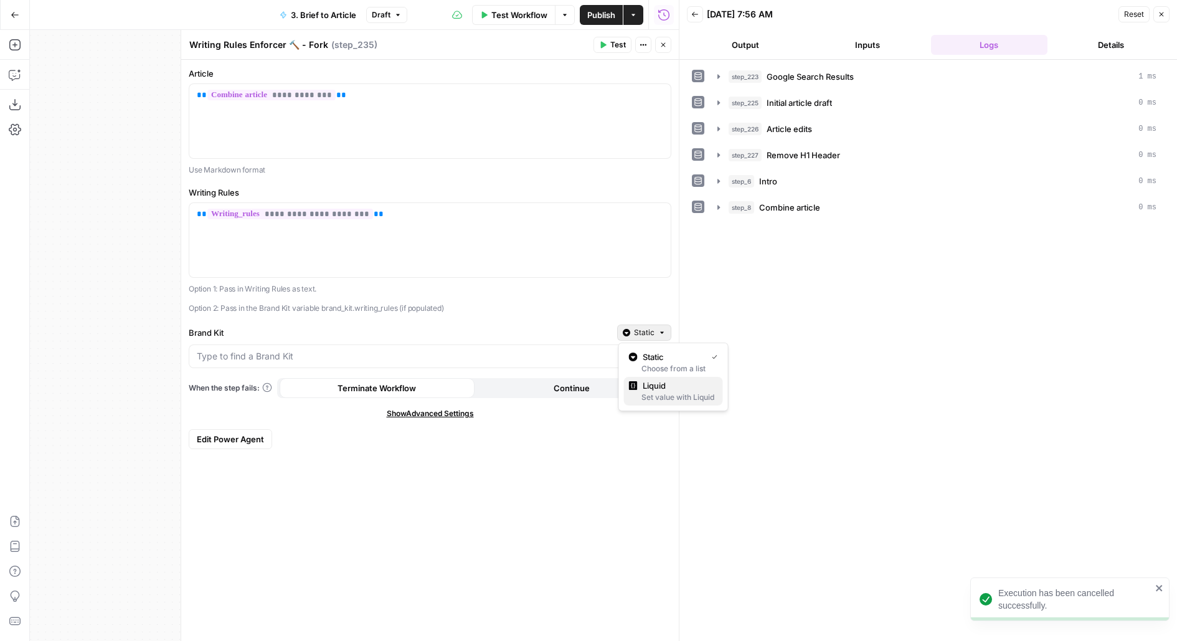
click at [640, 385] on div "Liquid" at bounding box center [673, 385] width 89 height 12
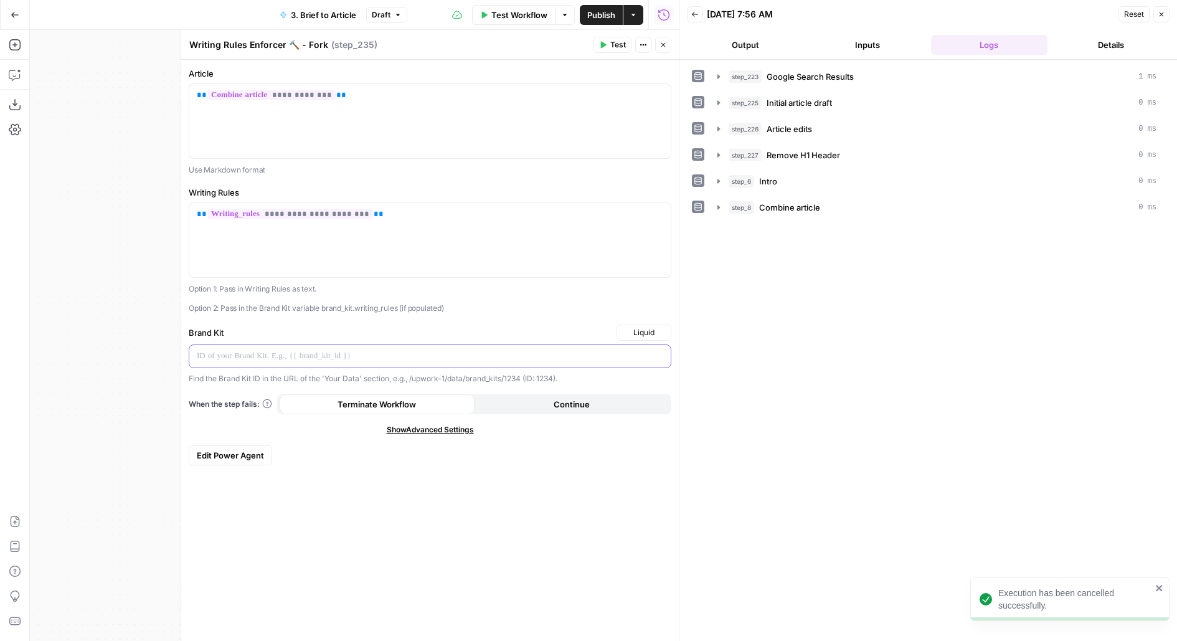
click at [483, 359] on p at bounding box center [420, 356] width 446 height 12
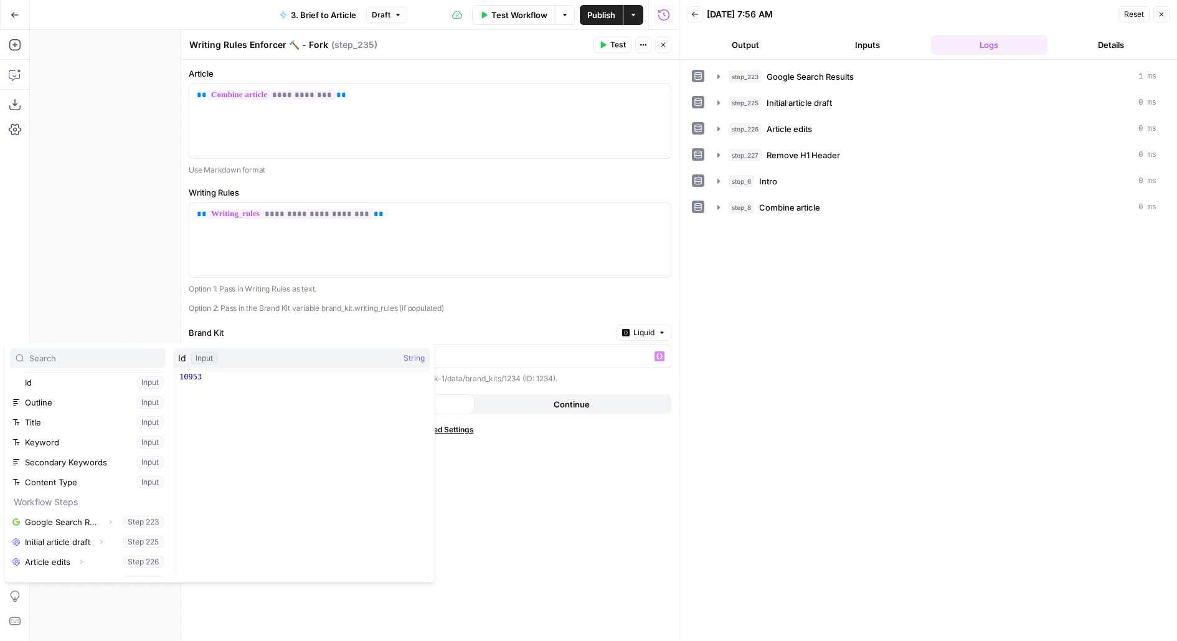
scroll to position [305, 0]
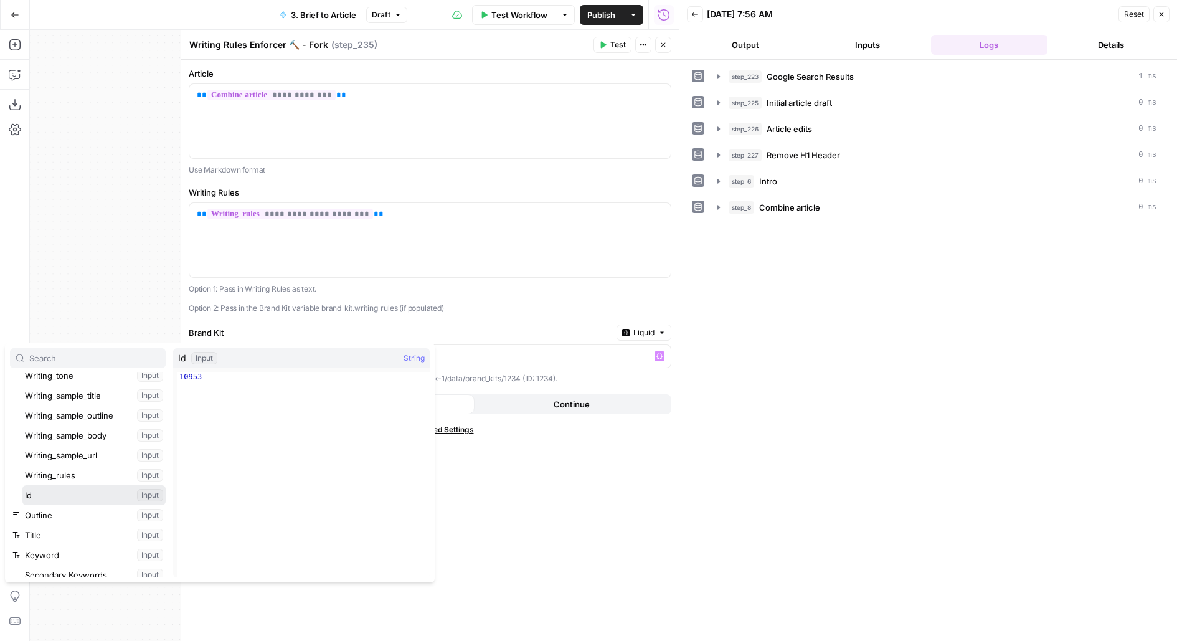
click at [22, 485] on button "Select variable Id" at bounding box center [93, 495] width 143 height 20
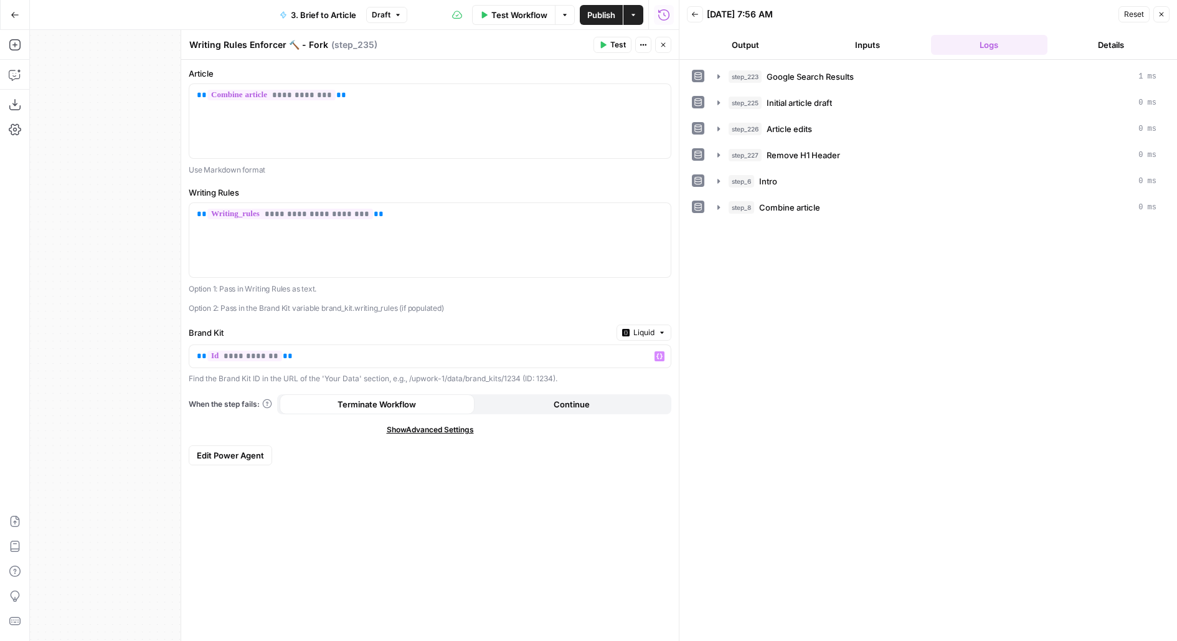
click at [626, 47] on span "Test" at bounding box center [618, 44] width 16 height 11
click at [786, 232] on span "Writing Rules Enforcer 🔨 - Fork" at bounding box center [825, 233] width 123 height 12
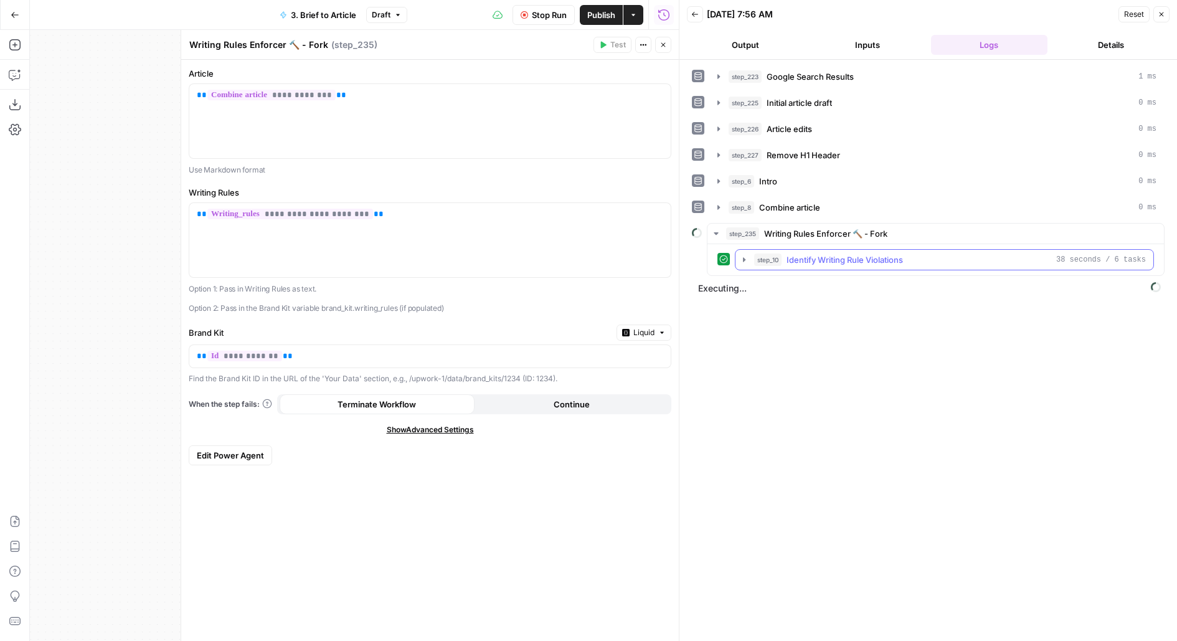
click at [810, 258] on span "Identify Writing Rule Violations" at bounding box center [844, 259] width 116 height 12
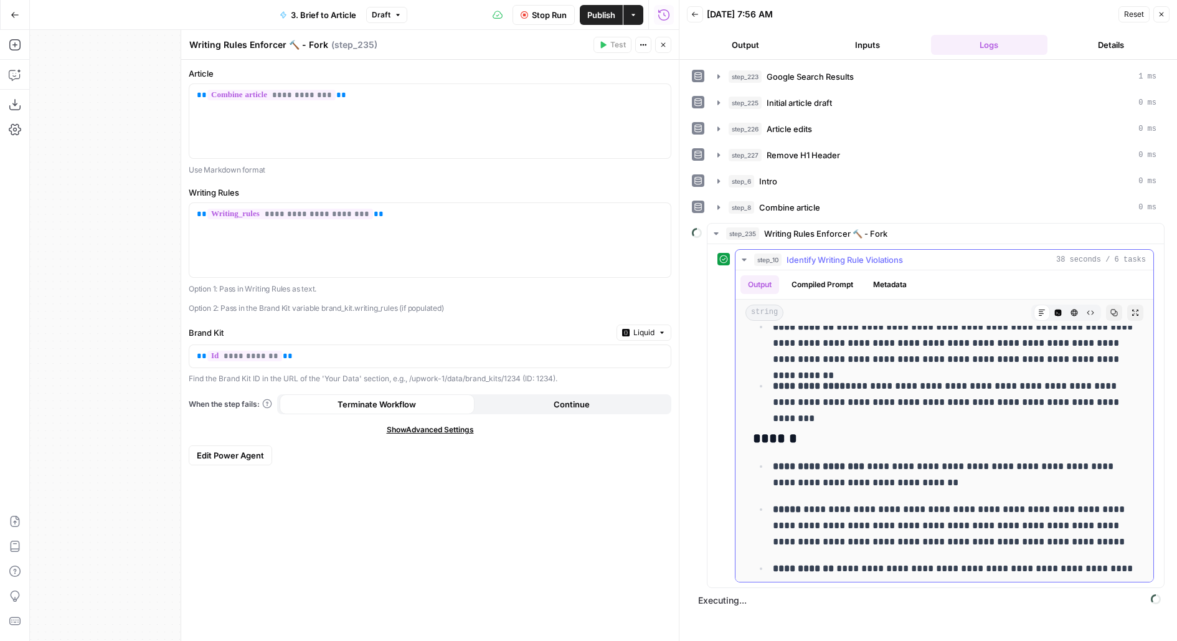
scroll to position [539, 0]
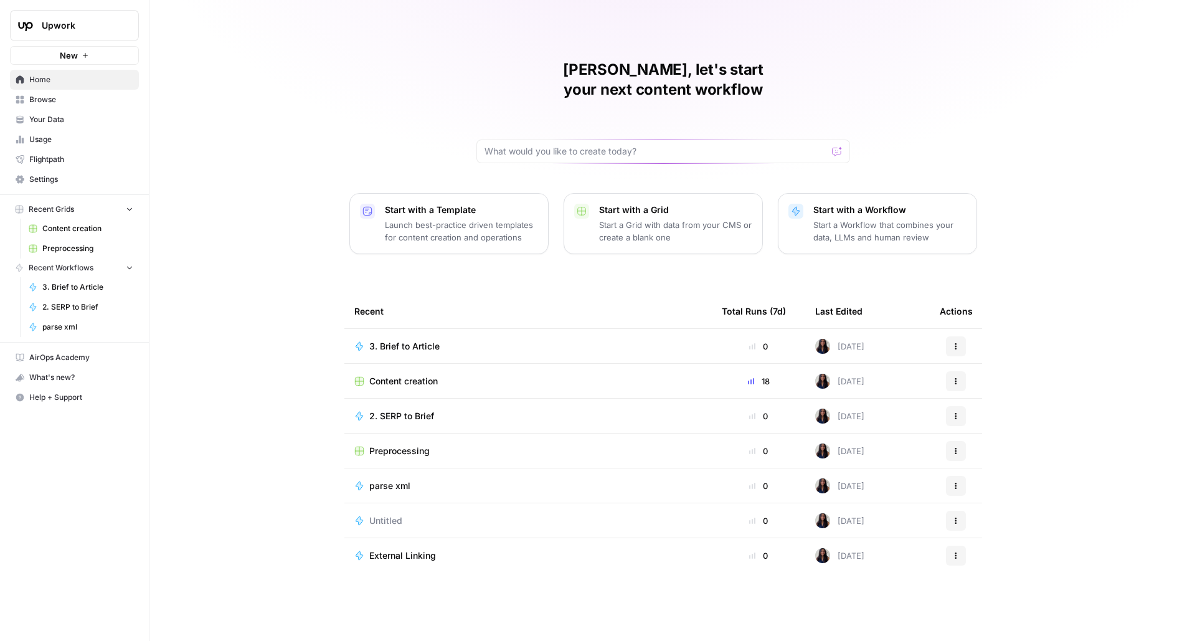
click at [75, 27] on span "Upwork" at bounding box center [79, 25] width 75 height 12
type input "cart"
click button "Carta" at bounding box center [112, 93] width 199 height 20
click at [425, 340] on span "Content Refresh" at bounding box center [402, 346] width 67 height 12
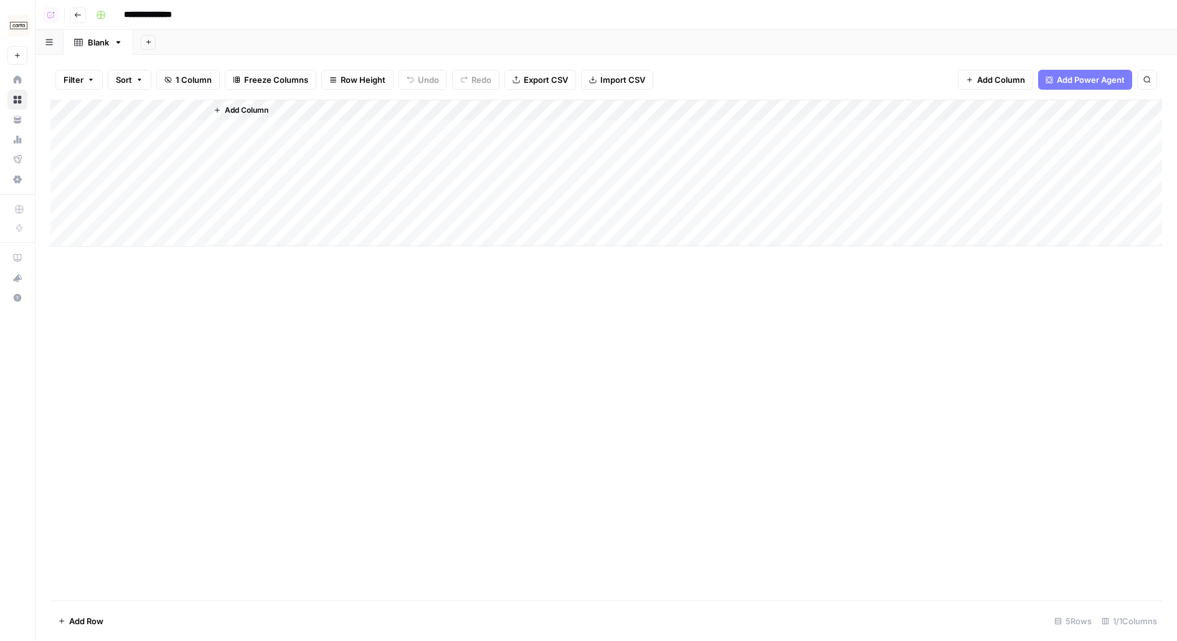
click at [70, 19] on button "Go back" at bounding box center [78, 15] width 16 height 16
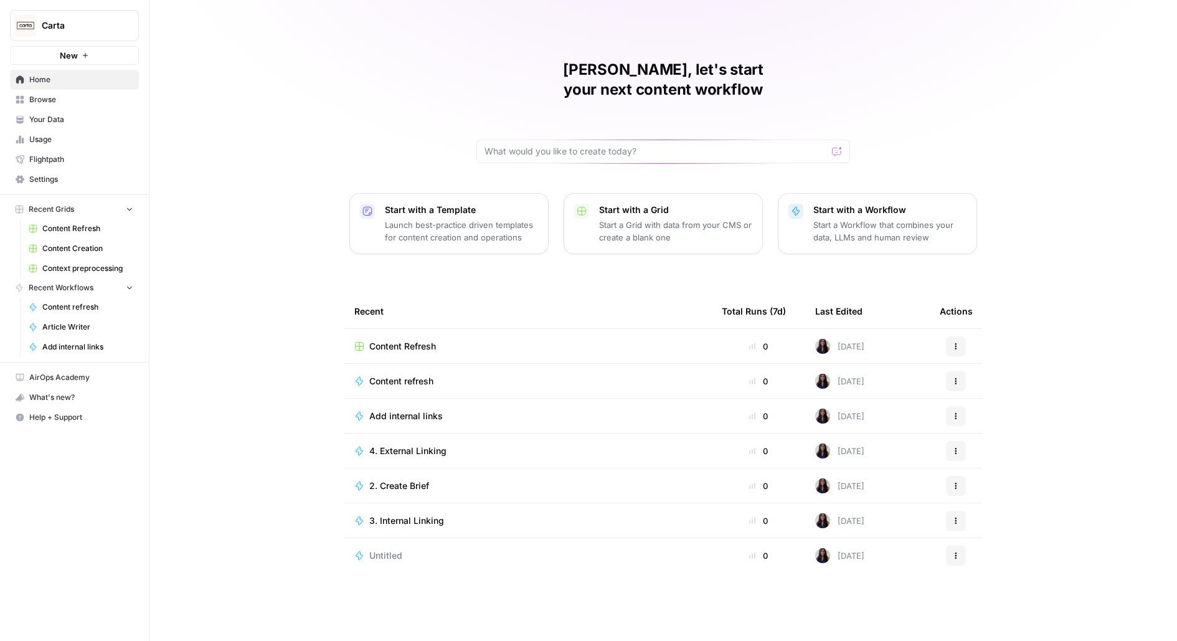
click at [59, 94] on span "Browse" at bounding box center [81, 99] width 104 height 11
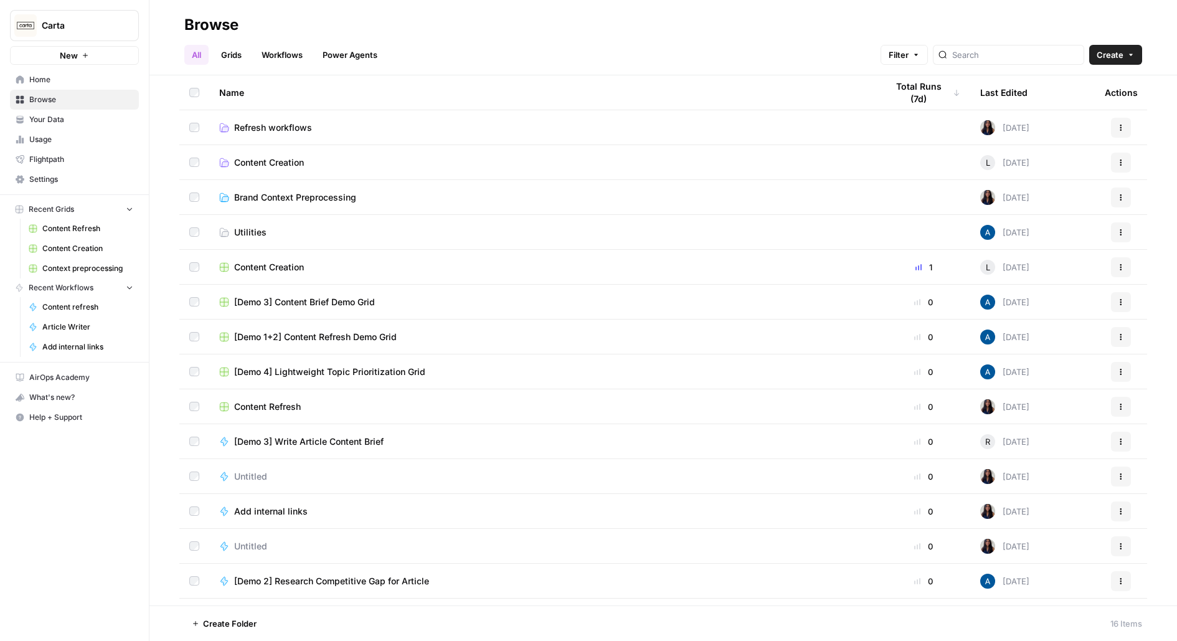
click at [85, 248] on span "Content Creation" at bounding box center [87, 248] width 91 height 11
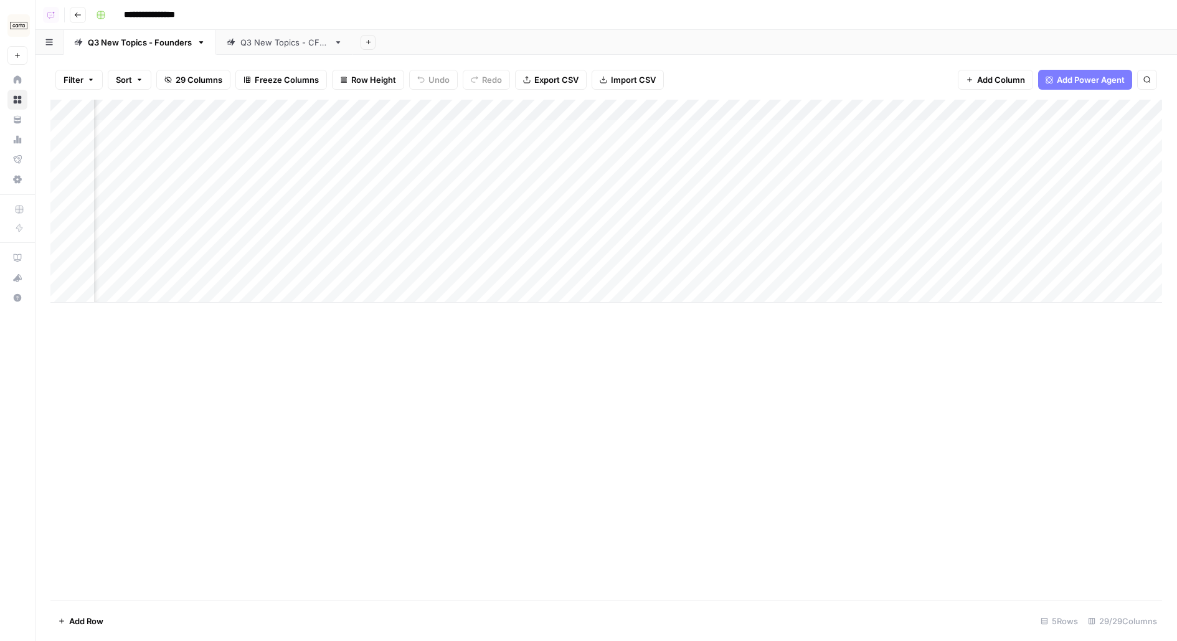
scroll to position [0, 2239]
click at [481, 109] on div "Add Column" at bounding box center [606, 201] width 1112 height 203
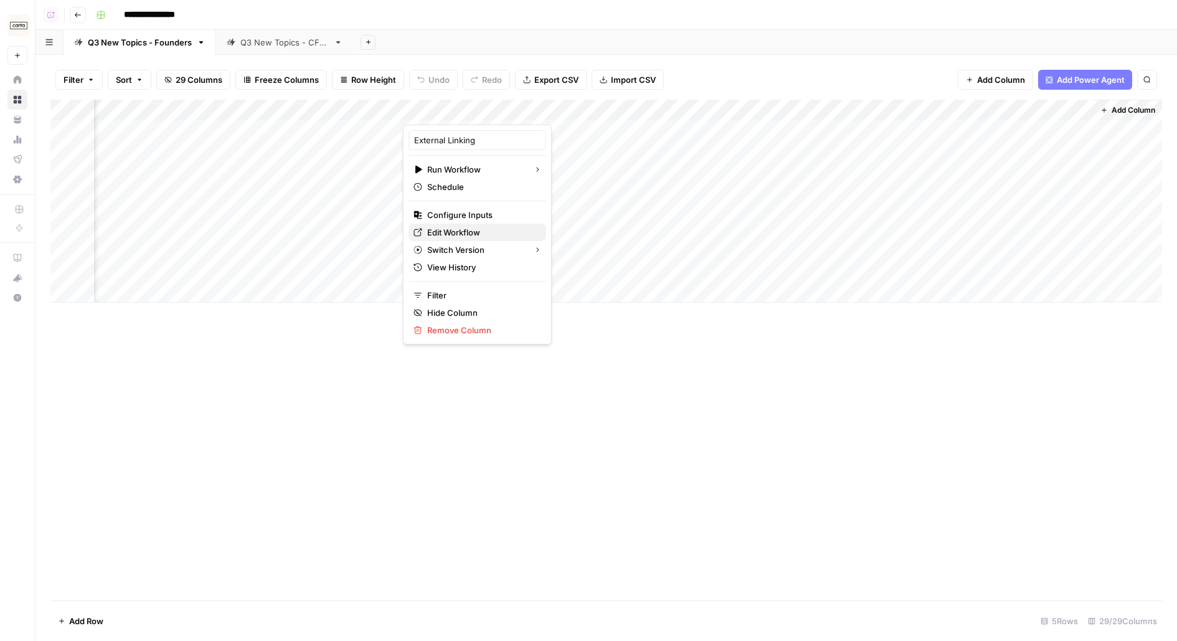
click at [437, 234] on span "Edit Workflow" at bounding box center [481, 232] width 109 height 12
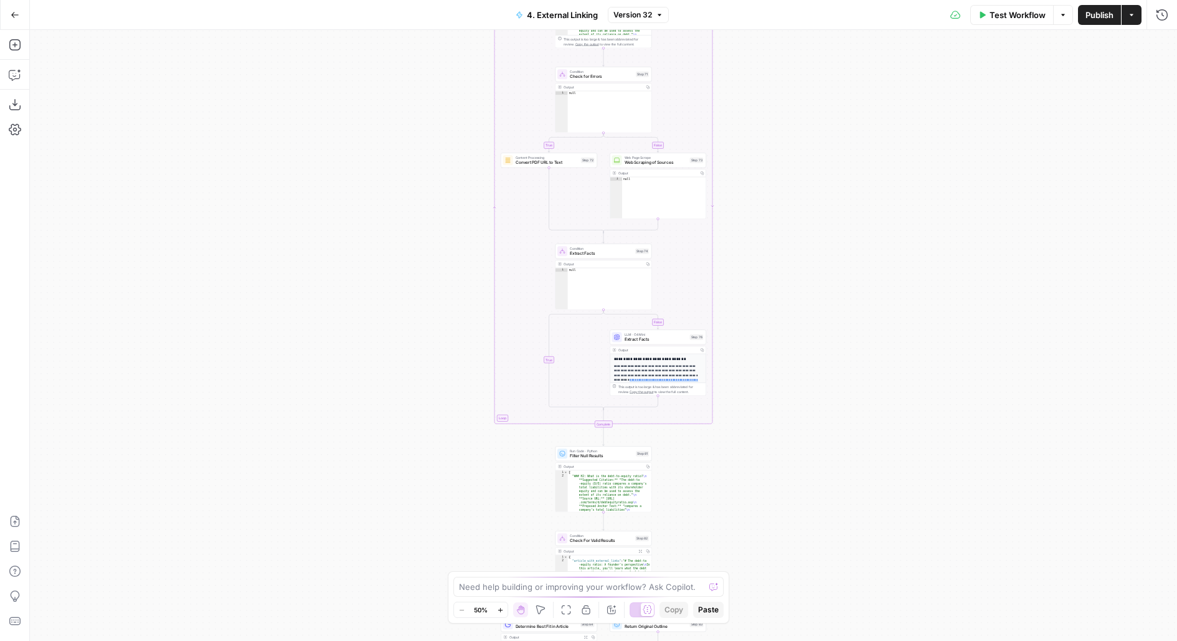
drag, startPoint x: 826, startPoint y: 433, endPoint x: 826, endPoint y: 270, distance: 163.1
click at [826, 270] on div "**********" at bounding box center [603, 335] width 1147 height 611
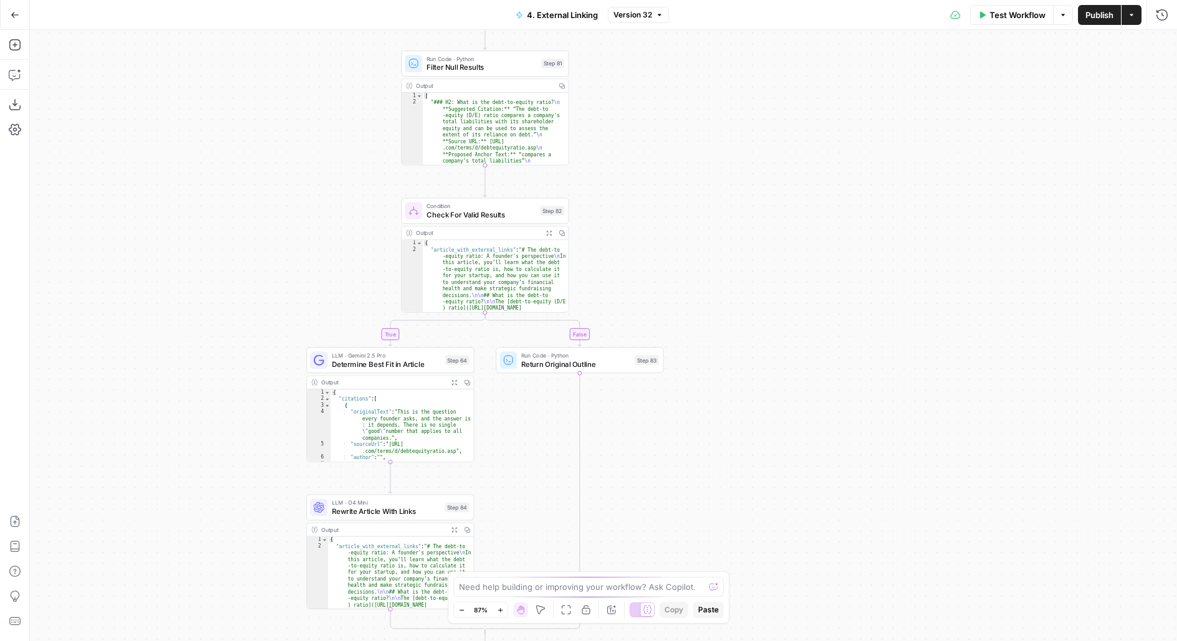
drag, startPoint x: 768, startPoint y: 372, endPoint x: 816, endPoint y: 173, distance: 204.2
click at [815, 179] on div "**********" at bounding box center [603, 335] width 1147 height 611
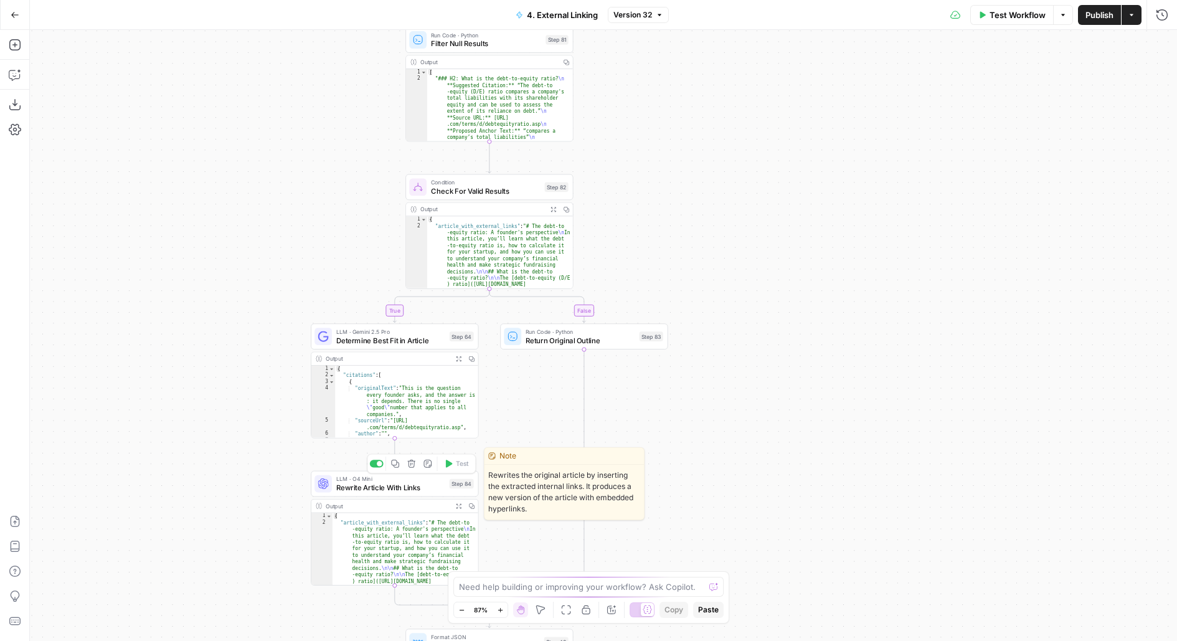
click at [328, 487] on div at bounding box center [322, 483] width 17 height 17
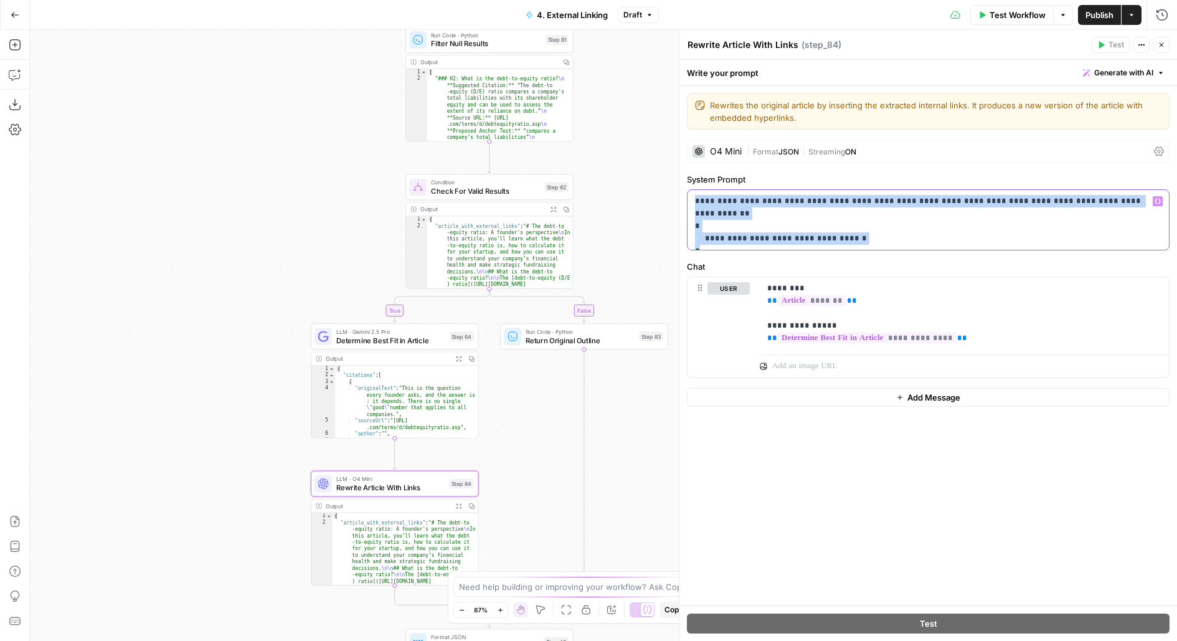
drag, startPoint x: 716, startPoint y: 243, endPoint x: 681, endPoint y: 184, distance: 69.2
click at [681, 184] on div "**********" at bounding box center [928, 335] width 498 height 611
copy p "**********"
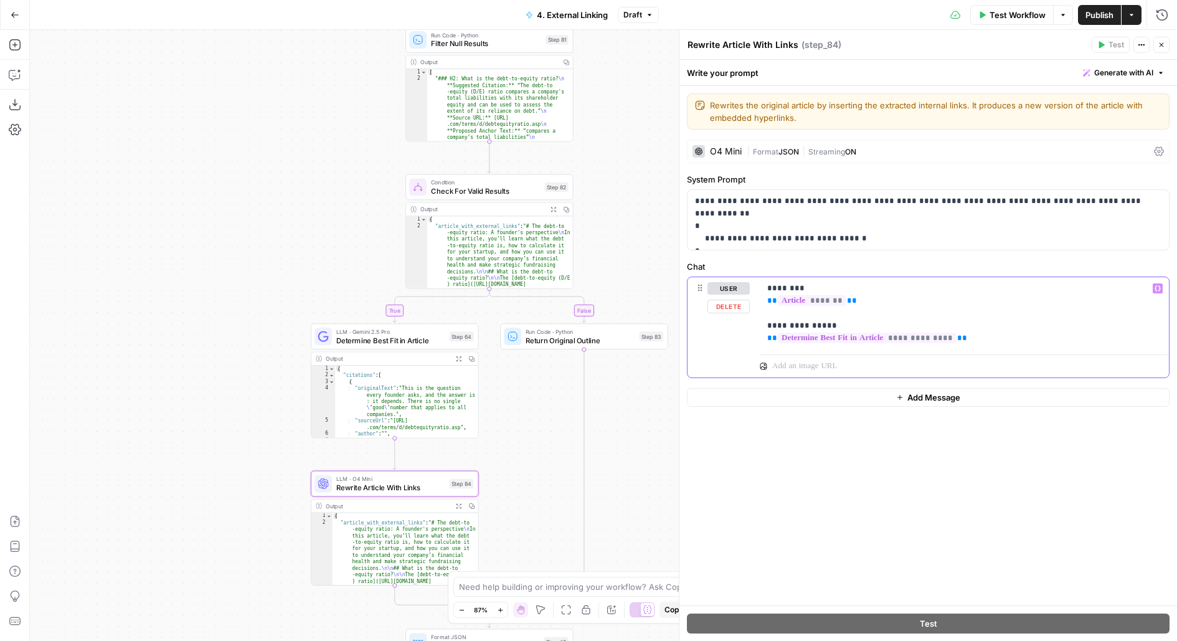
click at [864, 297] on p "**********" at bounding box center [964, 313] width 395 height 62
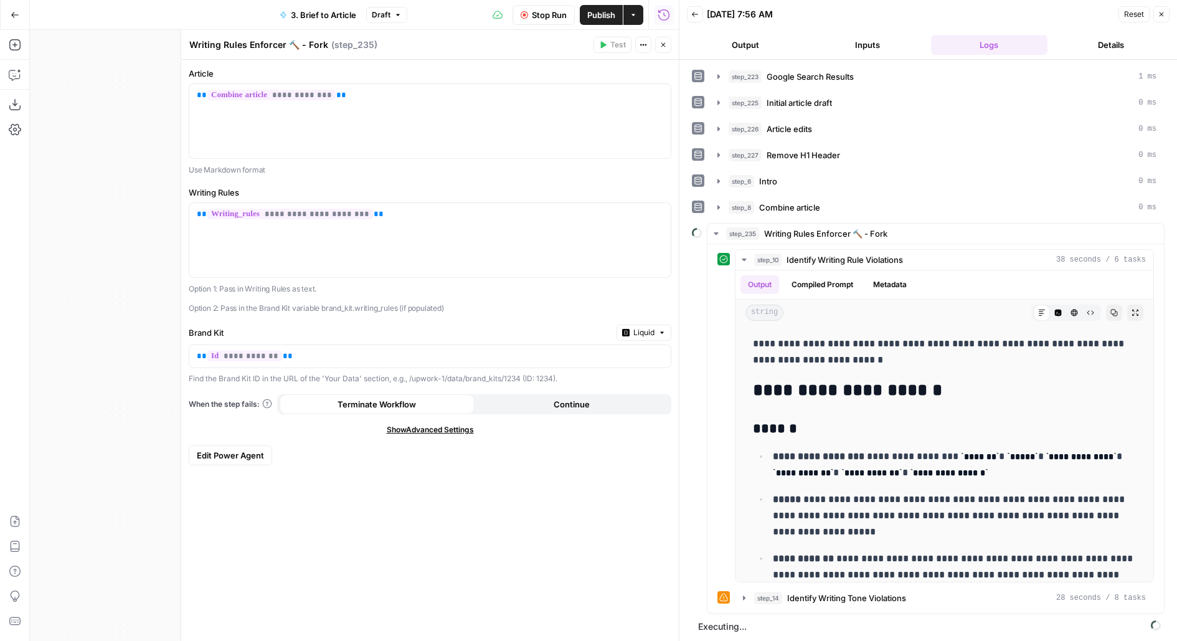
scroll to position [539, 0]
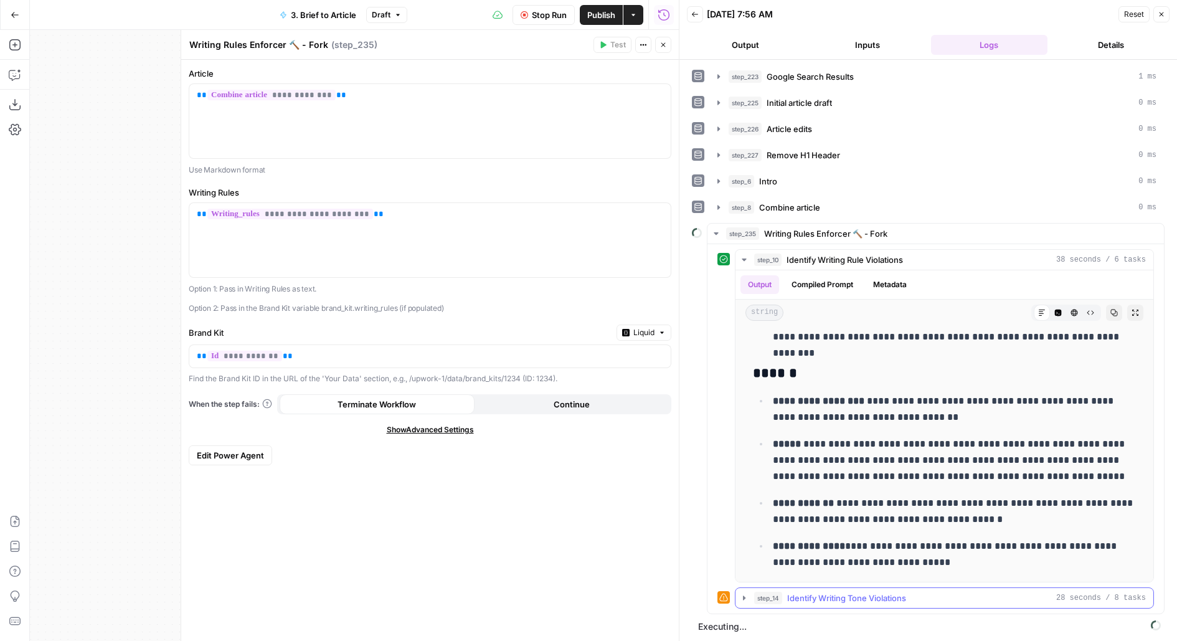
click at [866, 599] on button "step_14 Identify Writing Tone Violations 28 seconds / 8 tasks" at bounding box center [944, 598] width 418 height 20
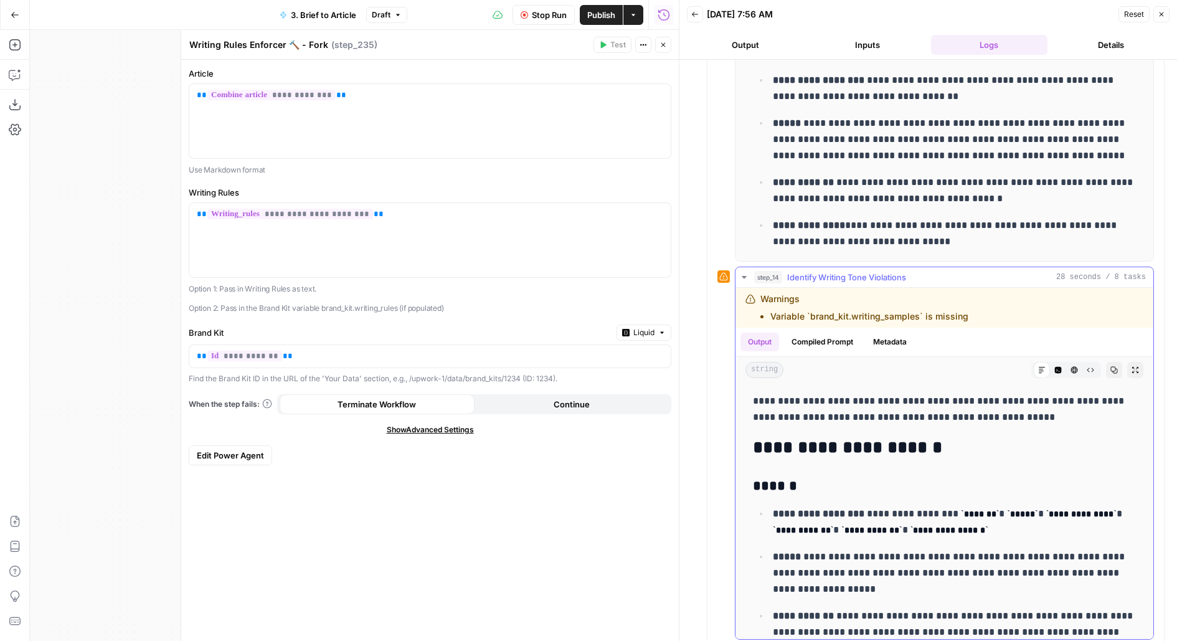
scroll to position [322, 0]
click at [667, 44] on button "Close" at bounding box center [663, 45] width 16 height 16
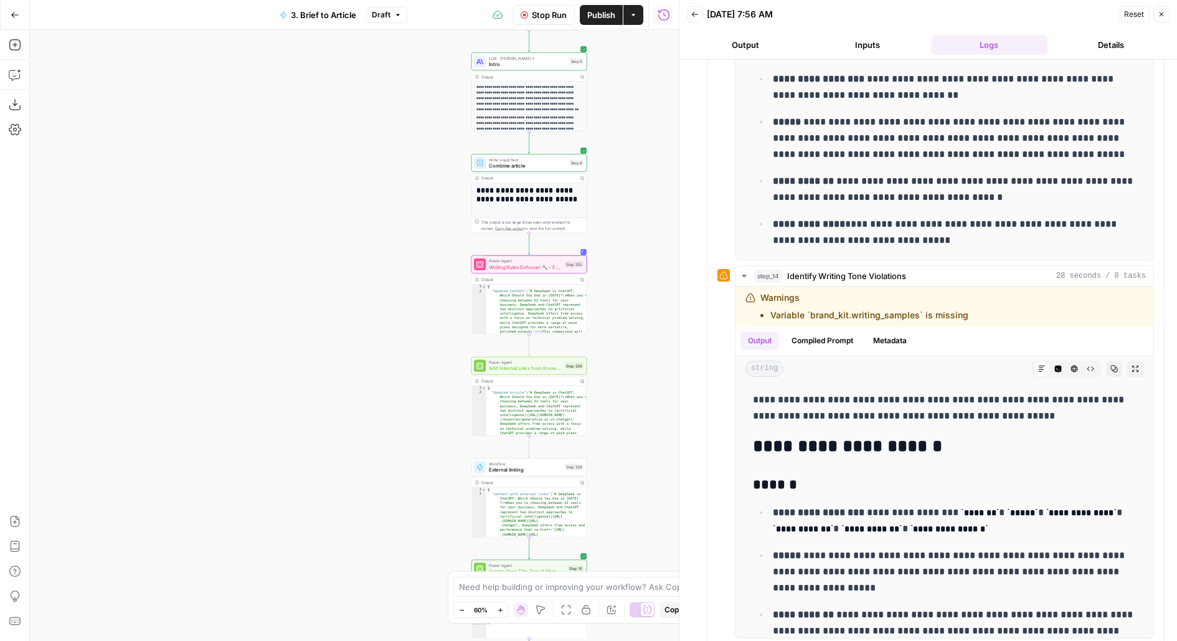
drag, startPoint x: 651, startPoint y: 275, endPoint x: 608, endPoint y: 207, distance: 80.1
click at [608, 209] on div "**********" at bounding box center [354, 335] width 649 height 611
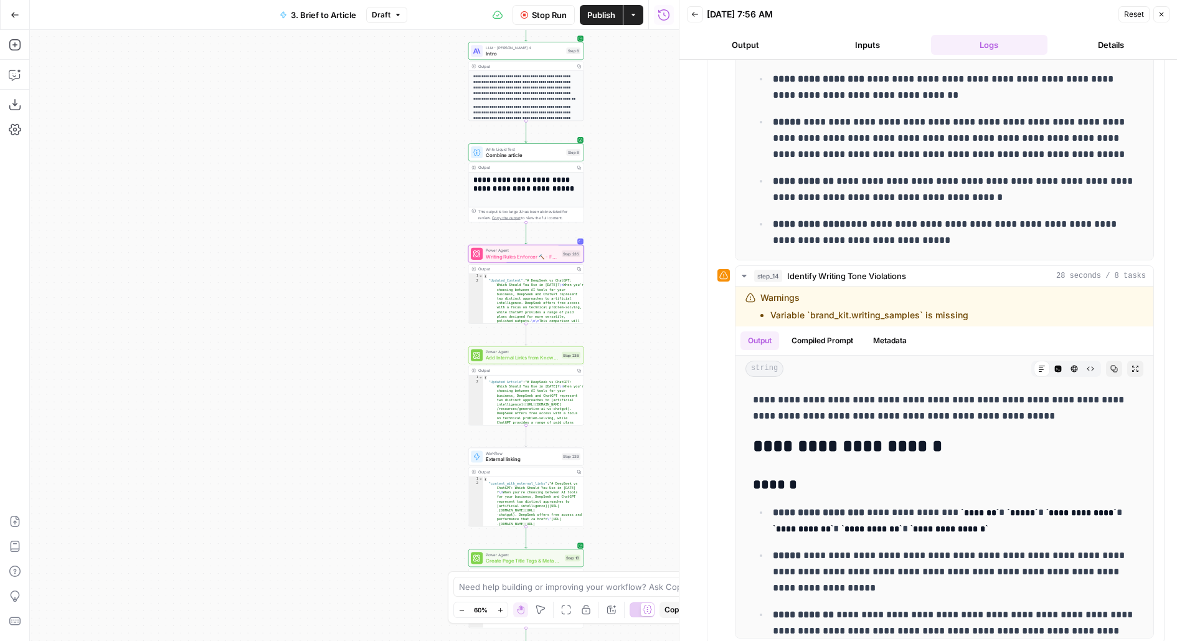
click at [543, 14] on span "Stop Run" at bounding box center [549, 15] width 35 height 12
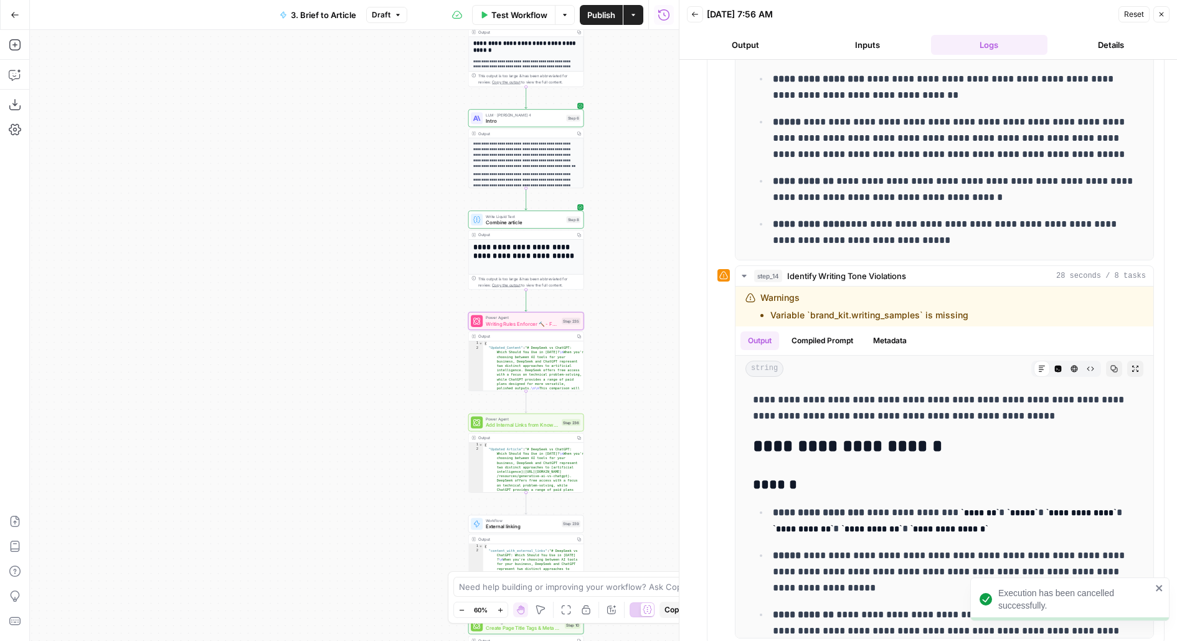
drag, startPoint x: 621, startPoint y: 92, endPoint x: 621, endPoint y: 182, distance: 90.9
click at [621, 182] on div "**********" at bounding box center [354, 335] width 649 height 611
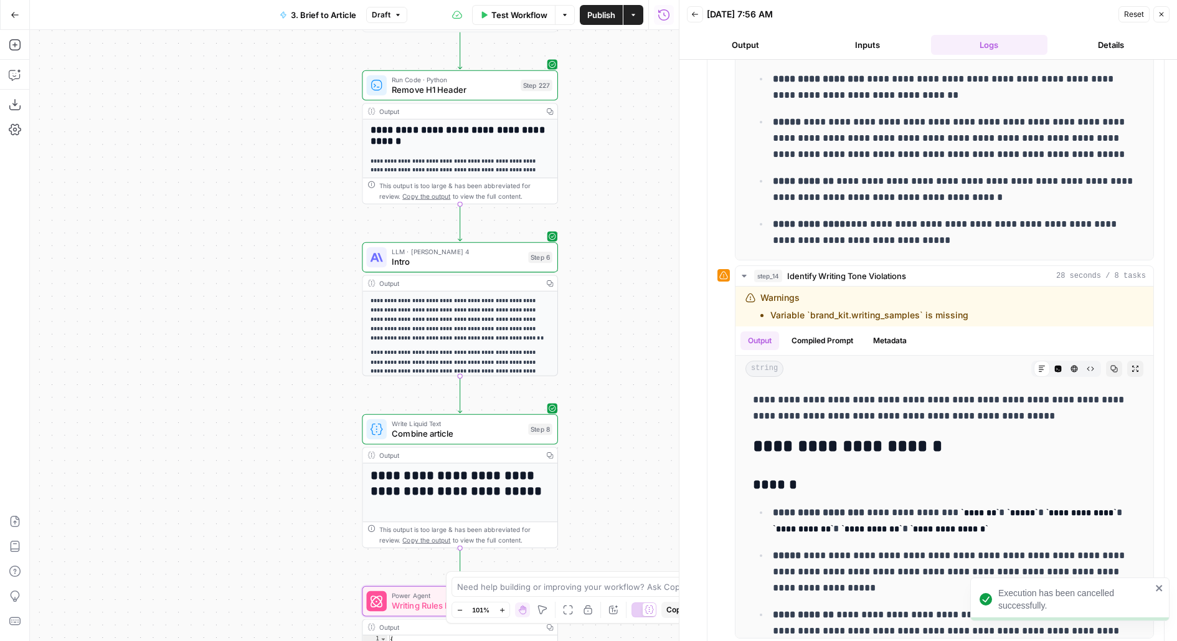
drag, startPoint x: 615, startPoint y: 60, endPoint x: 615, endPoint y: 253, distance: 192.4
click at [615, 253] on div "**********" at bounding box center [354, 335] width 649 height 611
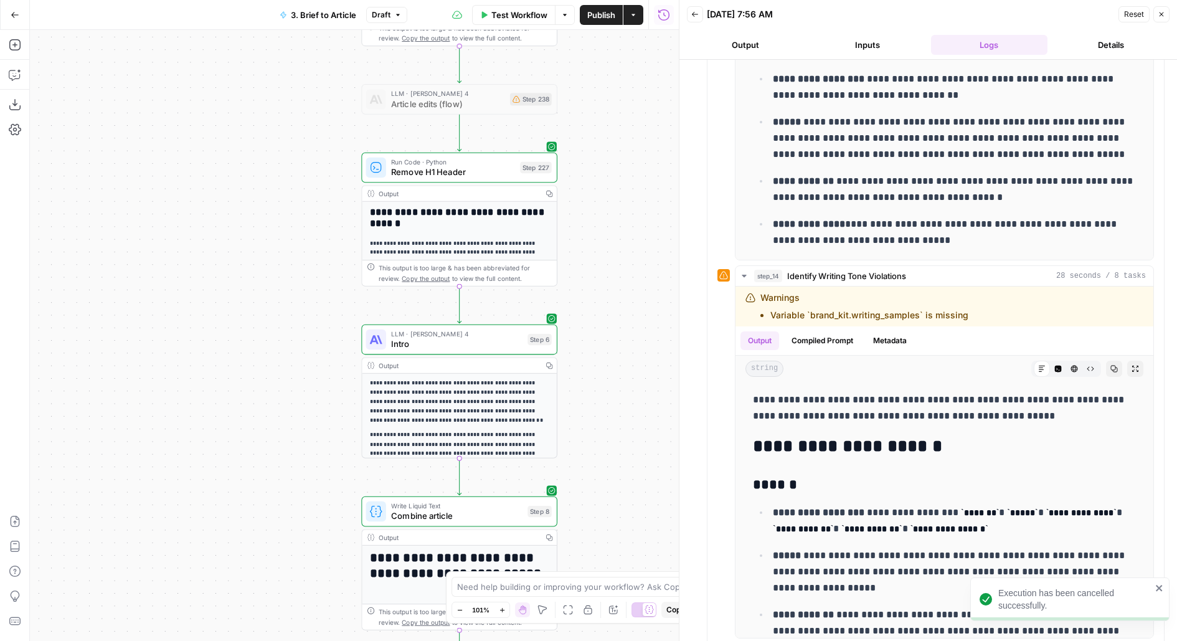
drag, startPoint x: 635, startPoint y: 93, endPoint x: 635, endPoint y: 387, distance: 294.5
click at [635, 387] on div "**********" at bounding box center [354, 335] width 649 height 611
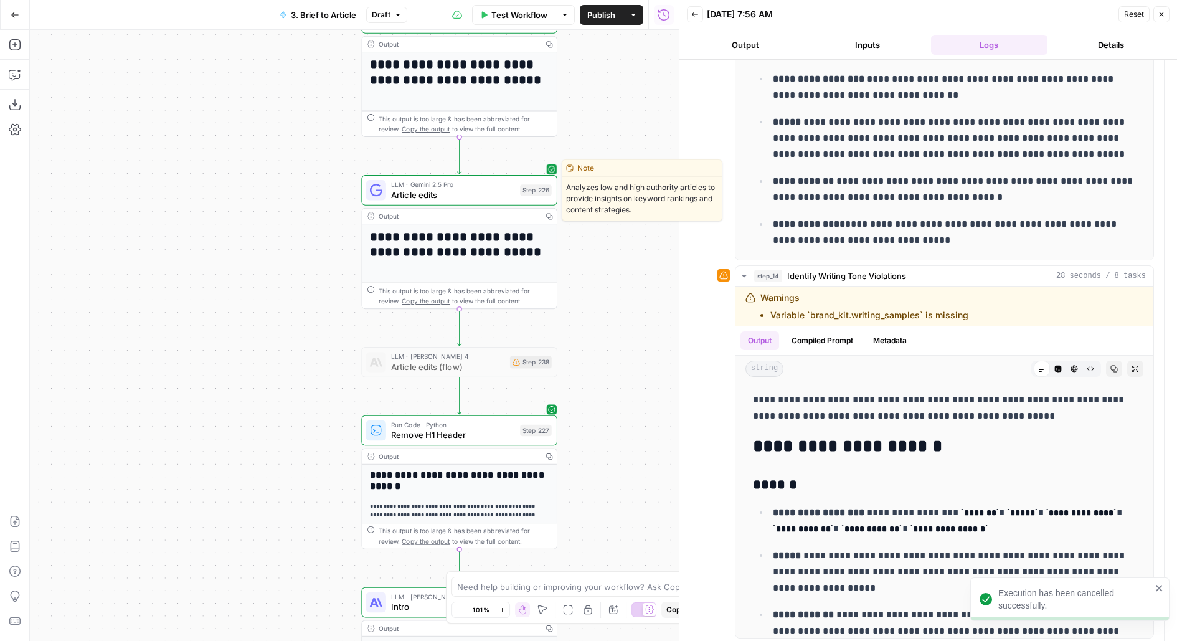
click at [465, 182] on span "LLM · Gemini 2.5 Pro" at bounding box center [453, 184] width 124 height 10
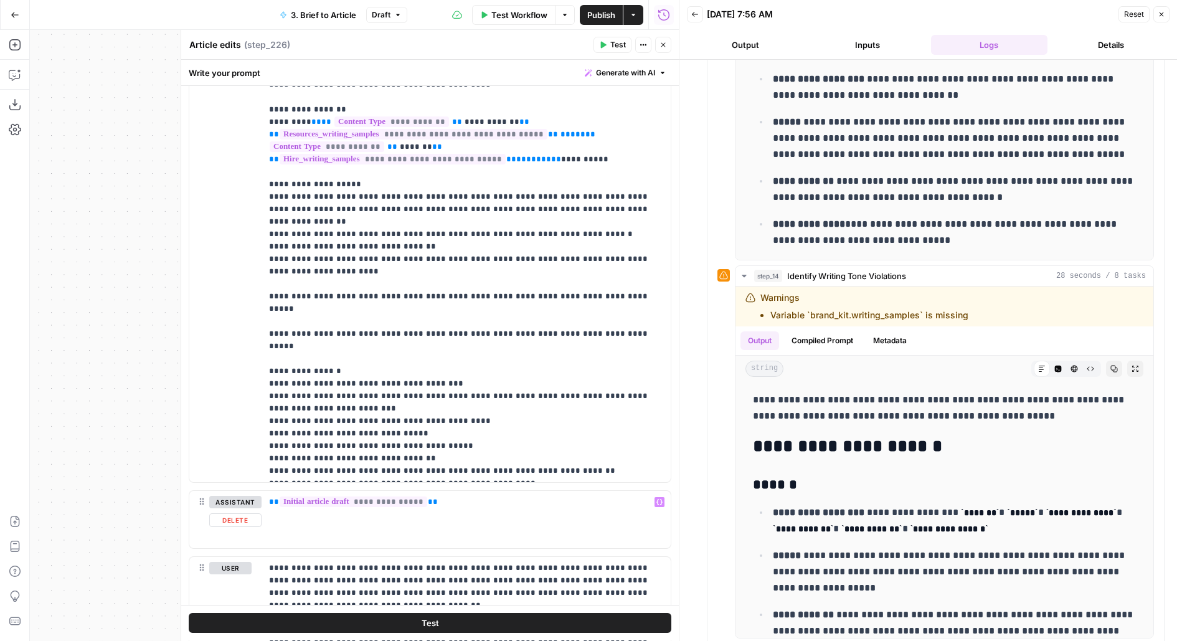
scroll to position [0, 0]
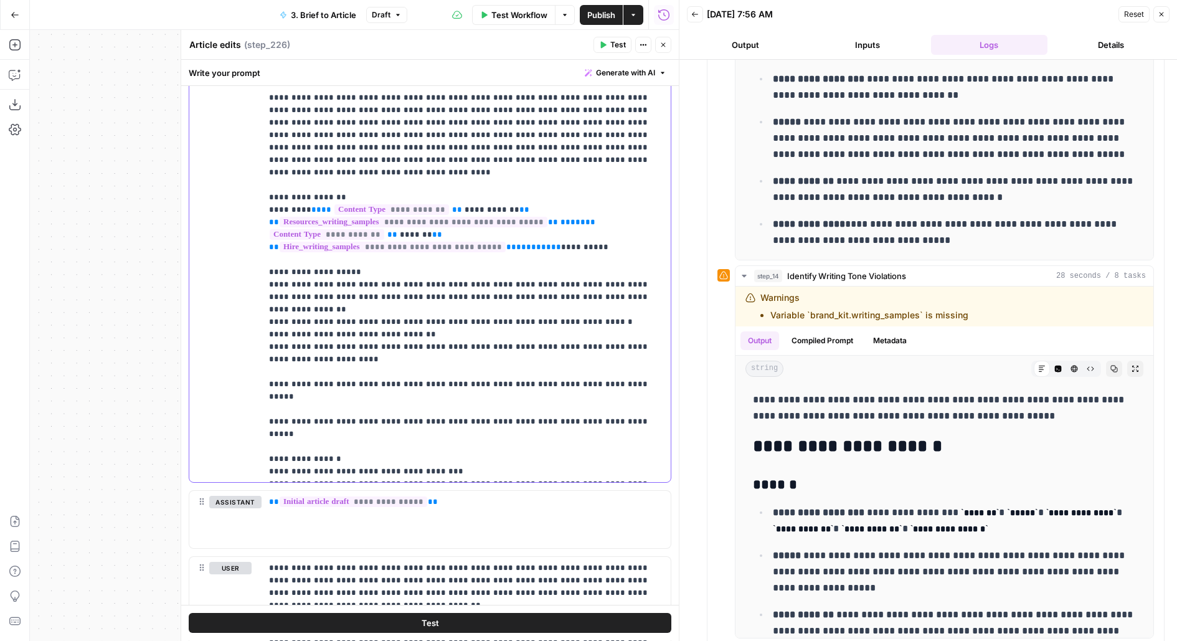
drag, startPoint x: 593, startPoint y: 205, endPoint x: 238, endPoint y: 168, distance: 356.9
click at [238, 168] on div "**********" at bounding box center [429, 227] width 481 height 507
copy p "**********"
click at [658, 47] on button "Close" at bounding box center [663, 45] width 16 height 16
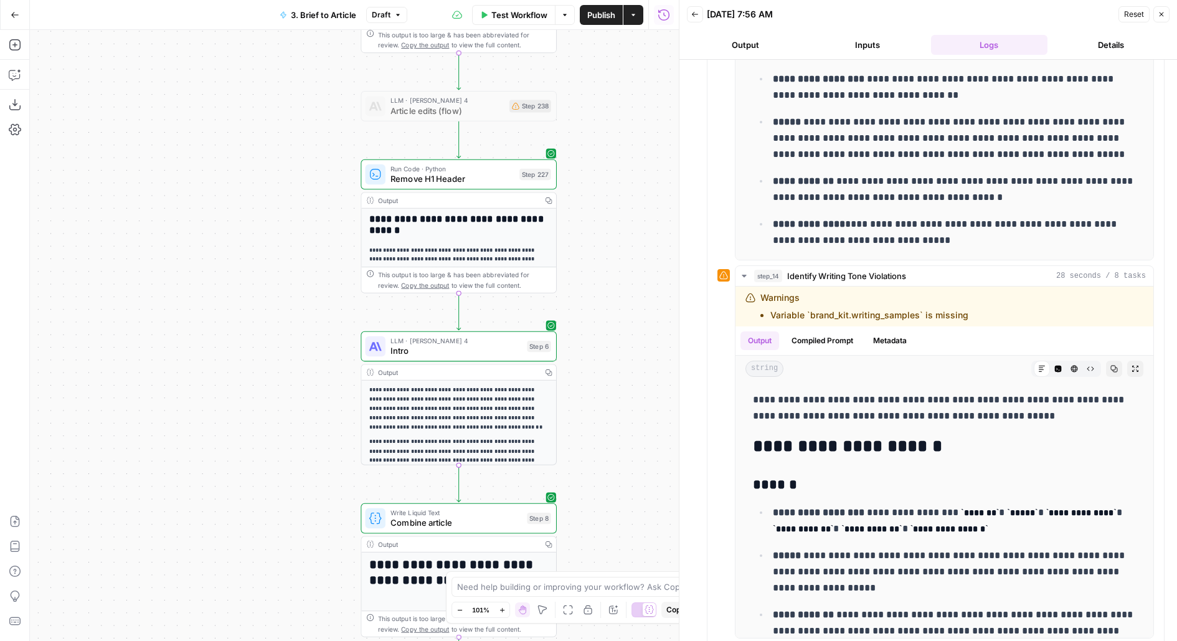
drag, startPoint x: 617, startPoint y: 452, endPoint x: 617, endPoint y: 176, distance: 275.9
click at [617, 181] on div "**********" at bounding box center [354, 335] width 649 height 611
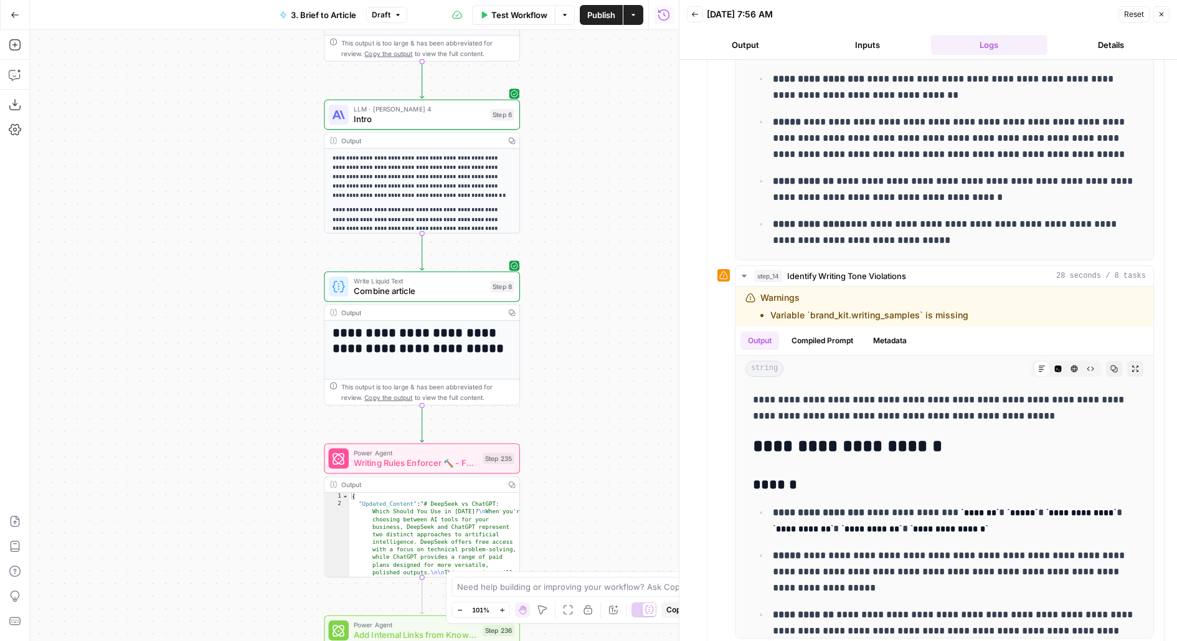
drag, startPoint x: 634, startPoint y: 469, endPoint x: 596, endPoint y: 242, distance: 229.8
click at [597, 243] on div "**********" at bounding box center [354, 335] width 649 height 611
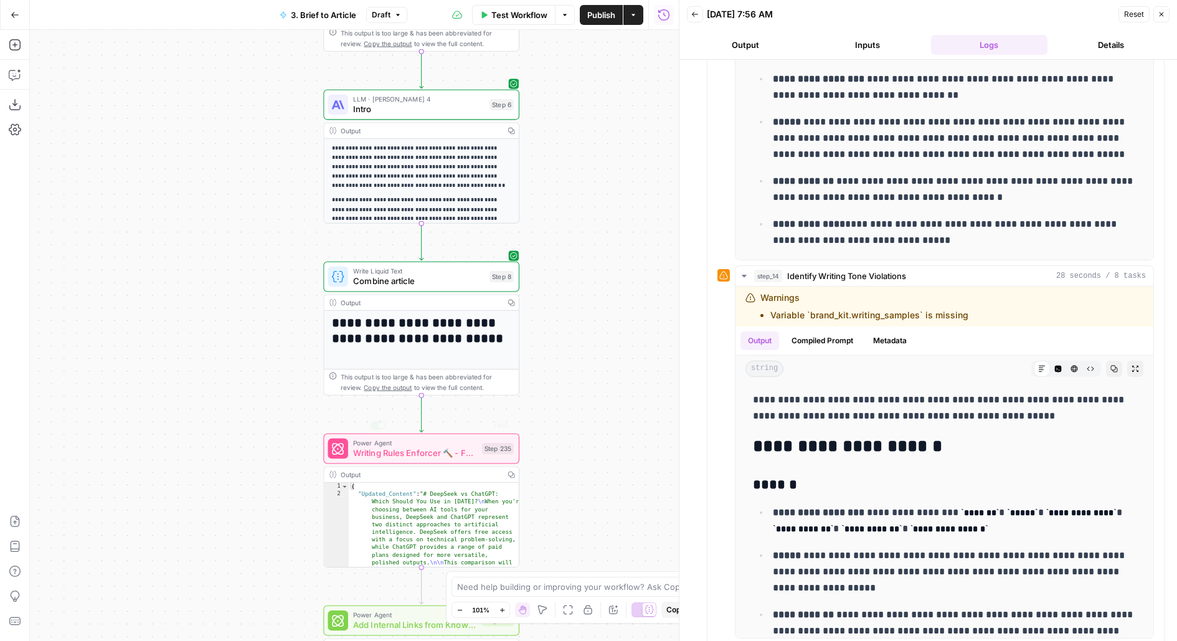
click at [419, 458] on span "Writing Rules Enforcer 🔨 - Fork" at bounding box center [415, 452] width 124 height 12
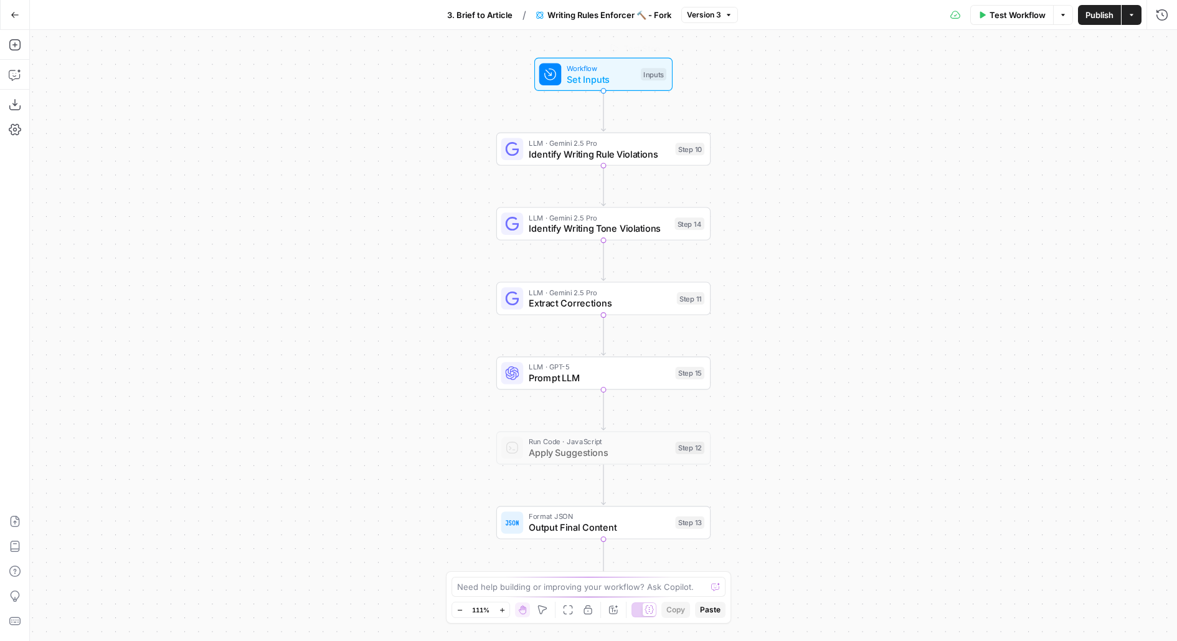
click at [570, 87] on div "Workflow Set Inputs Inputs Test Step" at bounding box center [603, 74] width 138 height 33
click at [773, 239] on button "Add Field" at bounding box center [917, 239] width 456 height 20
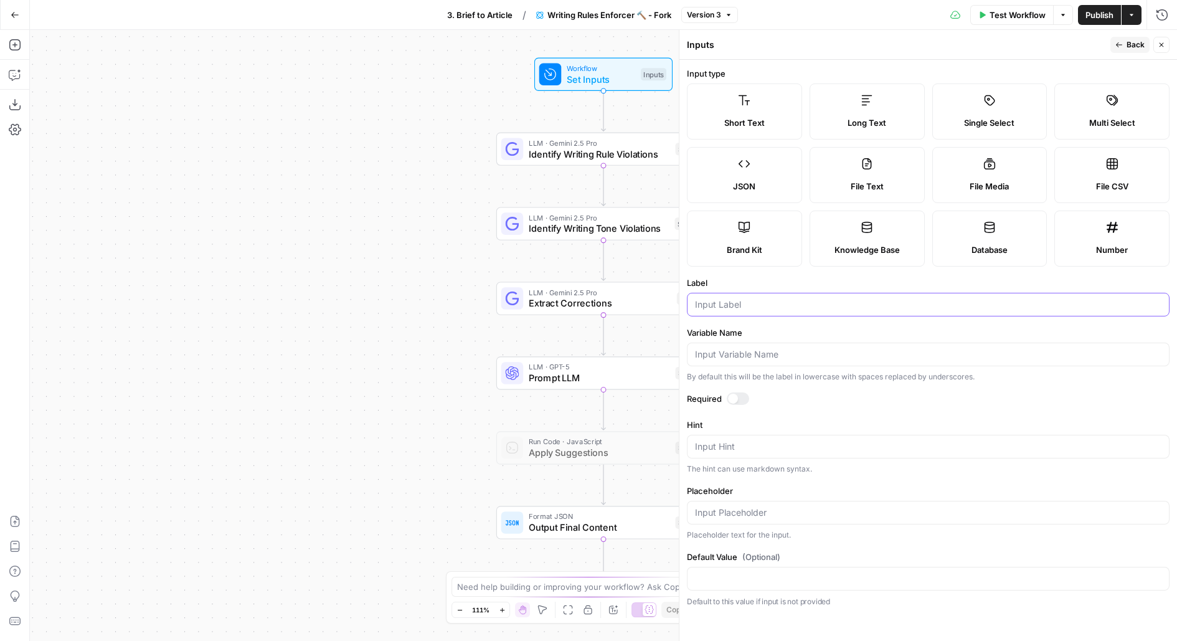
click at [716, 300] on input "Label" at bounding box center [928, 304] width 466 height 12
type input "Content Type"
click at [1133, 45] on span "Back" at bounding box center [1135, 44] width 18 height 11
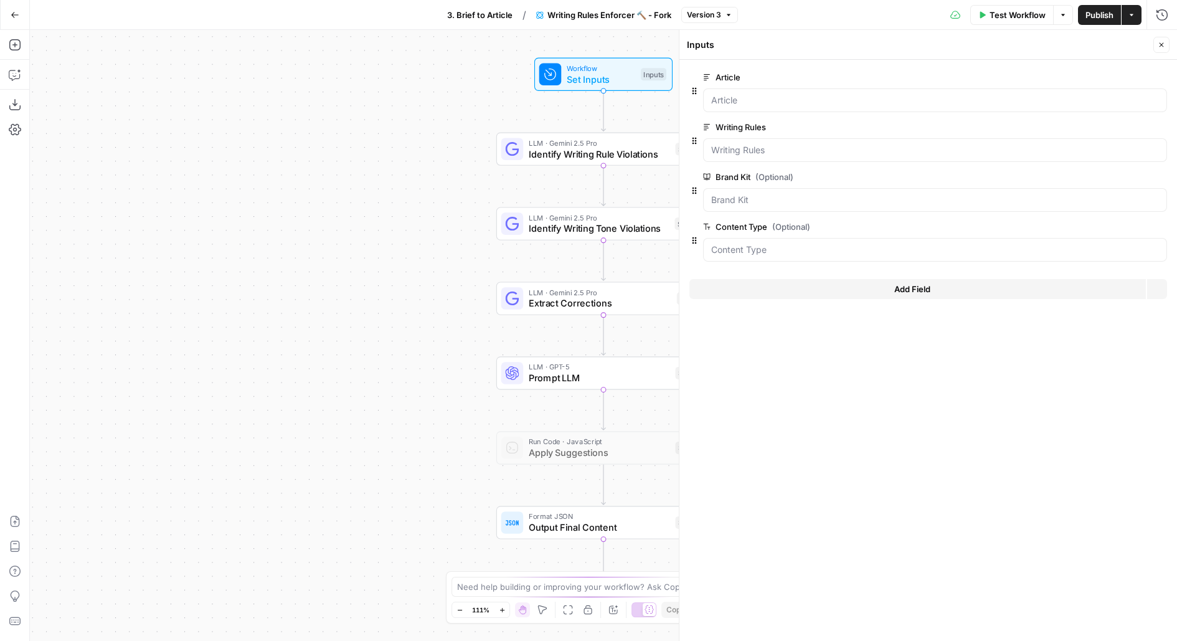
click at [1153, 45] on div "Inputs Close" at bounding box center [928, 45] width 483 height 16
click at [1160, 45] on icon "button" at bounding box center [1161, 44] width 7 height 7
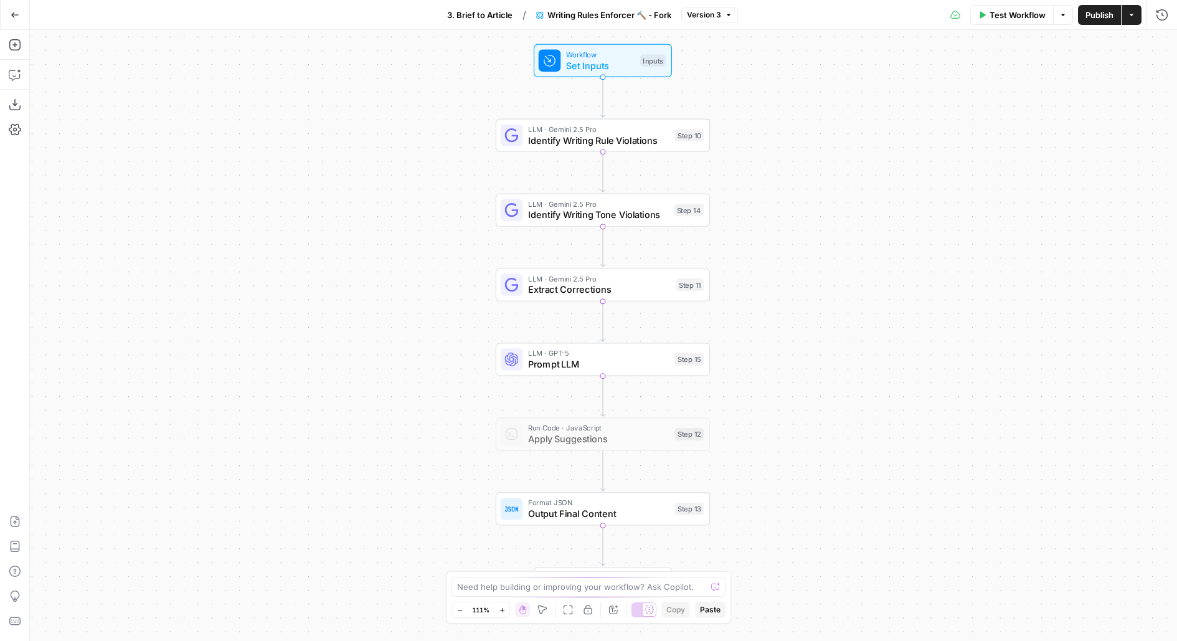
drag, startPoint x: 806, startPoint y: 215, endPoint x: 806, endPoint y: 191, distance: 24.3
click at [806, 194] on div "Workflow Set Inputs Inputs LLM · Gemini 2.5 Pro Identify Writing Rule Violation…" at bounding box center [603, 335] width 1147 height 611
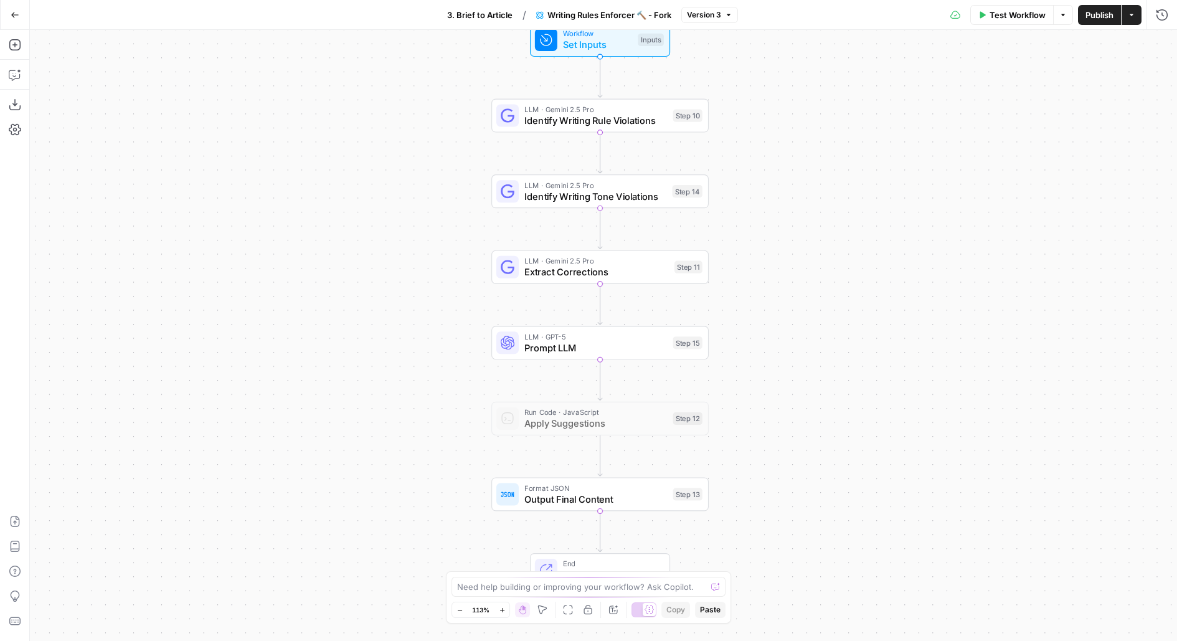
click at [693, 205] on div "LLM · Gemini 2.5 Pro Identify Writing Tone Violations Step 14 Copy step Delete …" at bounding box center [599, 191] width 217 height 34
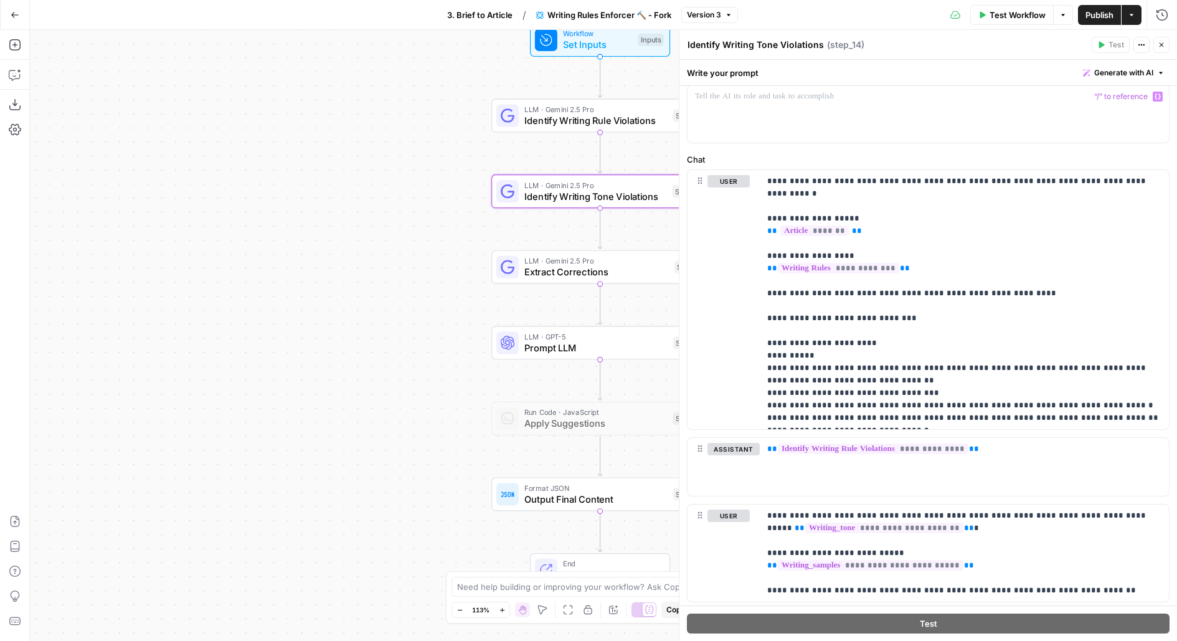
scroll to position [121, 0]
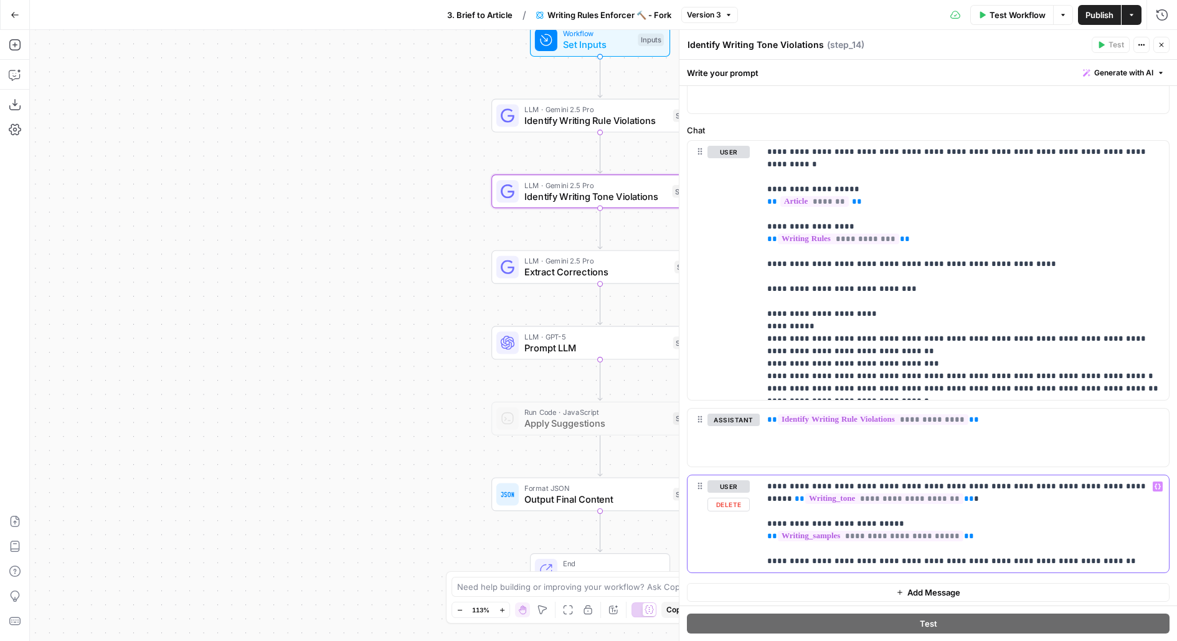
drag, startPoint x: 971, startPoint y: 532, endPoint x: 739, endPoint y: 529, distance: 232.9
click at [739, 531] on div "**********" at bounding box center [927, 523] width 481 height 97
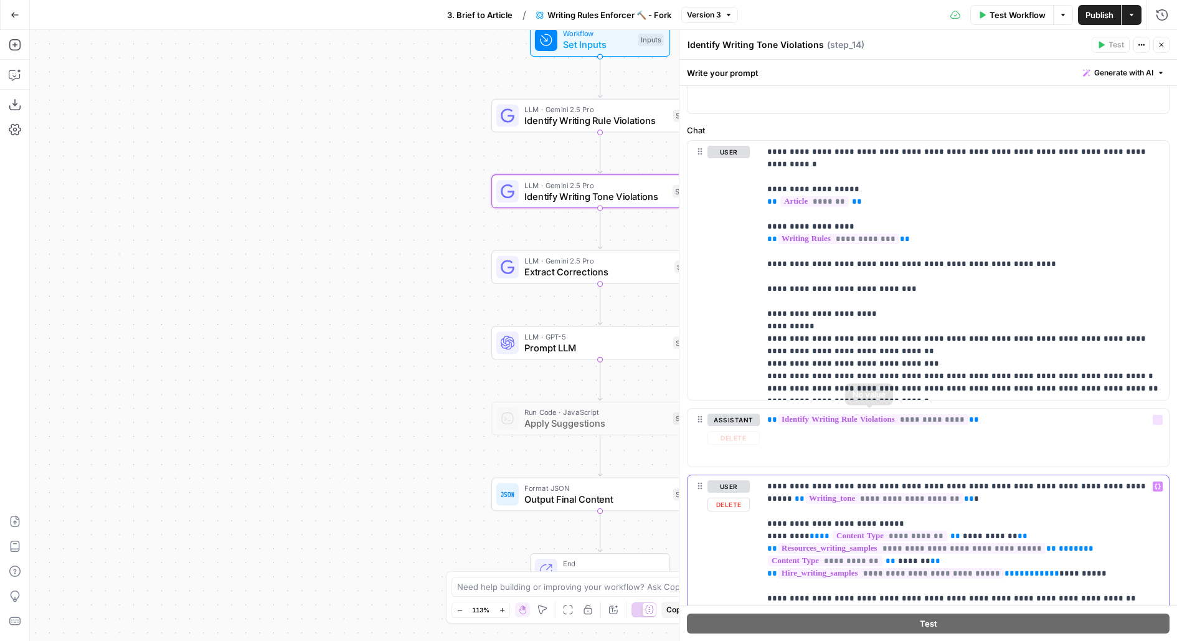
scroll to position [159, 0]
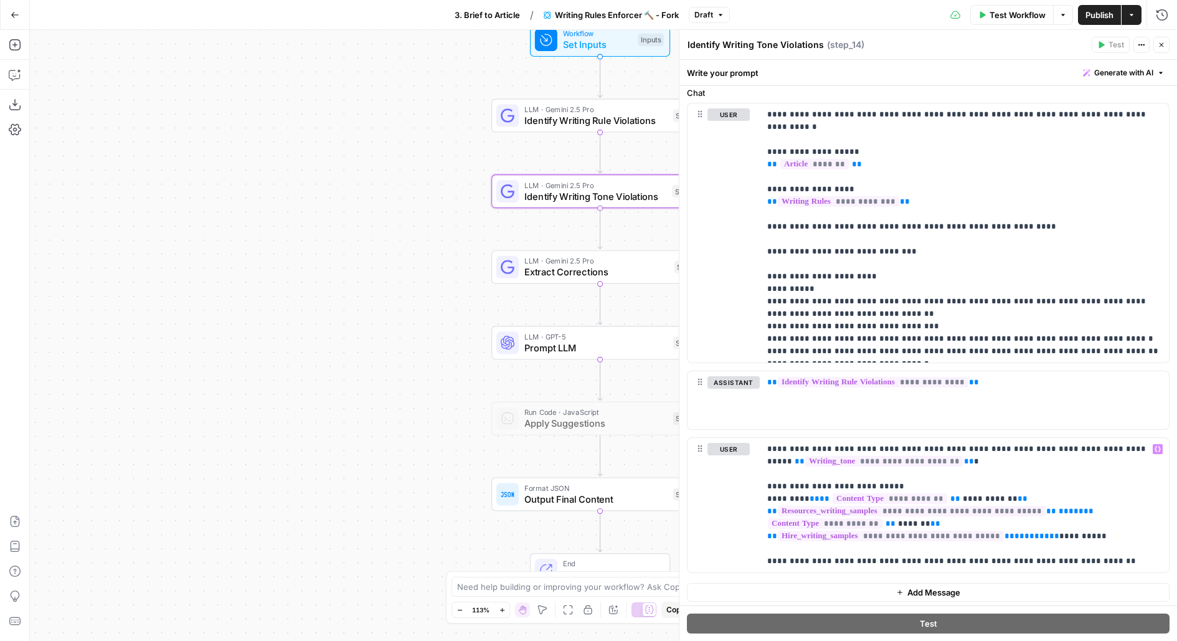
click at [1097, 12] on span "Publish" at bounding box center [1099, 15] width 28 height 12
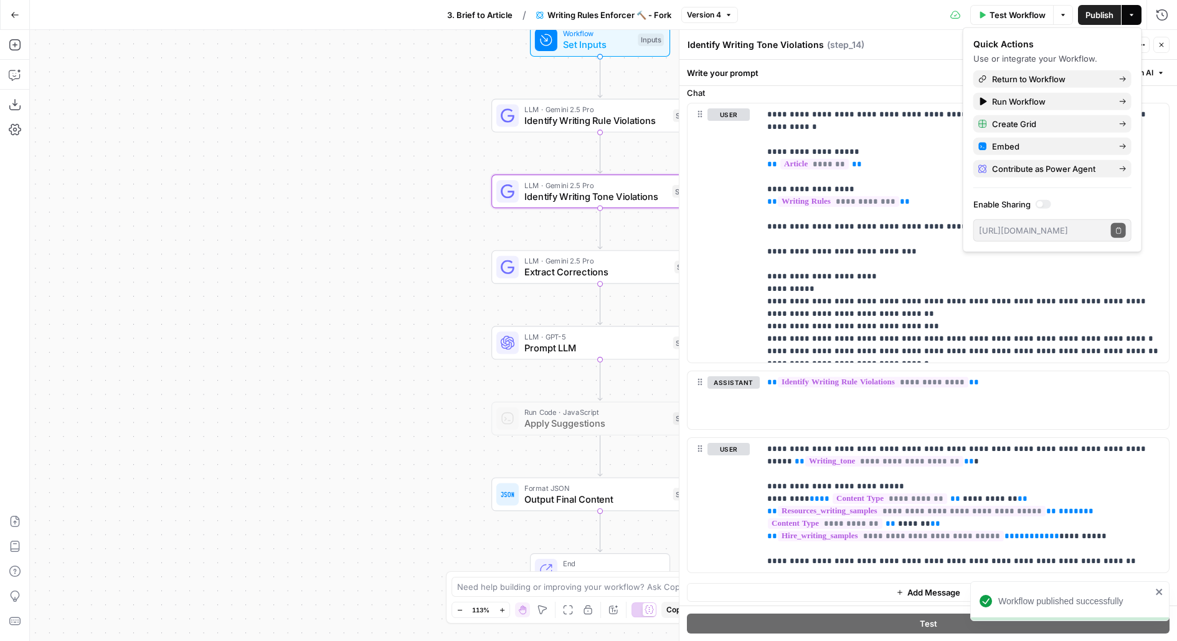
click at [468, 16] on span "3. Brief to Article" at bounding box center [479, 15] width 65 height 12
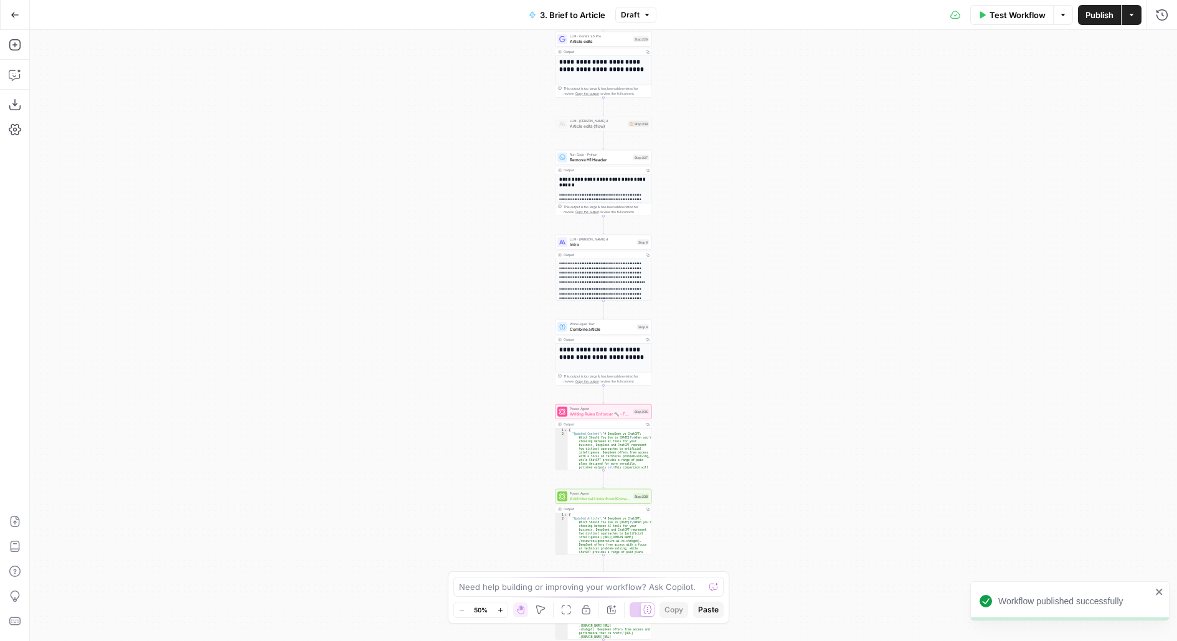
click at [575, 414] on span "Writing Rules Enforcer 🔨 - Fork" at bounding box center [600, 413] width 61 height 6
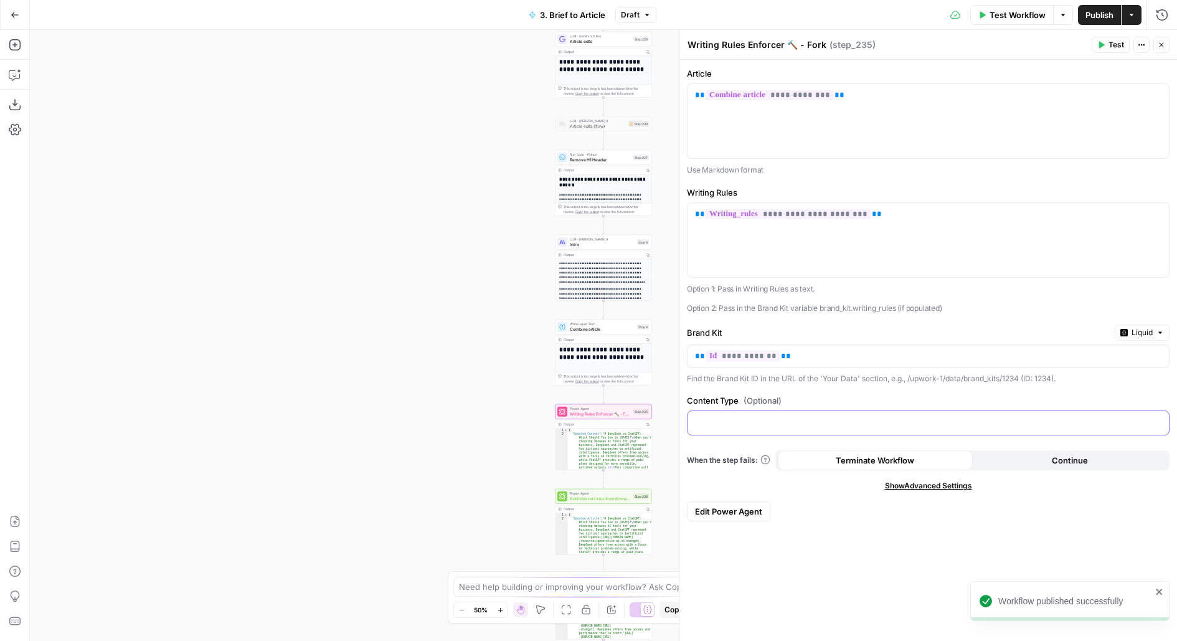
click at [777, 419] on p at bounding box center [928, 422] width 466 height 12
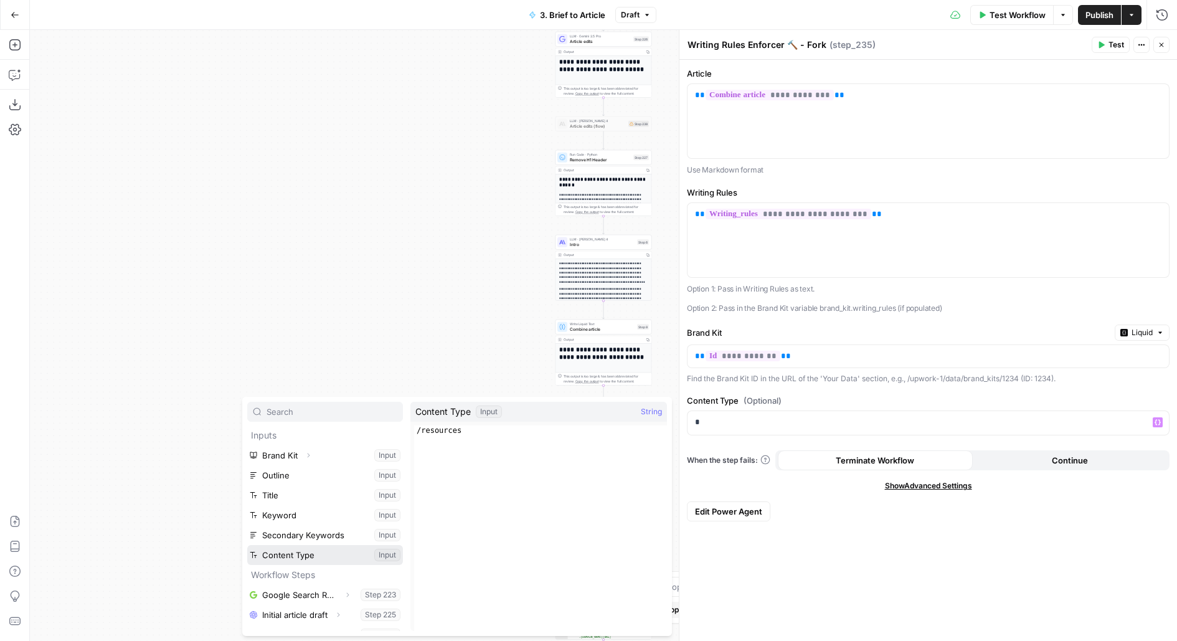
click at [247, 545] on button "Select variable Content Type" at bounding box center [325, 555] width 156 height 20
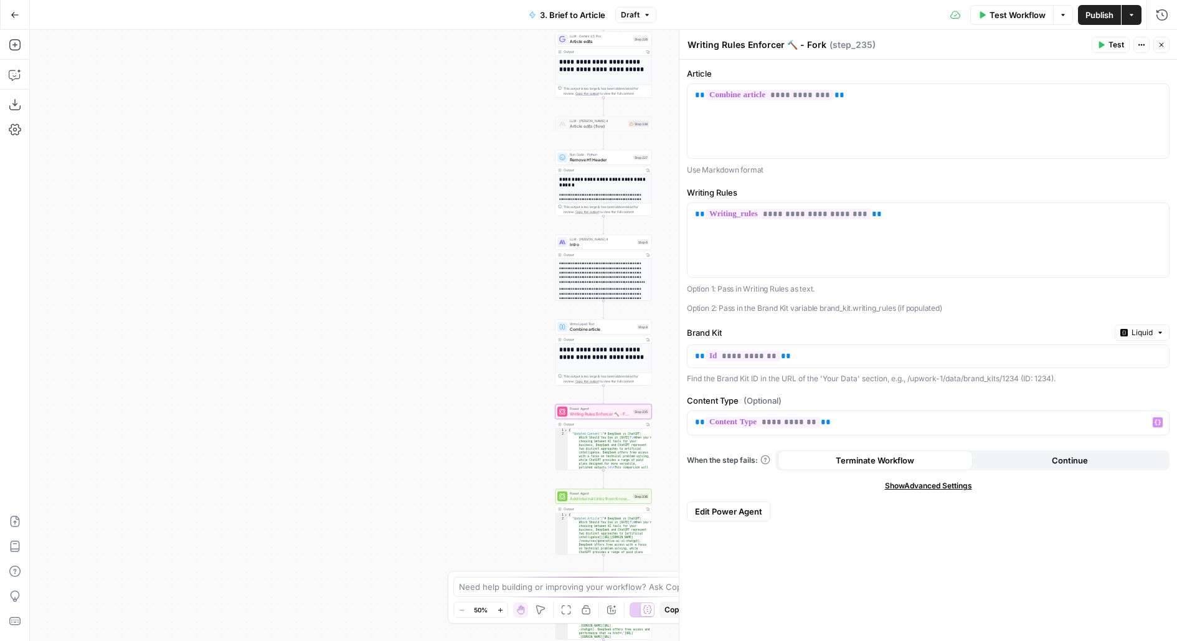
click at [1102, 11] on span "Publish" at bounding box center [1099, 15] width 28 height 12
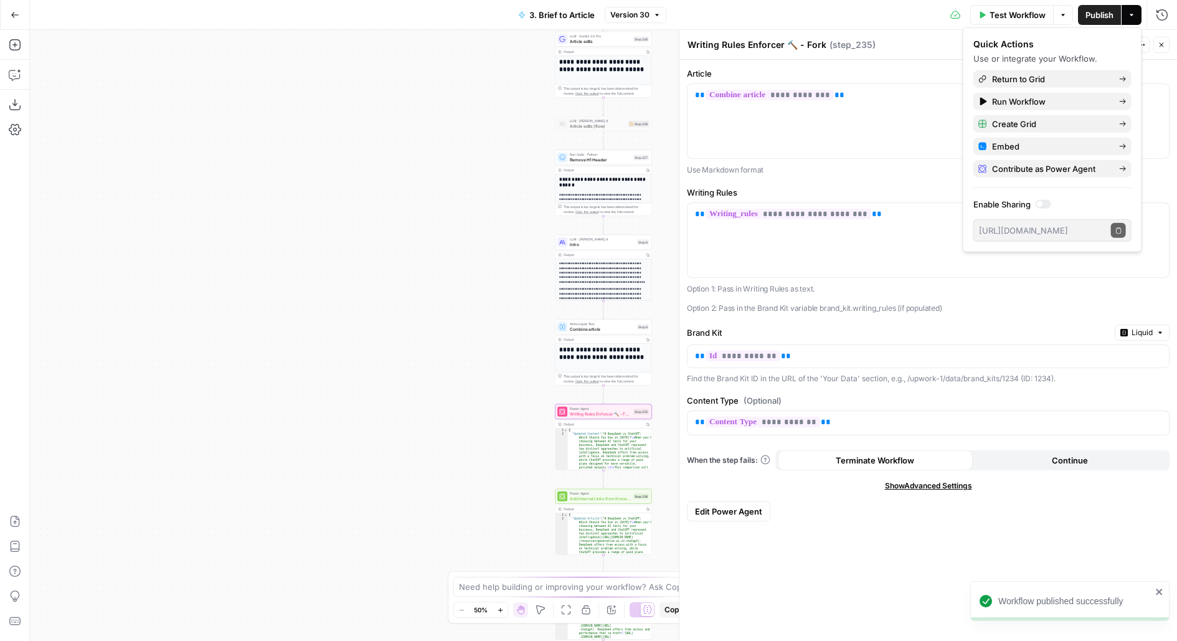
click at [945, 39] on div "Writing Rules Enforcer 🔨 - Fork Writing Rules Enforcer 🔨 - Fork ( step_235 )" at bounding box center [887, 45] width 401 height 14
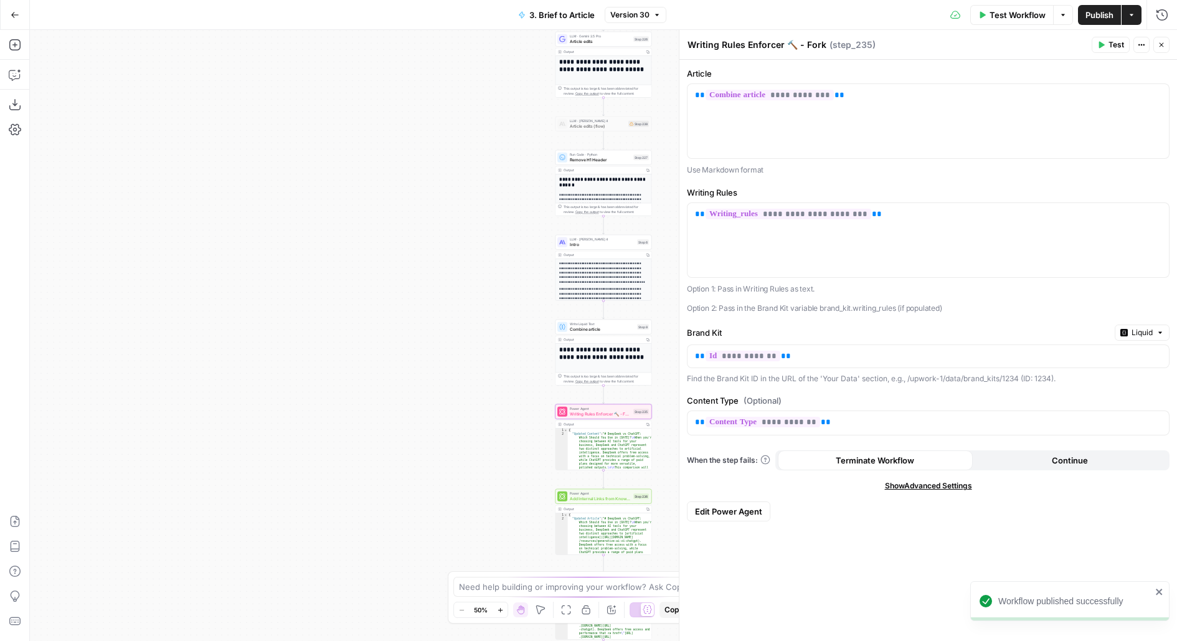
click at [1117, 39] on span "Test" at bounding box center [1116, 44] width 16 height 11
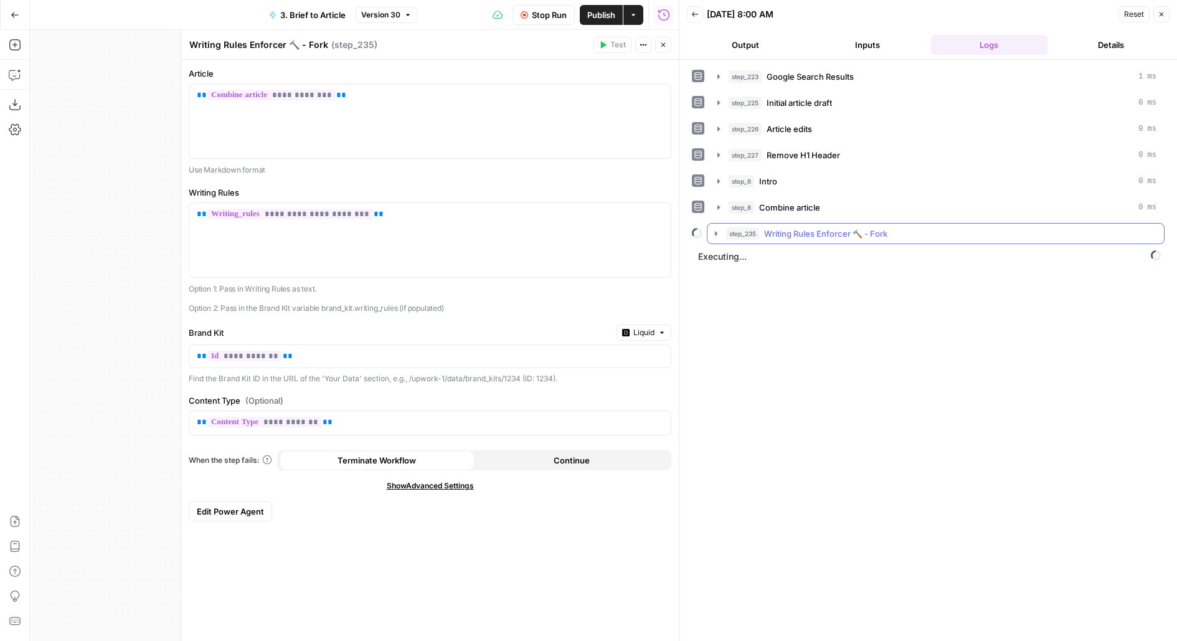
click at [837, 227] on span "Writing Rules Enforcer 🔨 - Fork" at bounding box center [825, 233] width 123 height 12
click at [856, 265] on button "step_10 Identify Writing Rule Violations 1 minute / 8 tasks" at bounding box center [944, 260] width 418 height 20
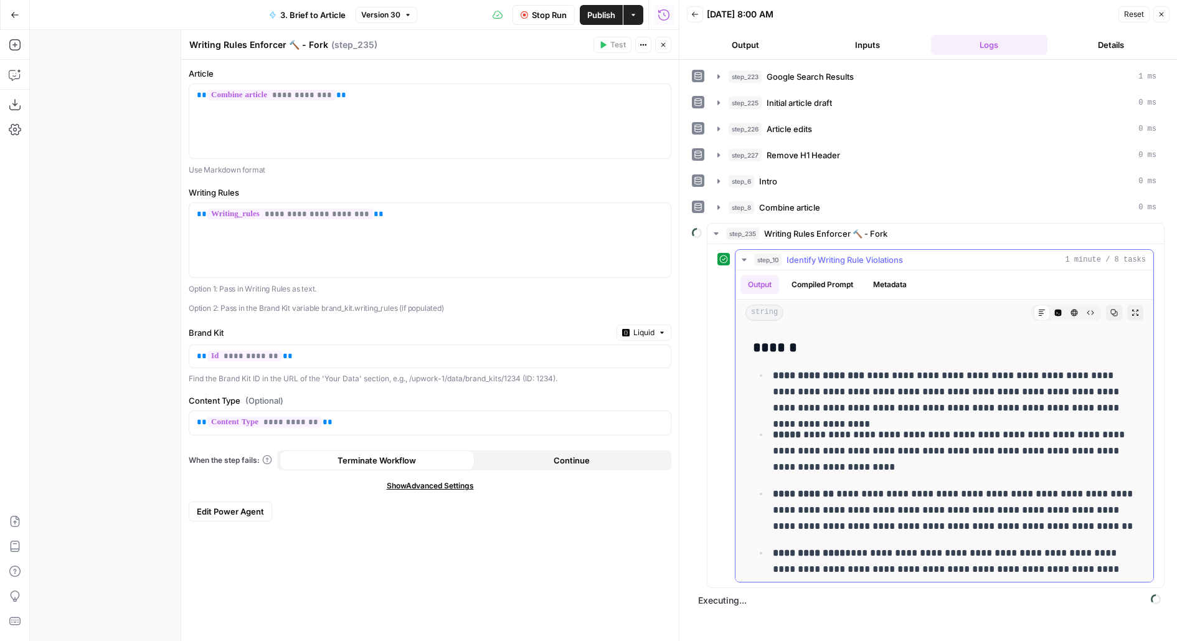
scroll to position [853, 0]
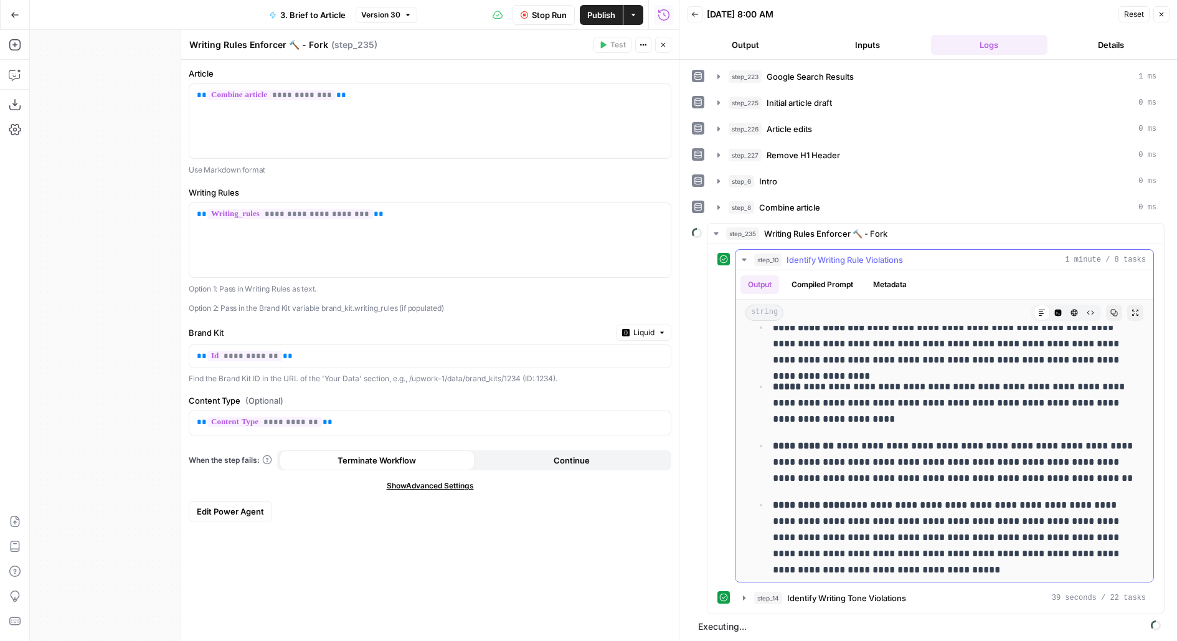
click at [795, 253] on span "Identify Writing Rule Violations" at bounding box center [844, 259] width 116 height 12
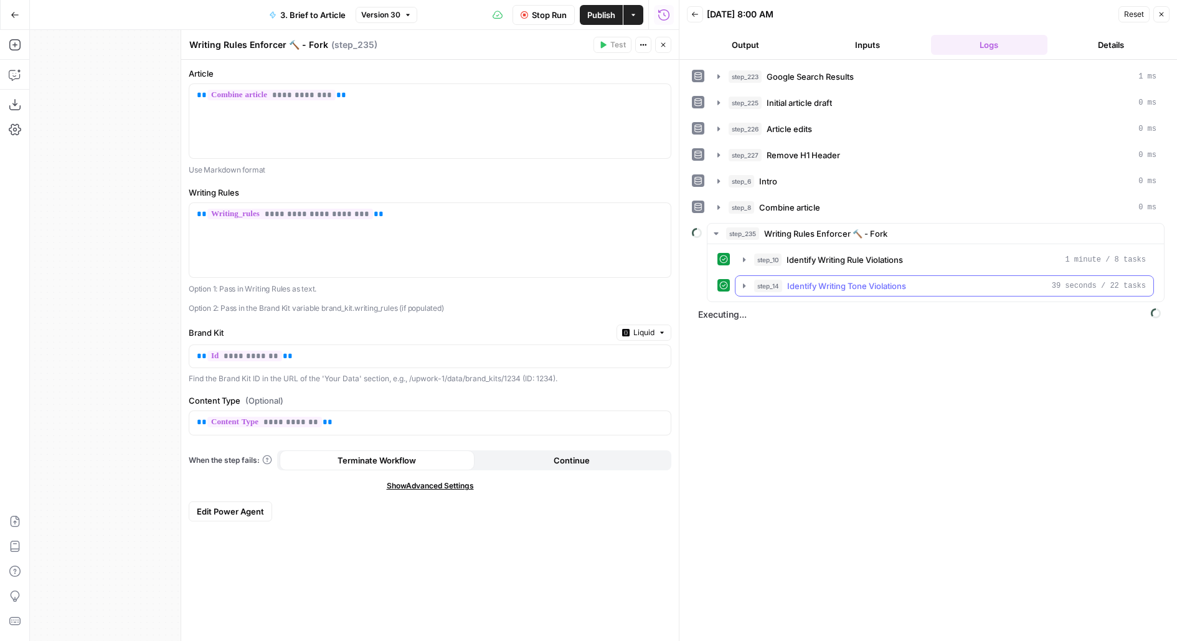
click at [820, 280] on span "Identify Writing Tone Violations" at bounding box center [846, 286] width 119 height 12
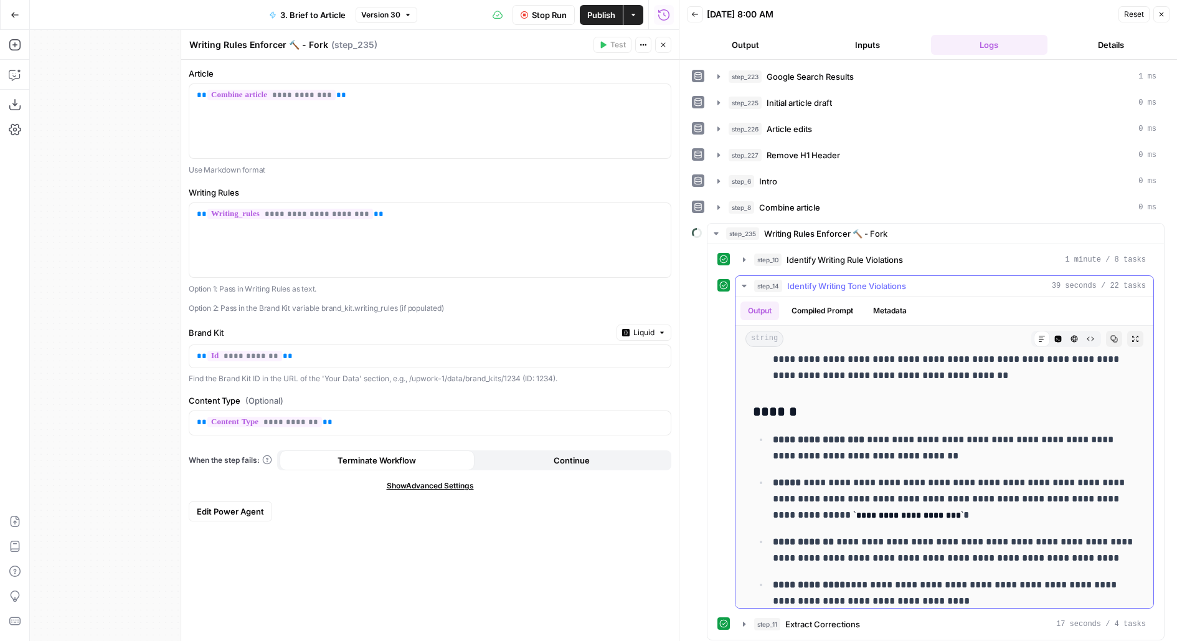
scroll to position [1800, 0]
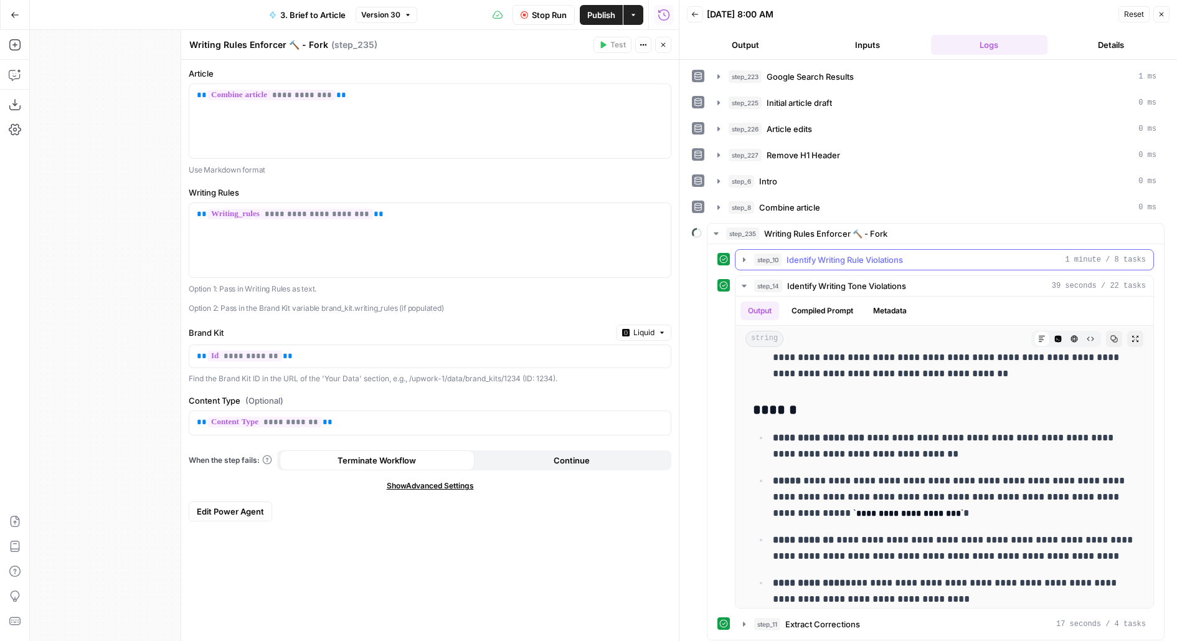
click at [968, 255] on div "step_10 Identify Writing Rule Violations 1 minute / 8 tasks" at bounding box center [950, 259] width 392 height 12
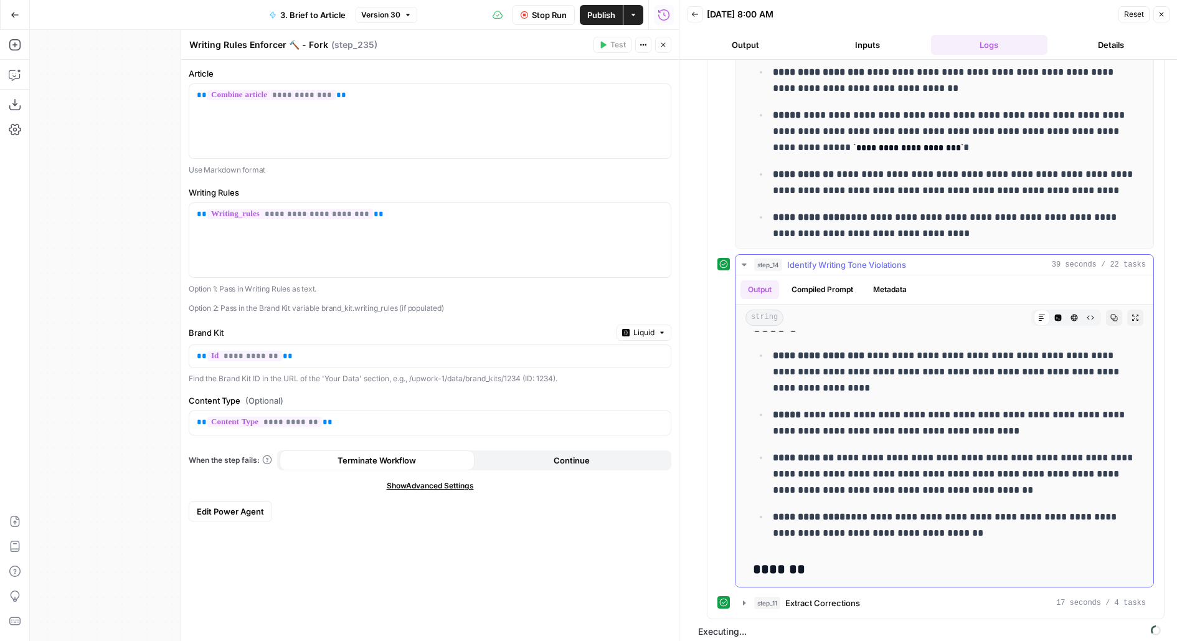
scroll to position [2089, 0]
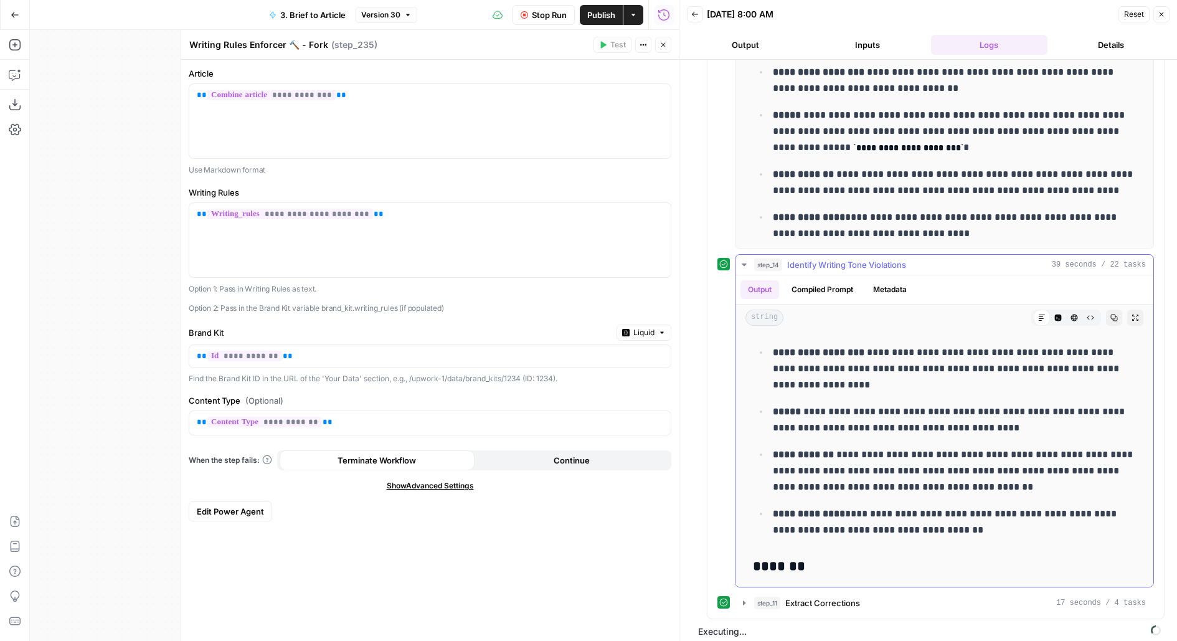
drag, startPoint x: 830, startPoint y: 498, endPoint x: 989, endPoint y: 527, distance: 161.5
click at [981, 515] on p "**********" at bounding box center [955, 522] width 364 height 32
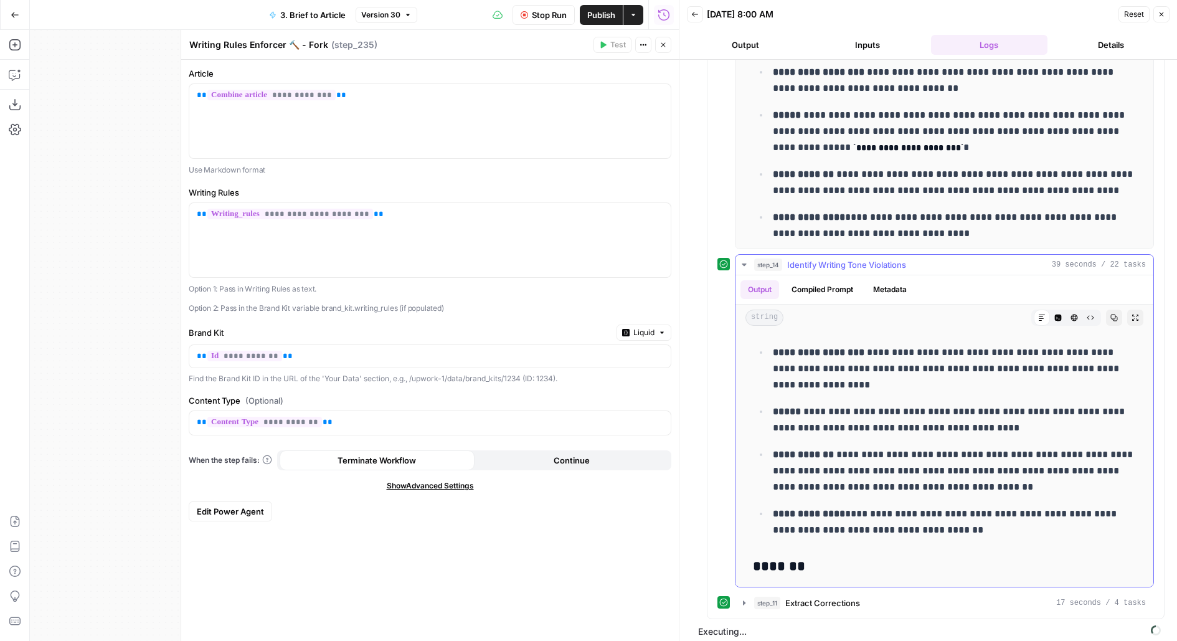
click at [979, 516] on p "**********" at bounding box center [955, 522] width 364 height 32
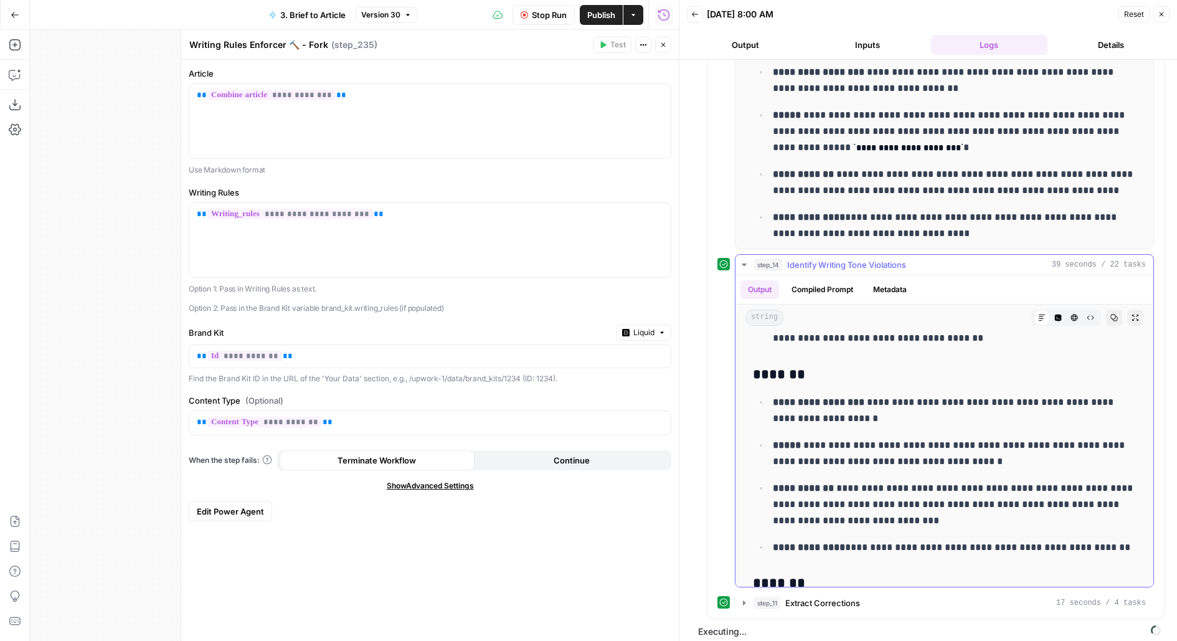
scroll to position [2285, 0]
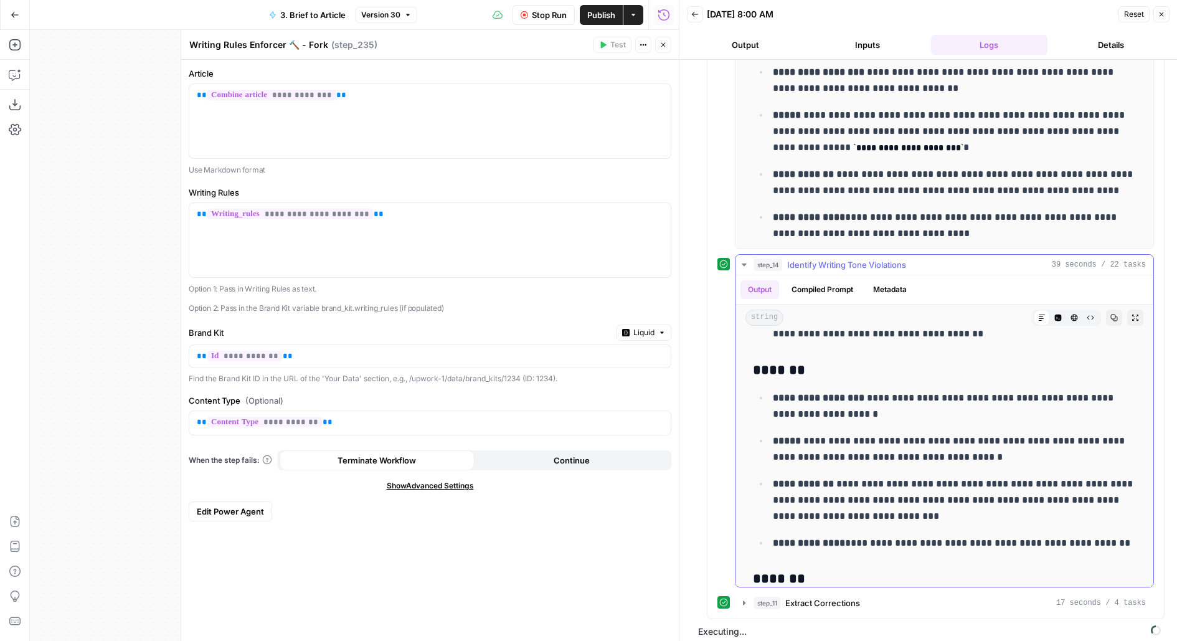
drag, startPoint x: 853, startPoint y: 526, endPoint x: 1155, endPoint y: 536, distance: 302.2
click at [1156, 536] on div "**********" at bounding box center [935, 264] width 456 height 707
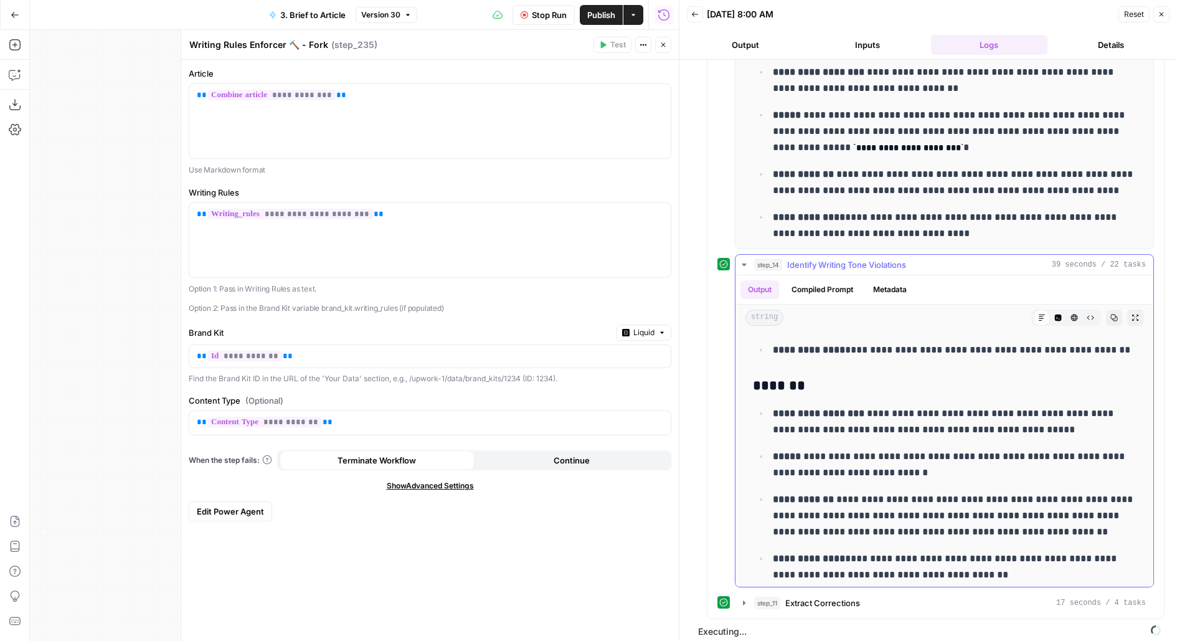
scroll to position [2493, 0]
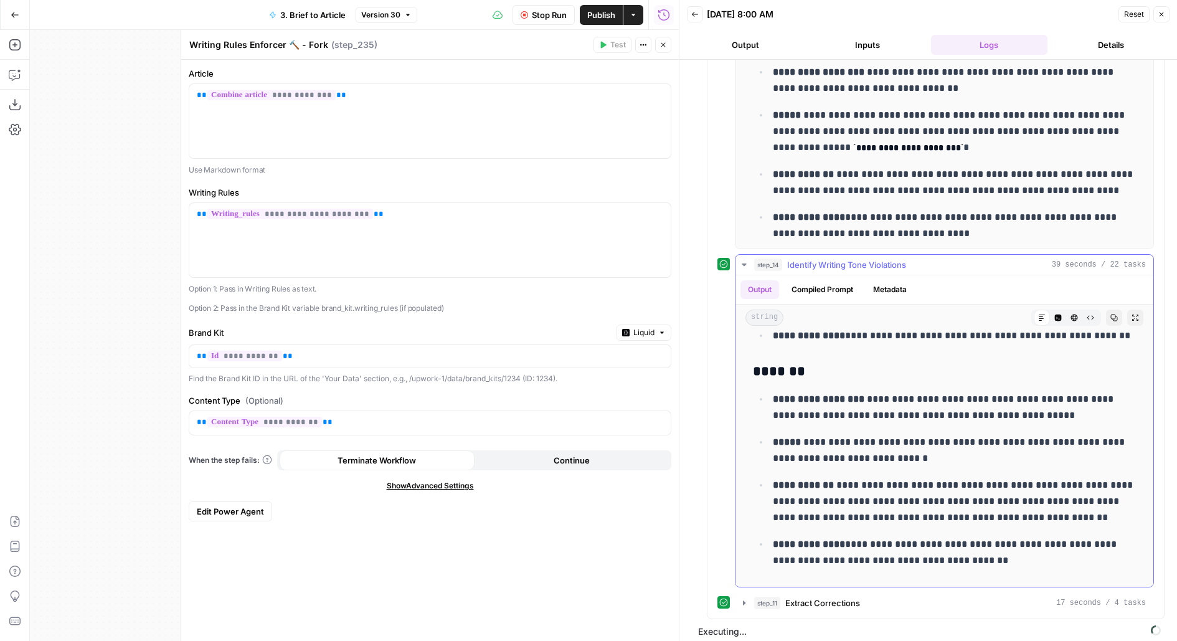
click at [1001, 500] on p "**********" at bounding box center [955, 501] width 364 height 49
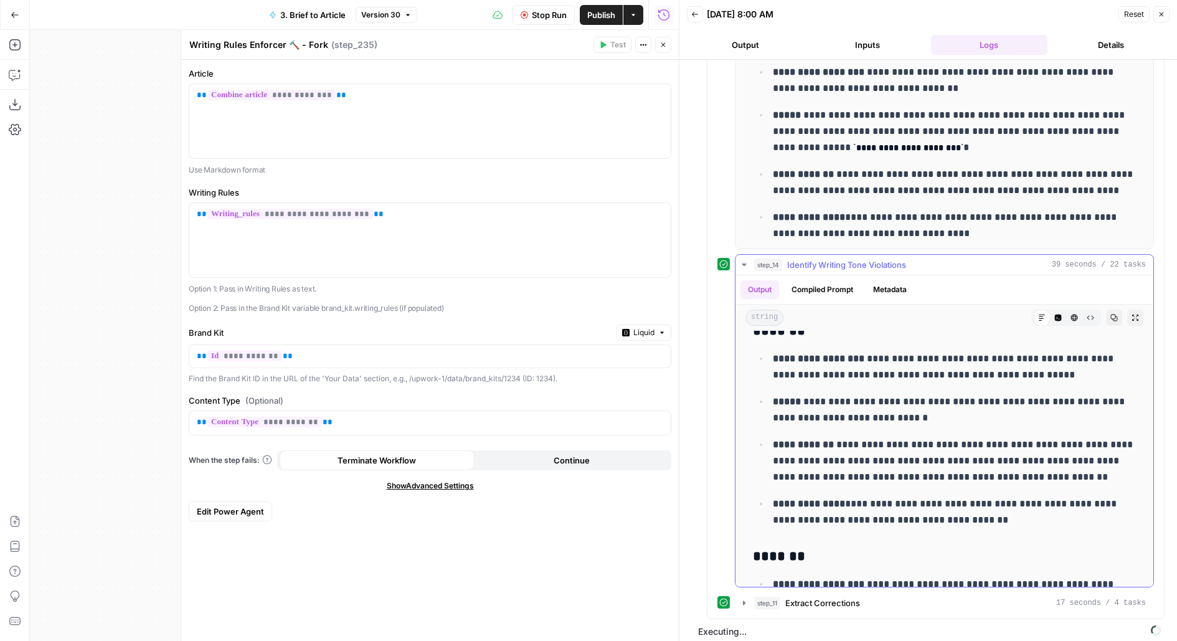
scroll to position [2525, 0]
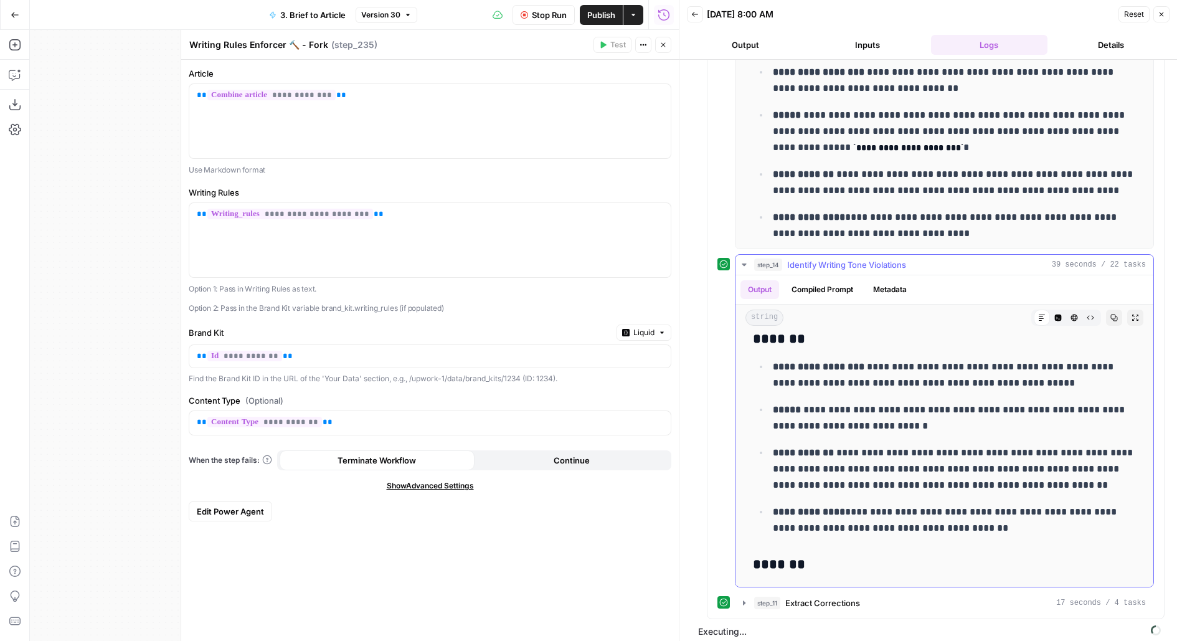
click at [940, 507] on p "**********" at bounding box center [955, 520] width 364 height 32
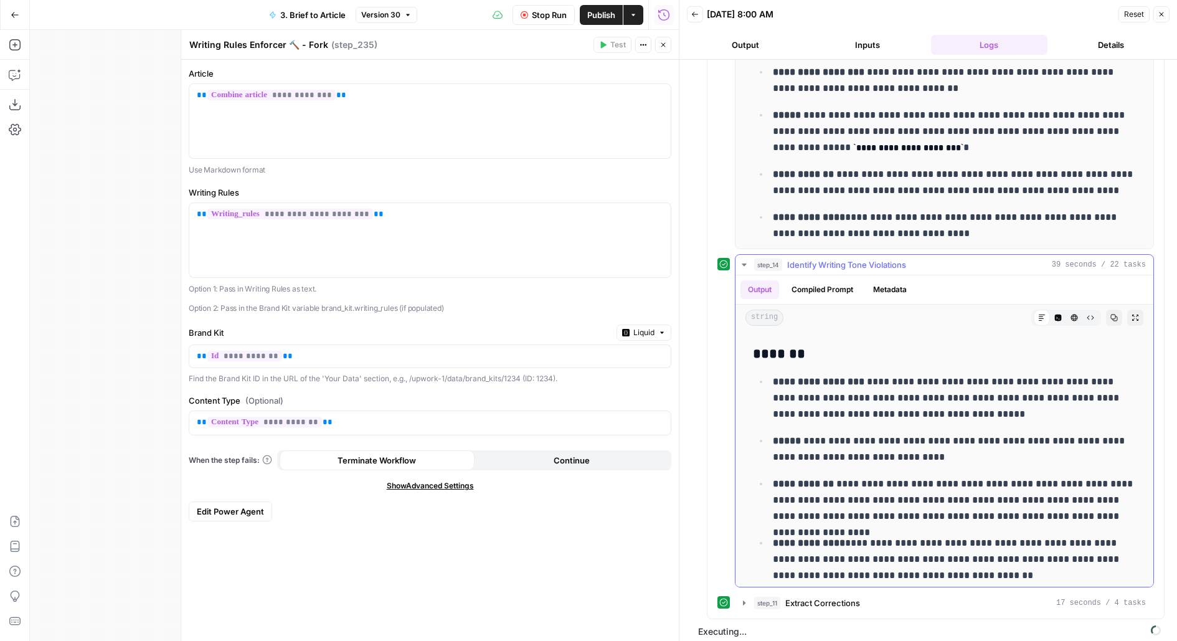
scroll to position [333, 0]
click at [854, 258] on span "Identify Writing Tone Violations" at bounding box center [846, 264] width 119 height 12
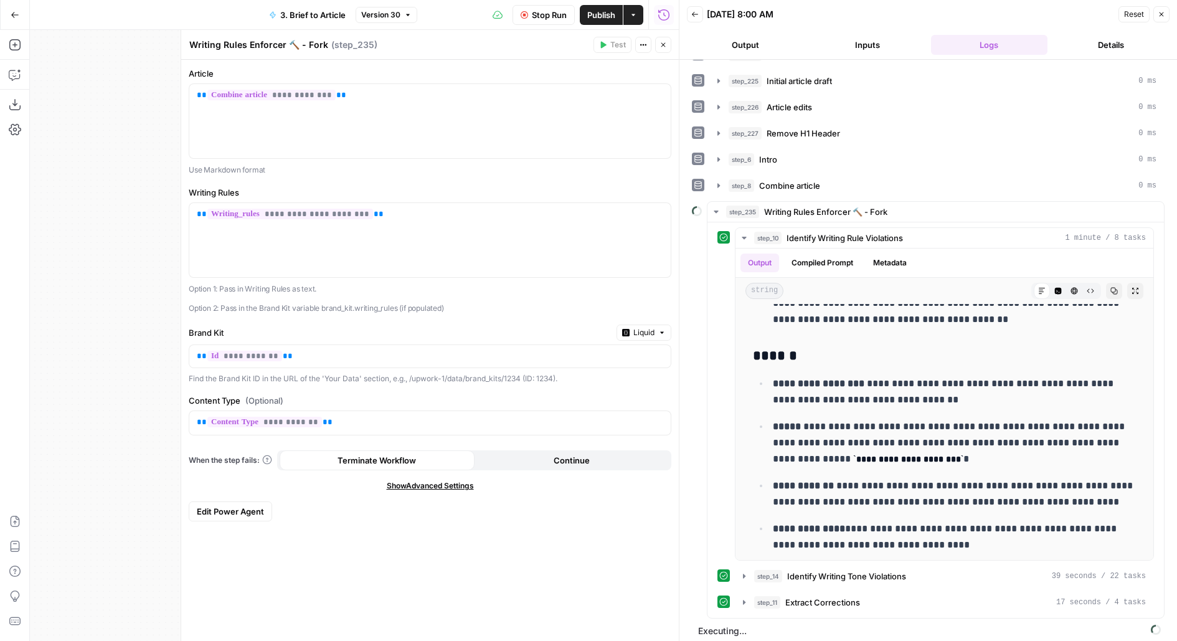
click at [547, 19] on span "Stop Run" at bounding box center [549, 15] width 35 height 12
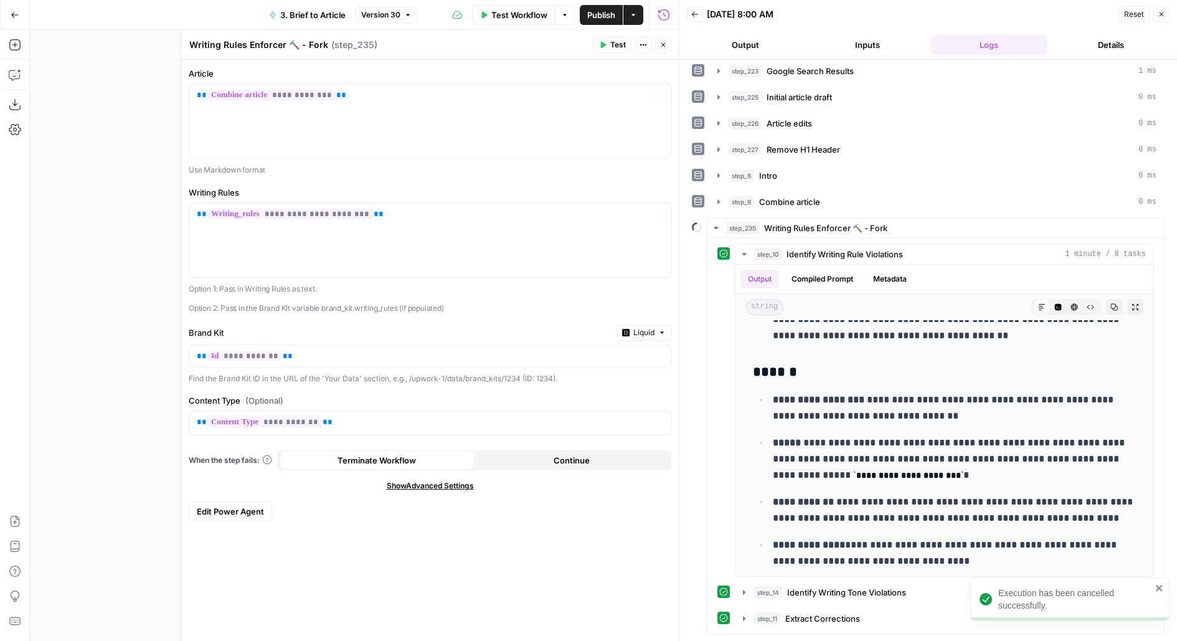
scroll to position [0, 0]
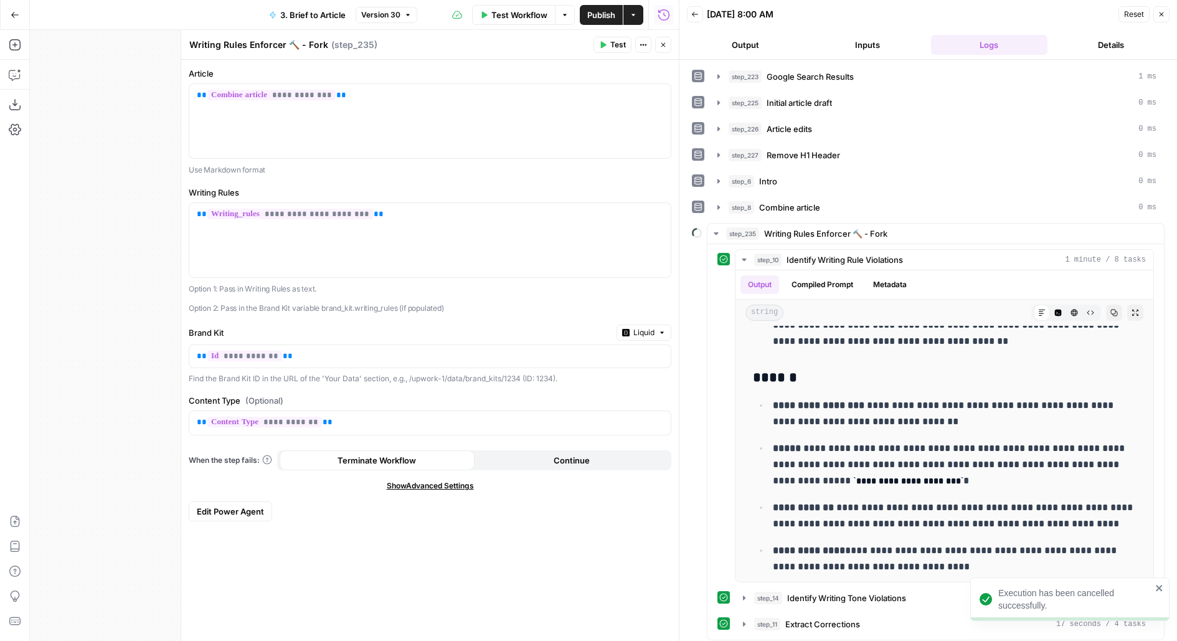
click at [226, 506] on span "Edit Power Agent" at bounding box center [230, 511] width 67 height 12
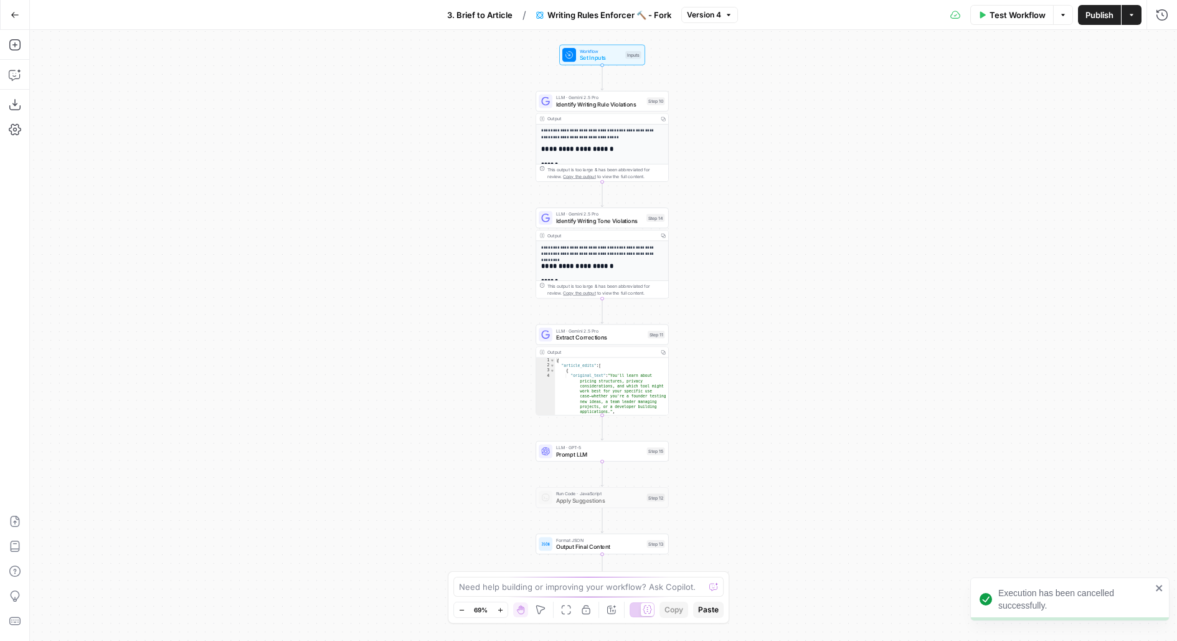
drag, startPoint x: 760, startPoint y: 362, endPoint x: 758, endPoint y: 346, distance: 16.3
click at [758, 347] on div "**********" at bounding box center [603, 335] width 1147 height 611
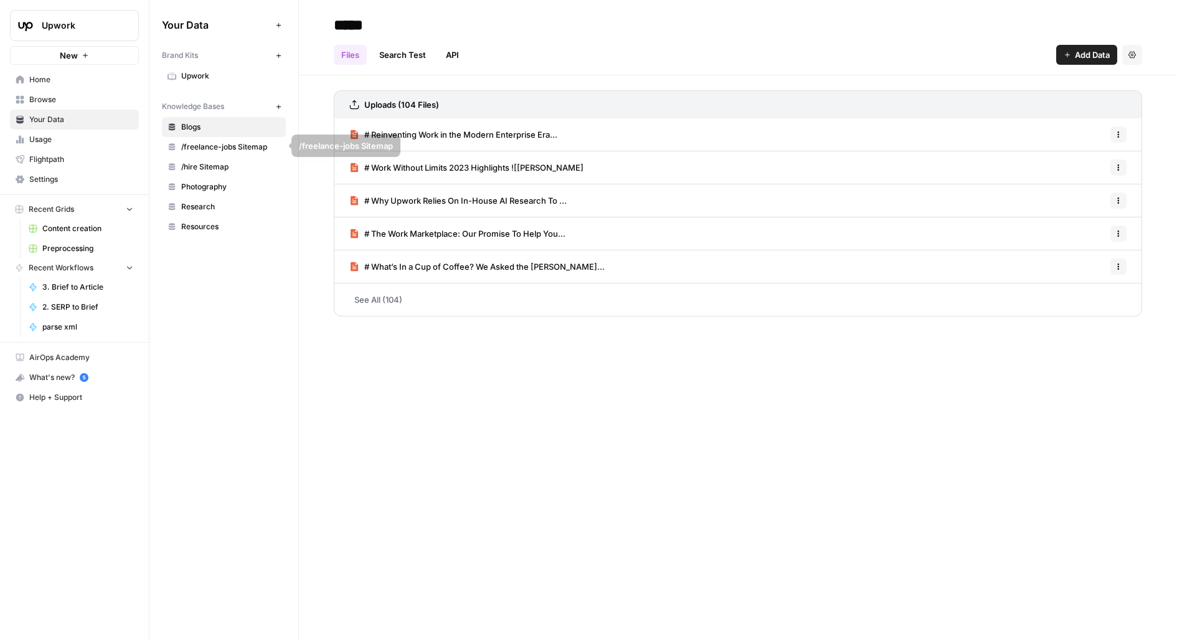
click at [179, 77] on link "Upwork" at bounding box center [224, 76] width 124 height 20
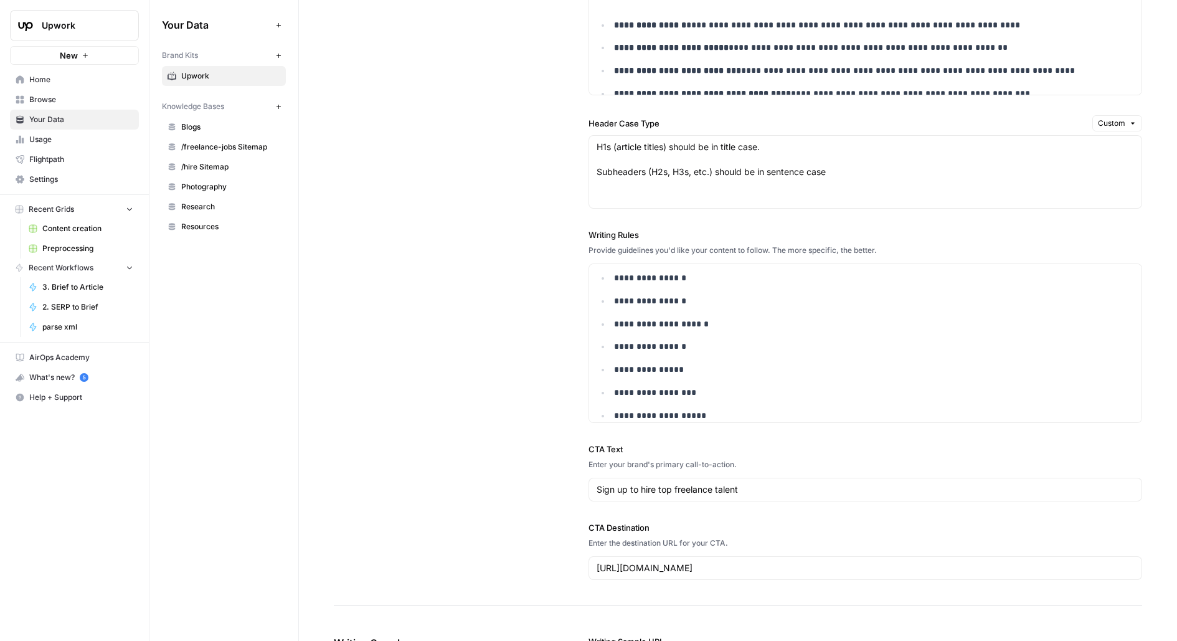
scroll to position [1283, 0]
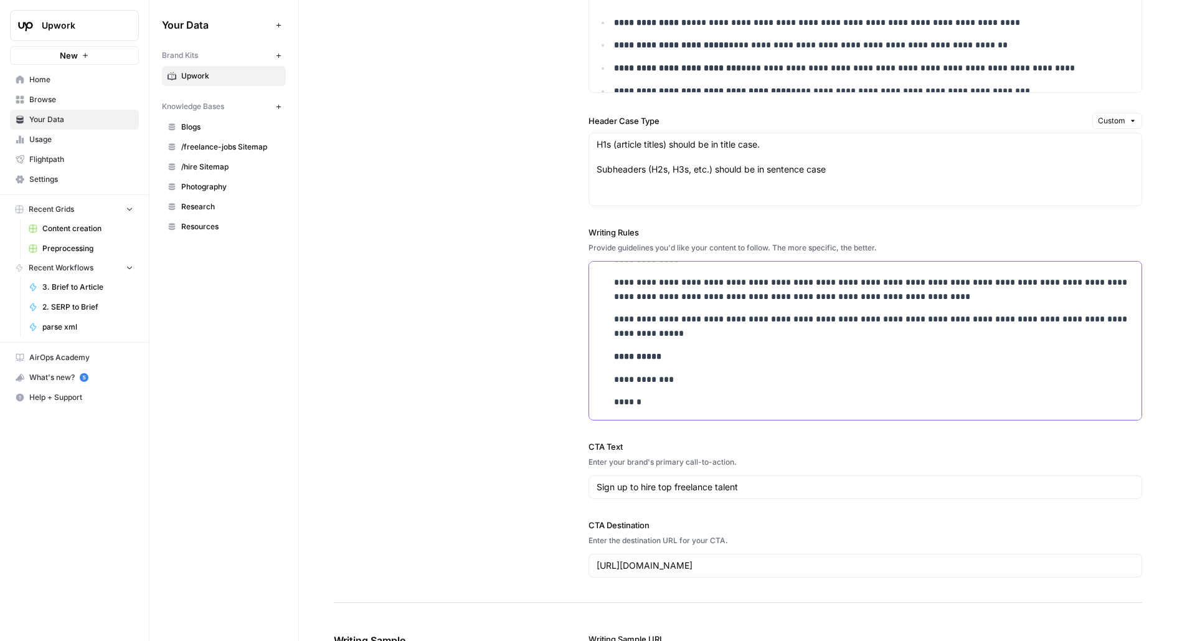
click at [803, 373] on p "**********" at bounding box center [874, 379] width 521 height 14
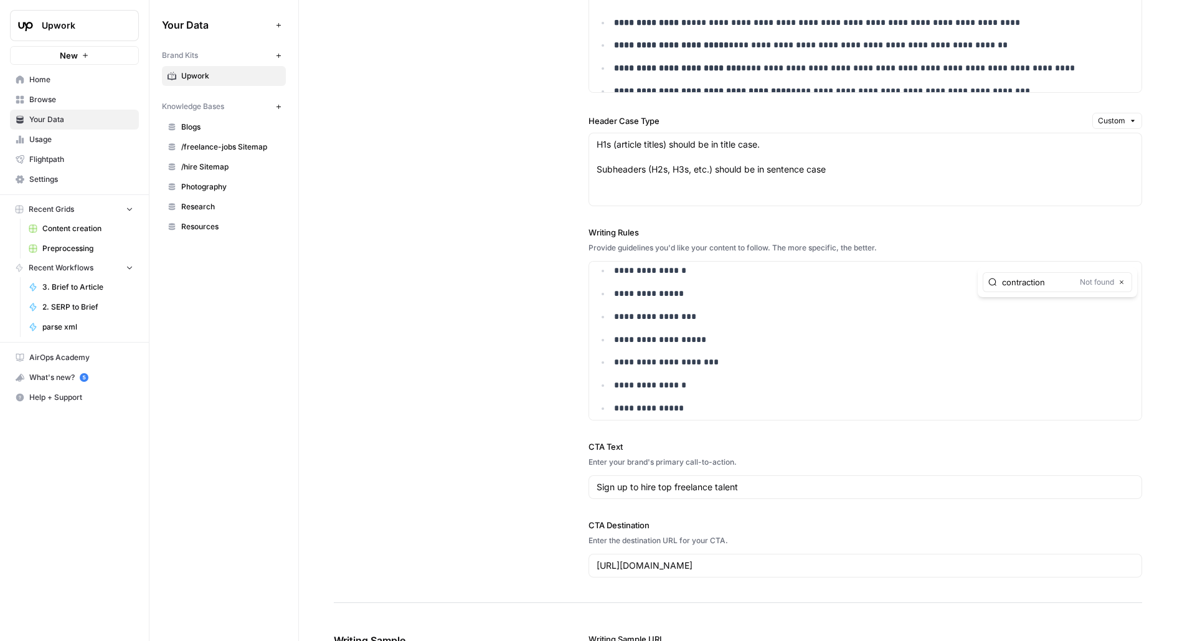
type input "contraction"
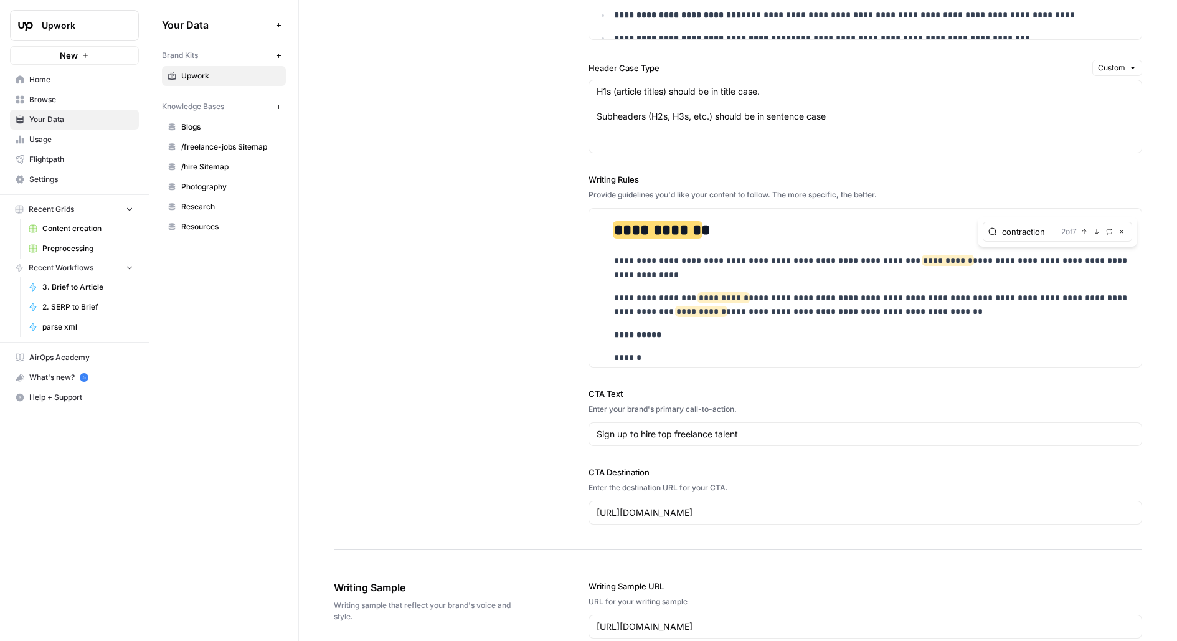
scroll to position [4802, 0]
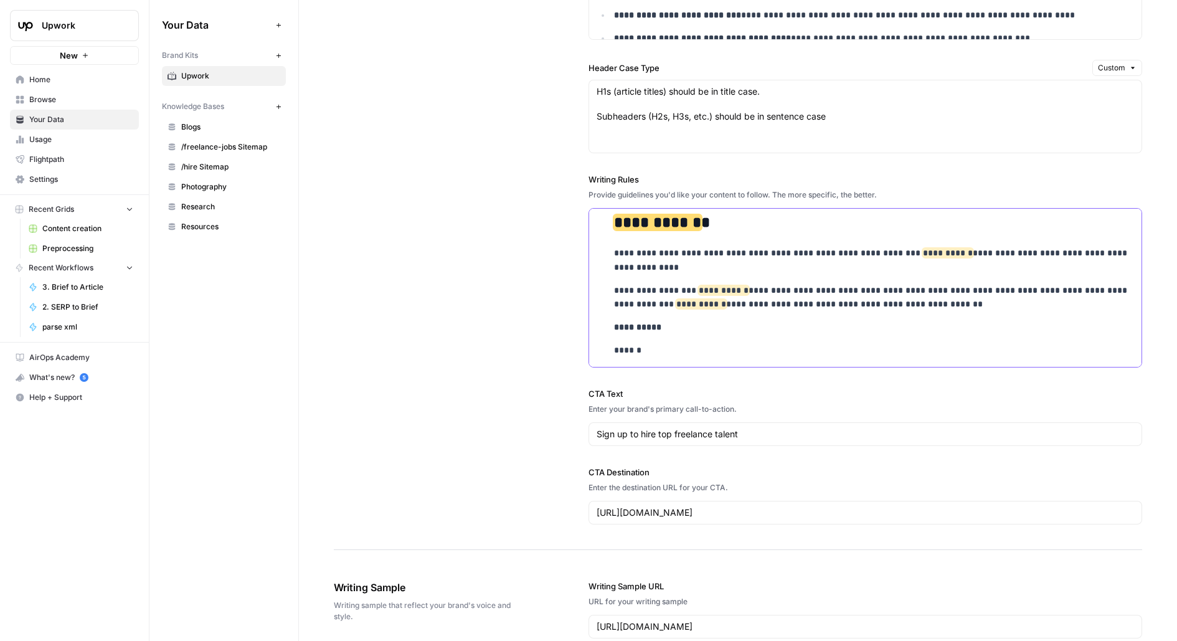
drag, startPoint x: 826, startPoint y: 248, endPoint x: 882, endPoint y: 247, distance: 56.1
click at [882, 247] on p "**********" at bounding box center [874, 260] width 521 height 29
drag, startPoint x: 936, startPoint y: 248, endPoint x: 658, endPoint y: 268, distance: 279.1
click at [658, 268] on p "**********" at bounding box center [874, 260] width 521 height 29
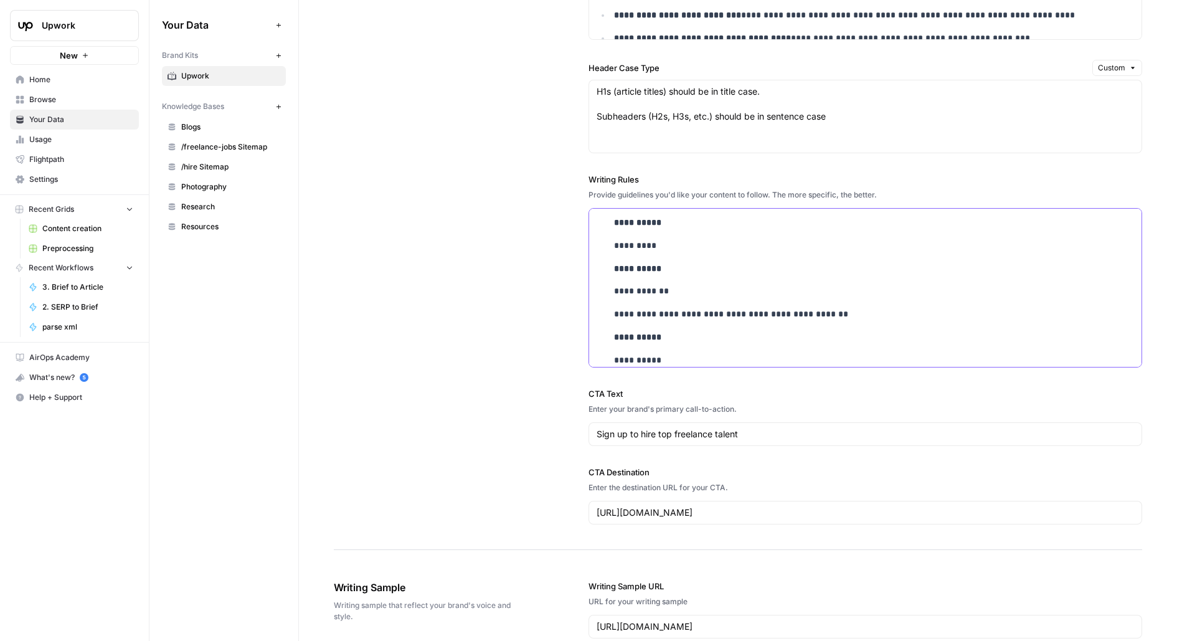
scroll to position [7330, 0]
click at [506, 333] on div "**********" at bounding box center [738, 117] width 808 height 865
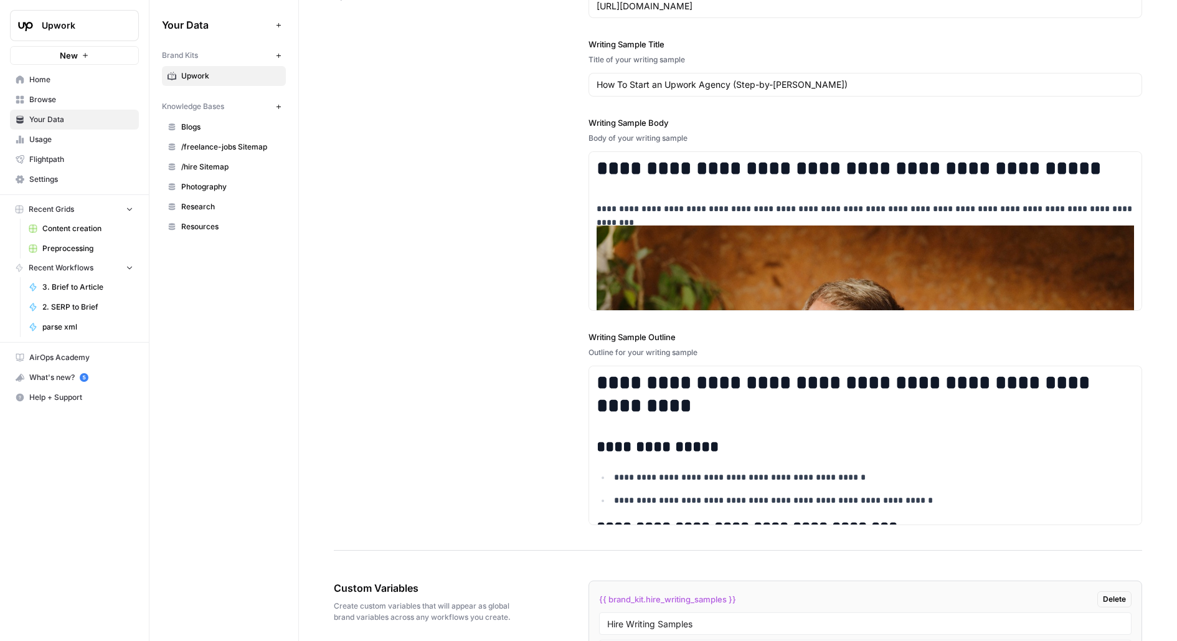
scroll to position [2471, 0]
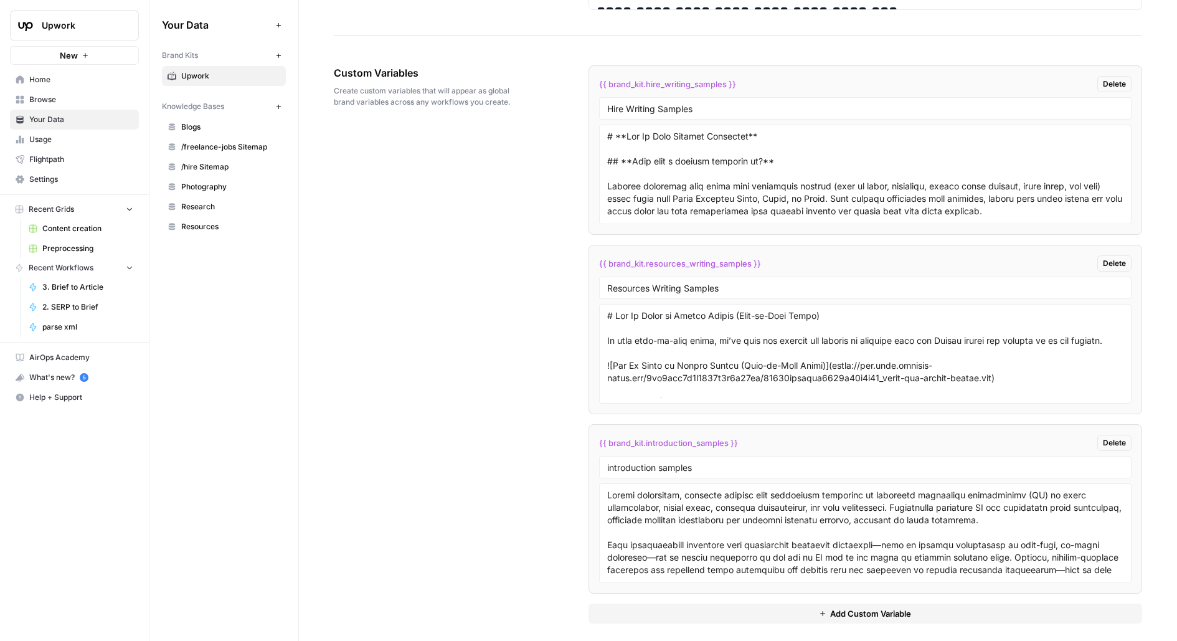
click at [684, 258] on span "{{ brand_kit.resources_writing_samples }}" at bounding box center [680, 263] width 162 height 12
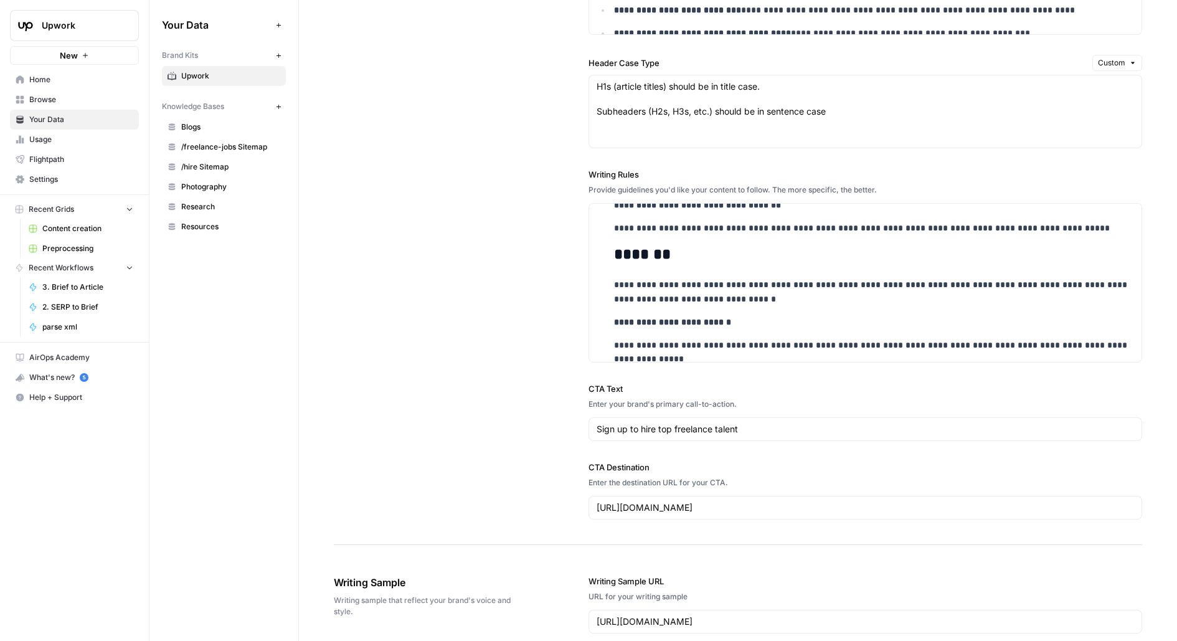
scroll to position [12156, 0]
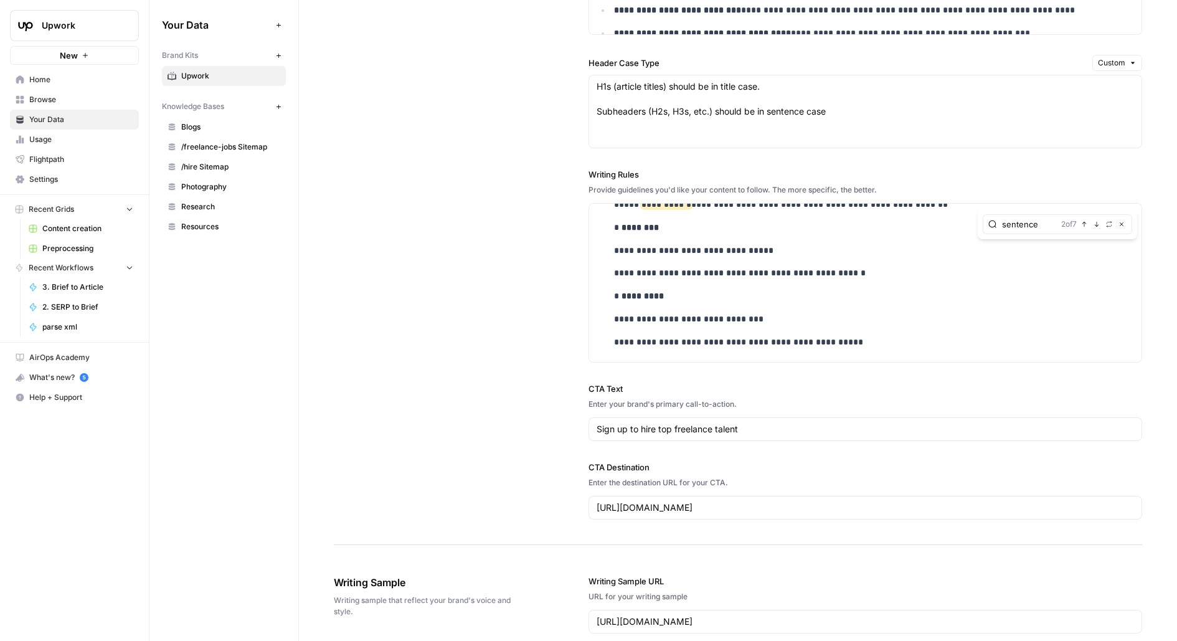
type input "sentence"
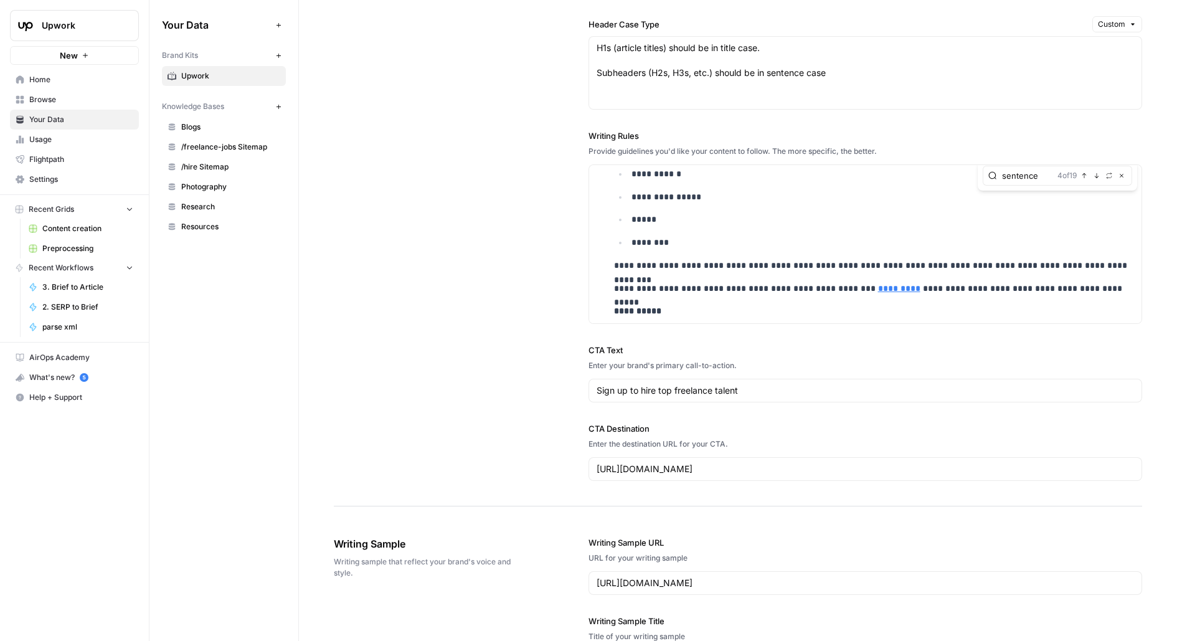
scroll to position [4130, 0]
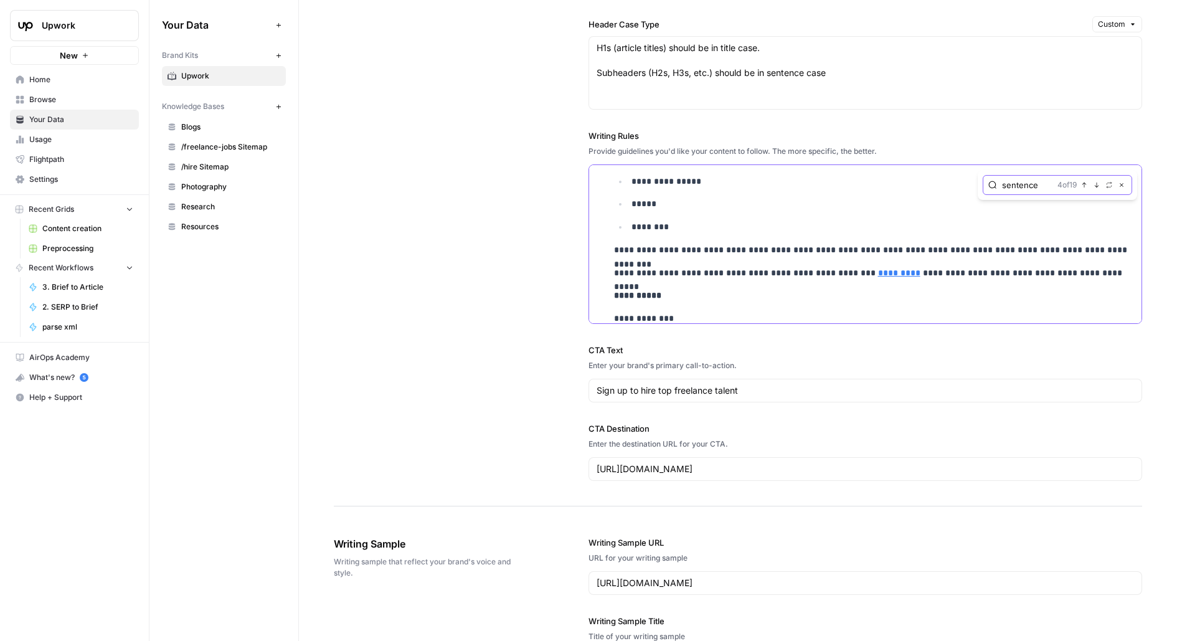
click at [1123, 182] on icon "button" at bounding box center [1121, 185] width 6 height 6
